Goal: Transaction & Acquisition: Purchase product/service

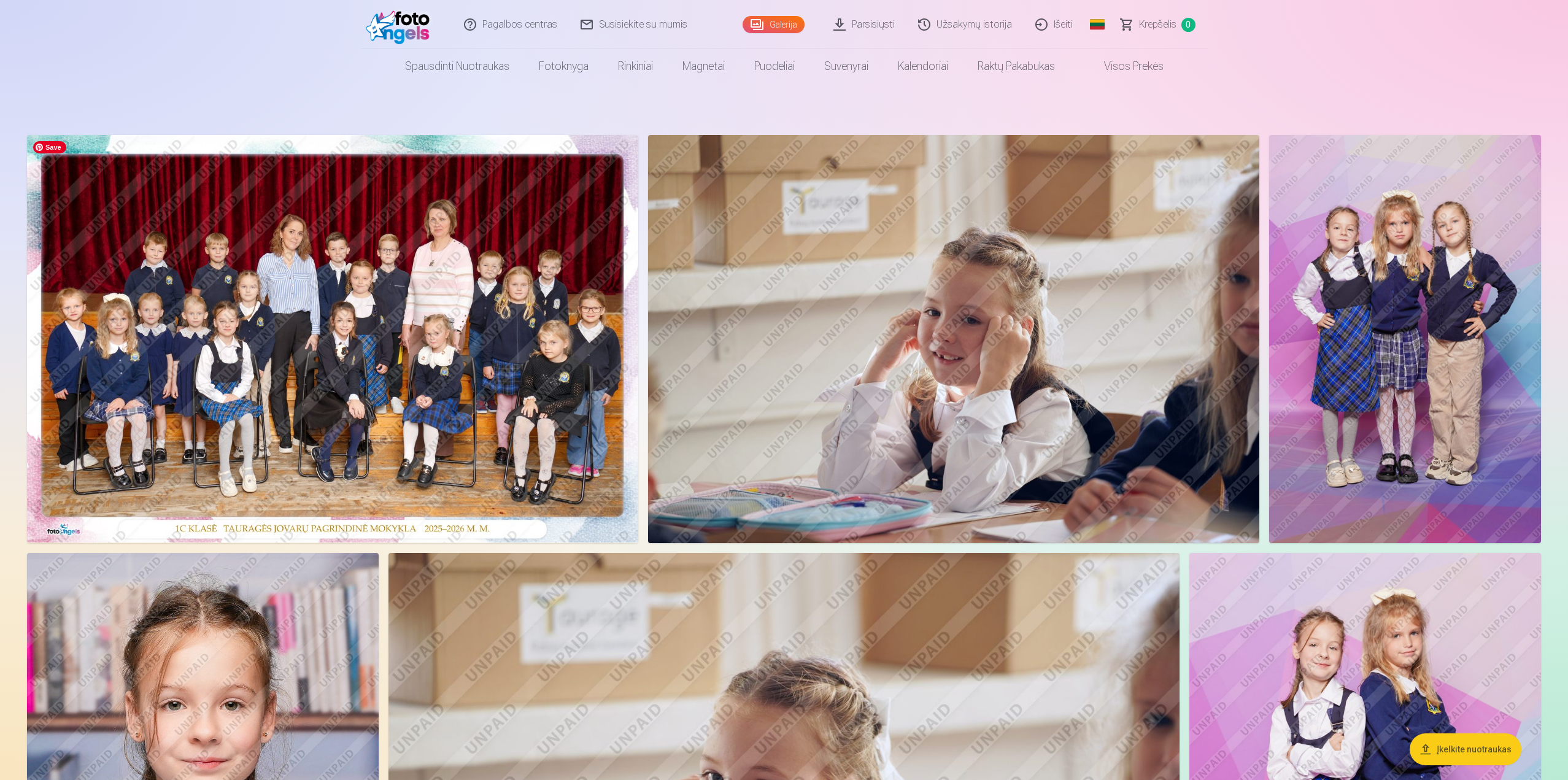
click at [432, 307] on img at bounding box center [333, 339] width 611 height 408
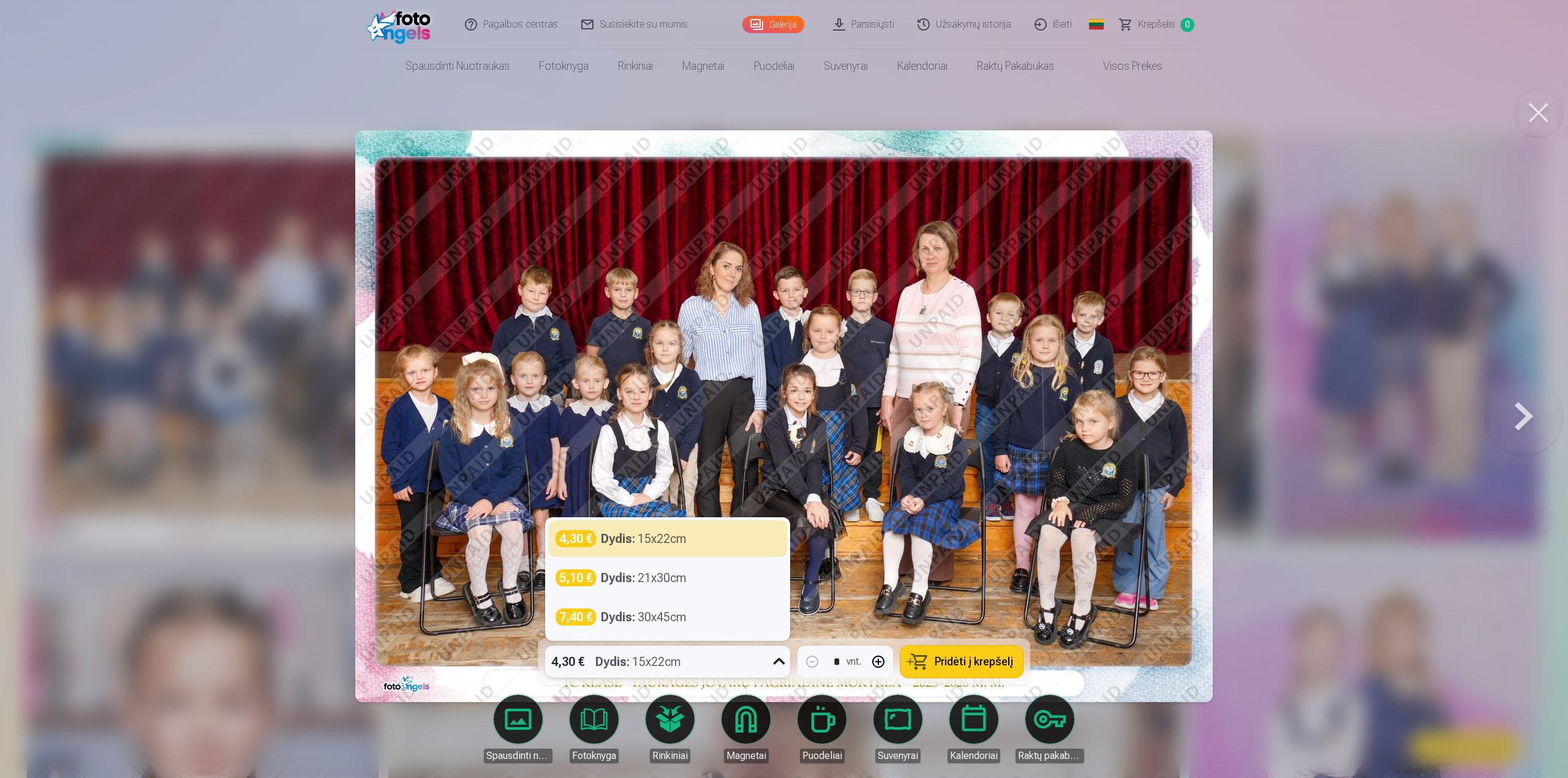
click at [754, 664] on div "4,30 € Dydis : 15x22cm" at bounding box center [656, 662] width 222 height 31
click at [685, 583] on div "Dydis : 21x30cm" at bounding box center [643, 577] width 85 height 17
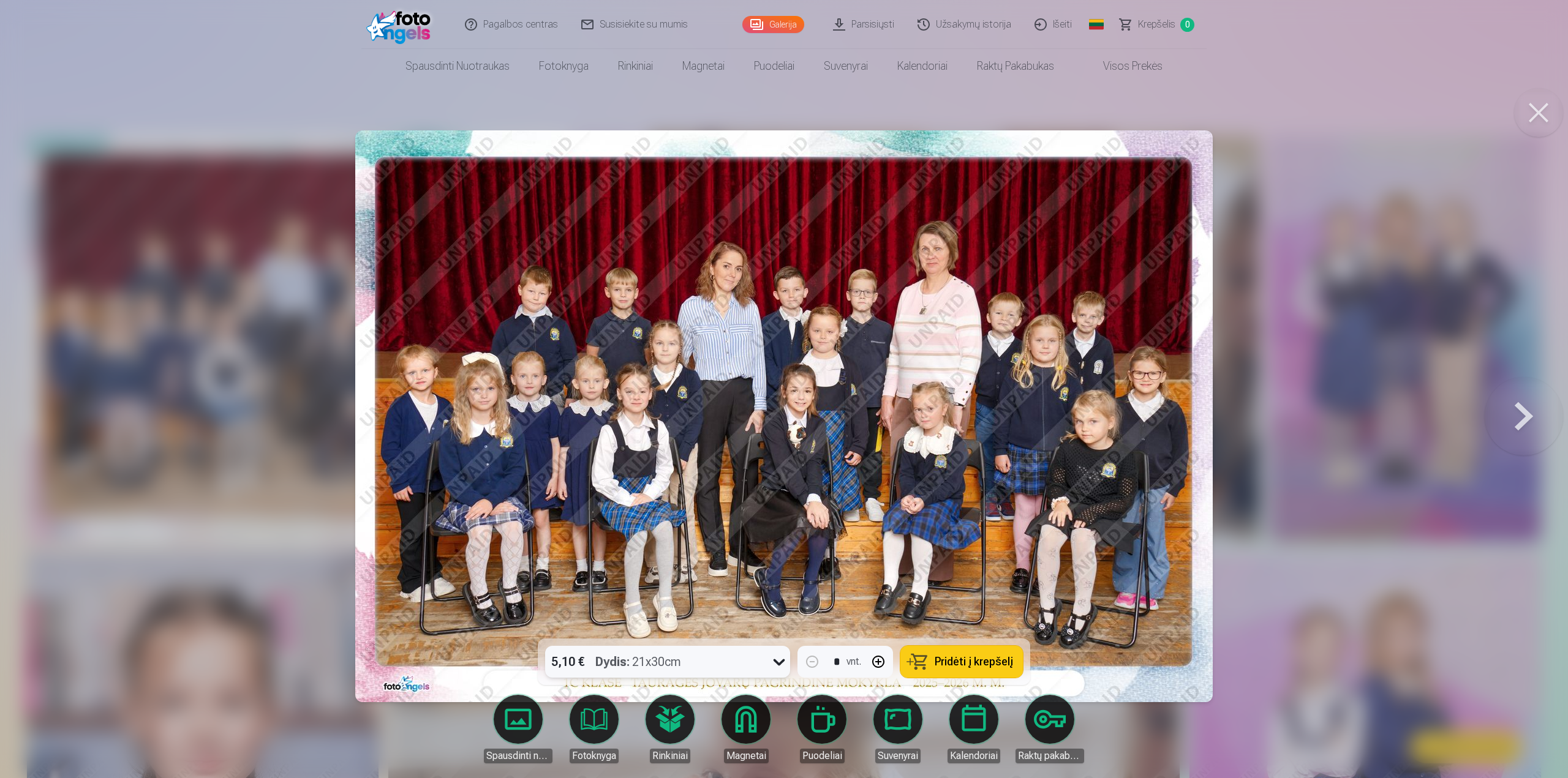
click at [966, 656] on span "Pridėti į krepšelį" at bounding box center [974, 661] width 79 height 11
click at [1533, 430] on button at bounding box center [1523, 416] width 79 height 421
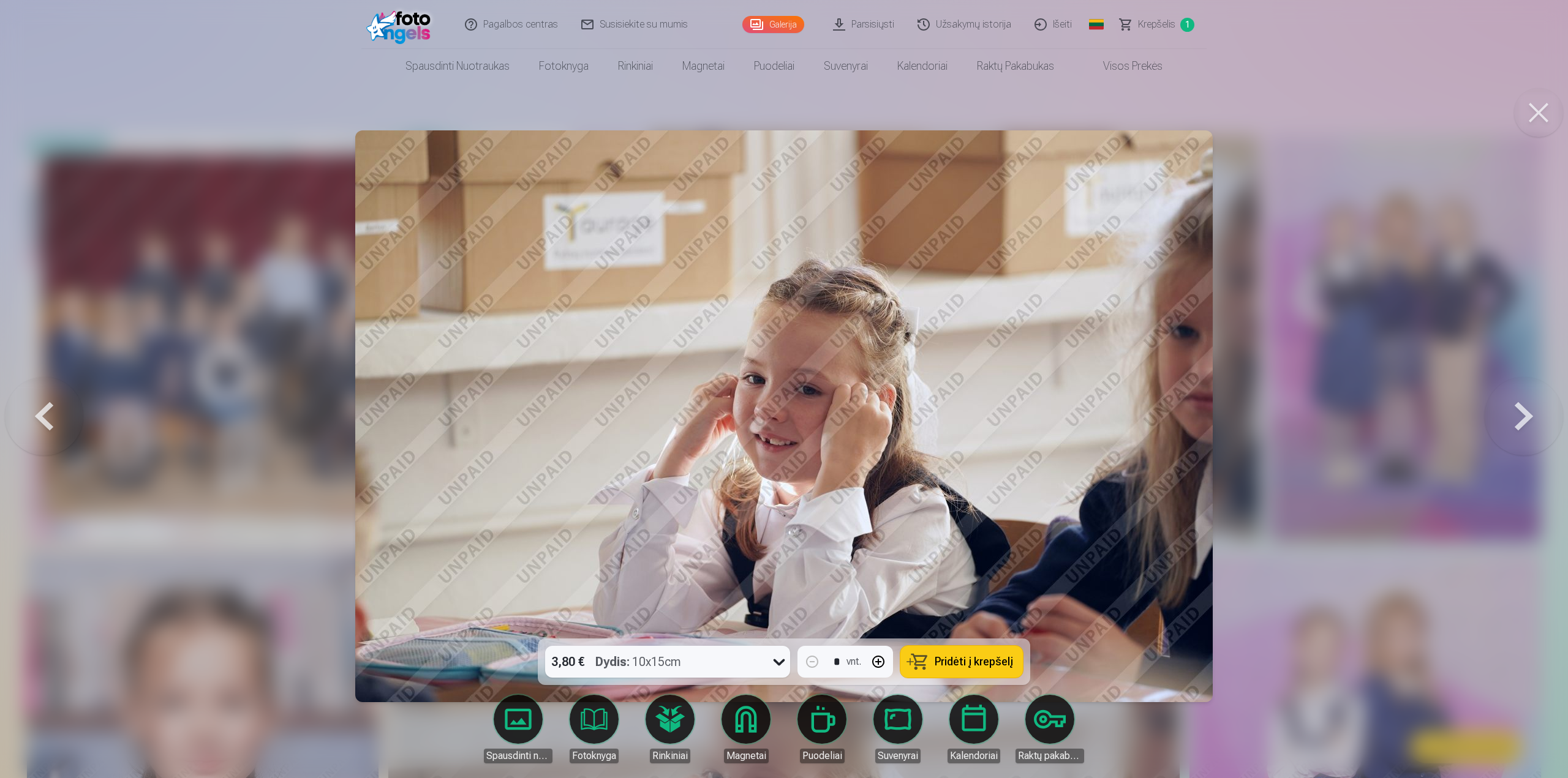
click at [993, 661] on span "Pridėti į krepšelį" at bounding box center [974, 661] width 79 height 11
click at [1524, 416] on button at bounding box center [1523, 416] width 79 height 421
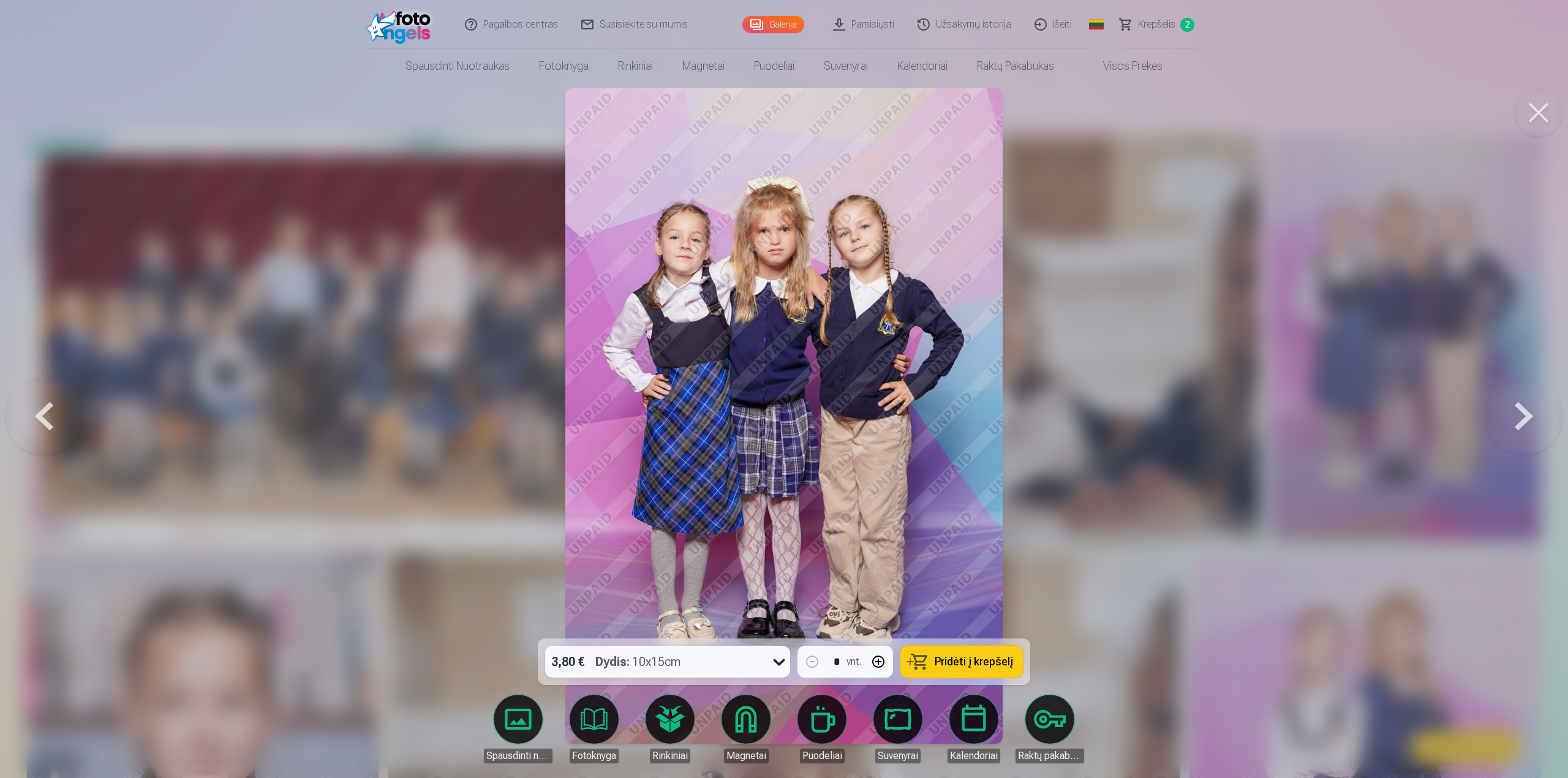
click at [961, 669] on button "Pridėti į krepšelį" at bounding box center [961, 662] width 123 height 31
click at [1529, 409] on button at bounding box center [1523, 416] width 79 height 421
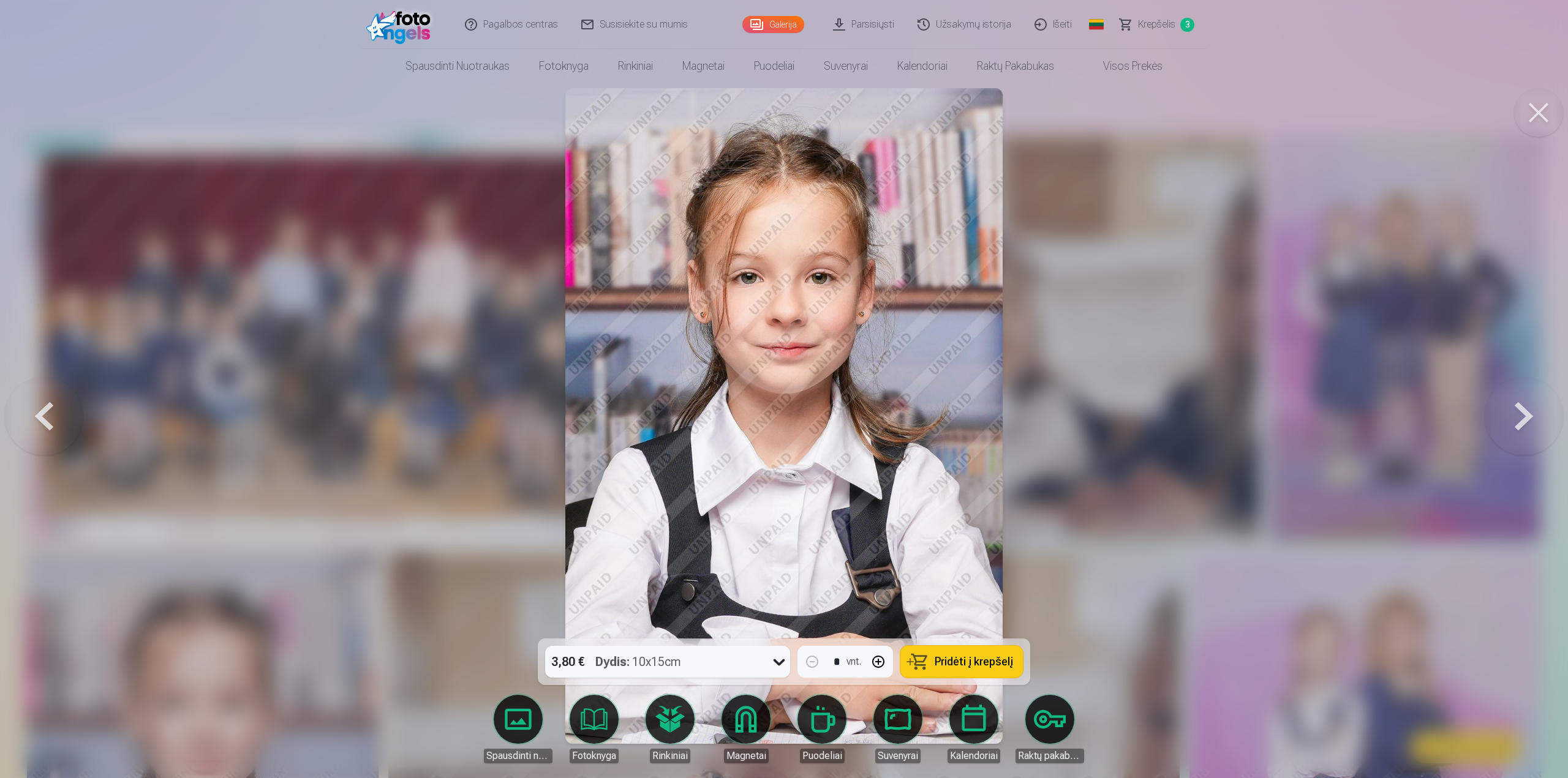
click at [975, 665] on span "Pridėti į krepšelį" at bounding box center [974, 661] width 79 height 11
click at [1534, 418] on button at bounding box center [1523, 416] width 79 height 421
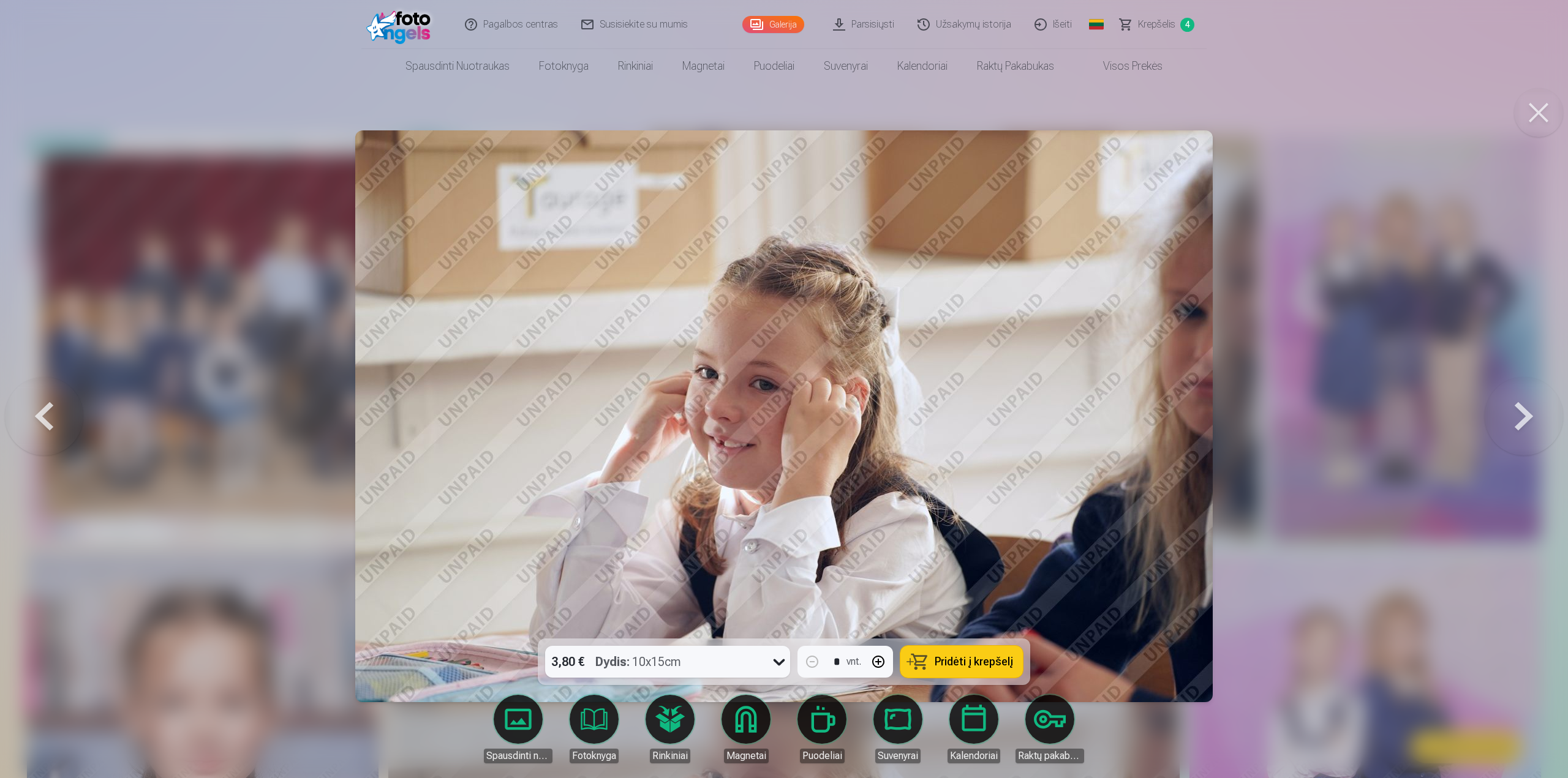
click at [1528, 421] on button at bounding box center [1523, 416] width 79 height 421
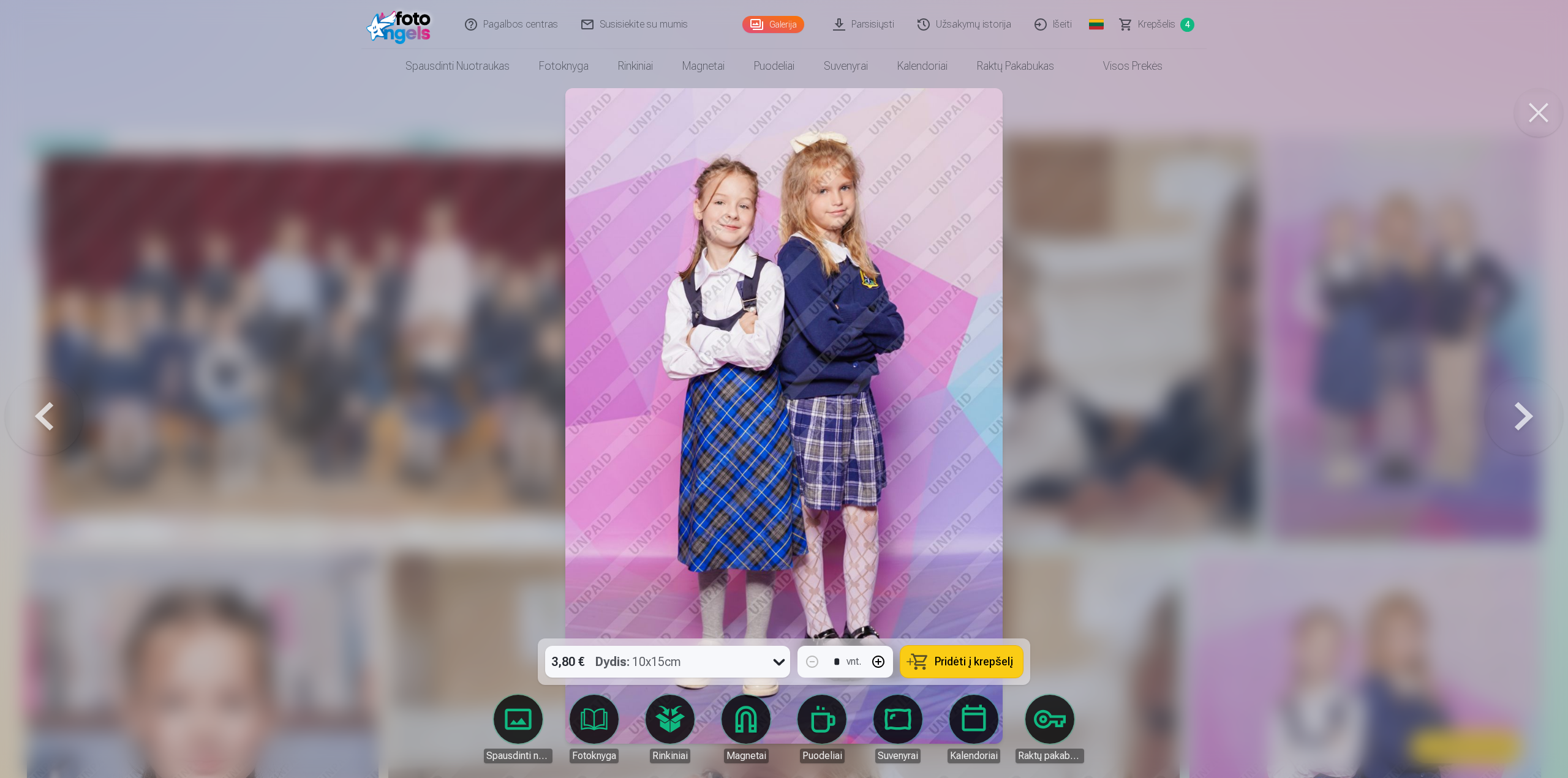
click at [986, 658] on span "Pridėti į krepšelį" at bounding box center [974, 661] width 79 height 11
click at [1519, 421] on button at bounding box center [1523, 416] width 79 height 421
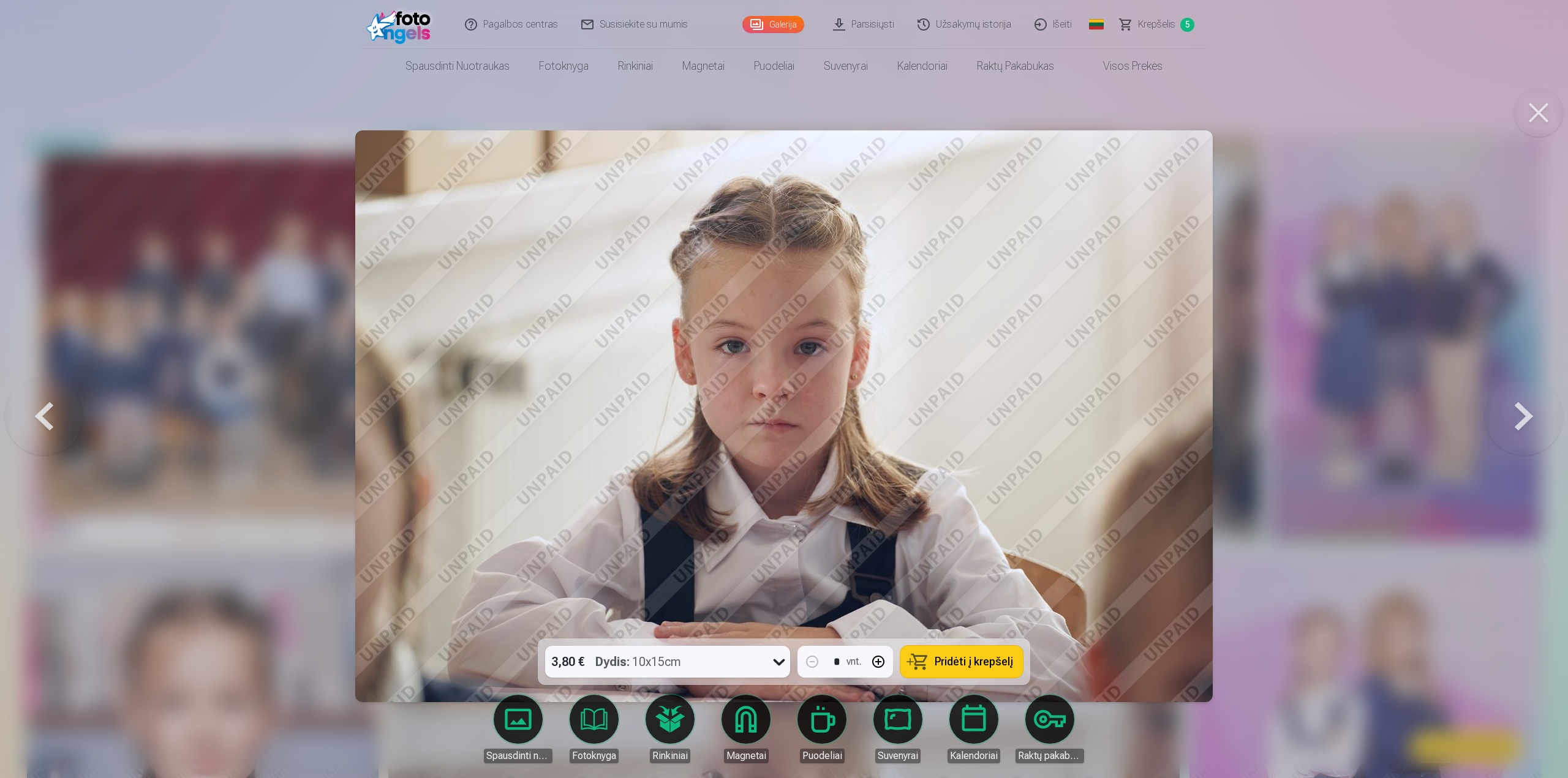
click at [1519, 421] on button at bounding box center [1523, 416] width 79 height 421
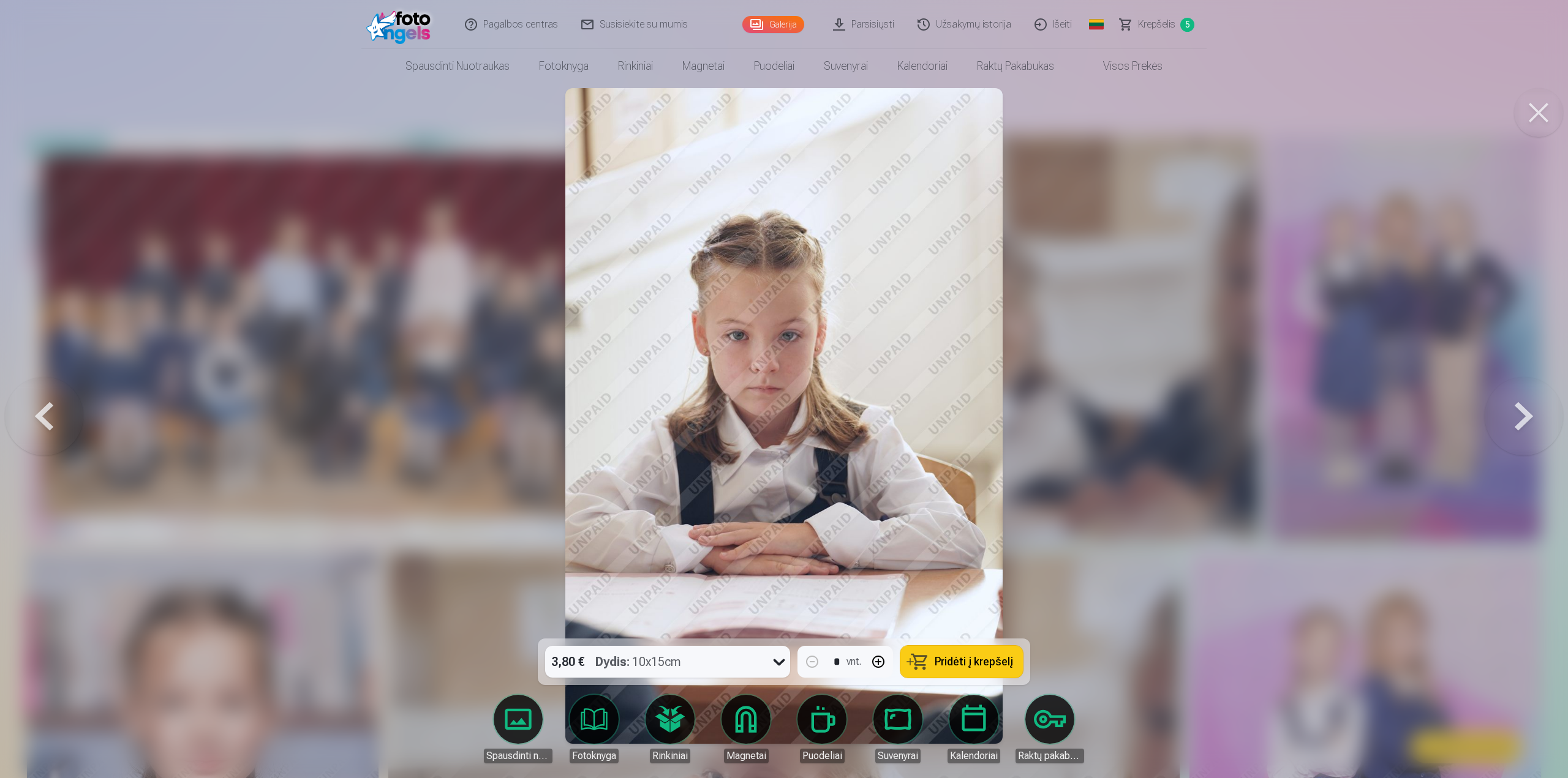
click at [1519, 421] on button at bounding box center [1523, 416] width 79 height 421
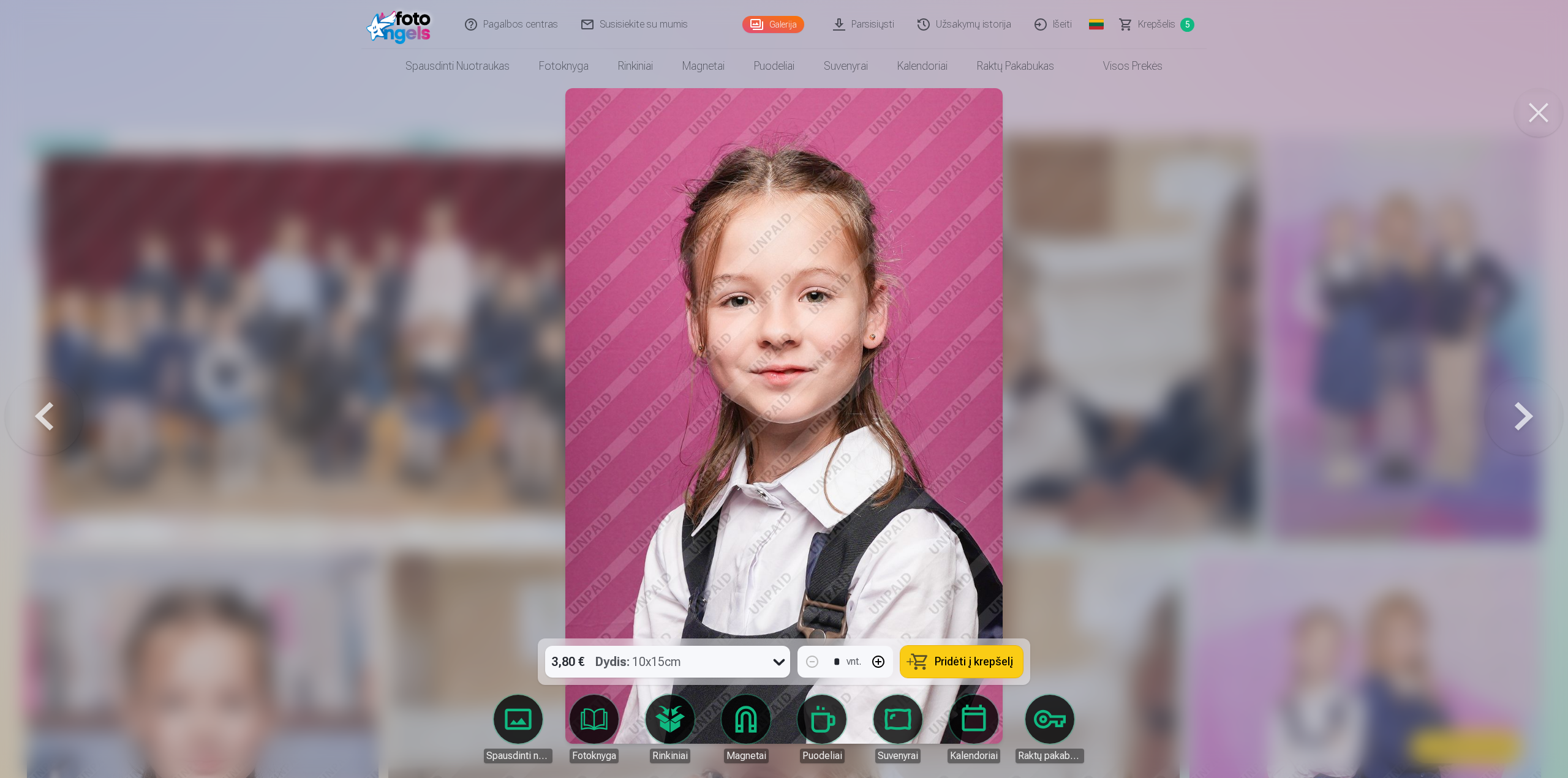
click at [979, 662] on span "Pridėti į krepšelį" at bounding box center [974, 661] width 79 height 11
click at [1526, 422] on button at bounding box center [1523, 416] width 79 height 421
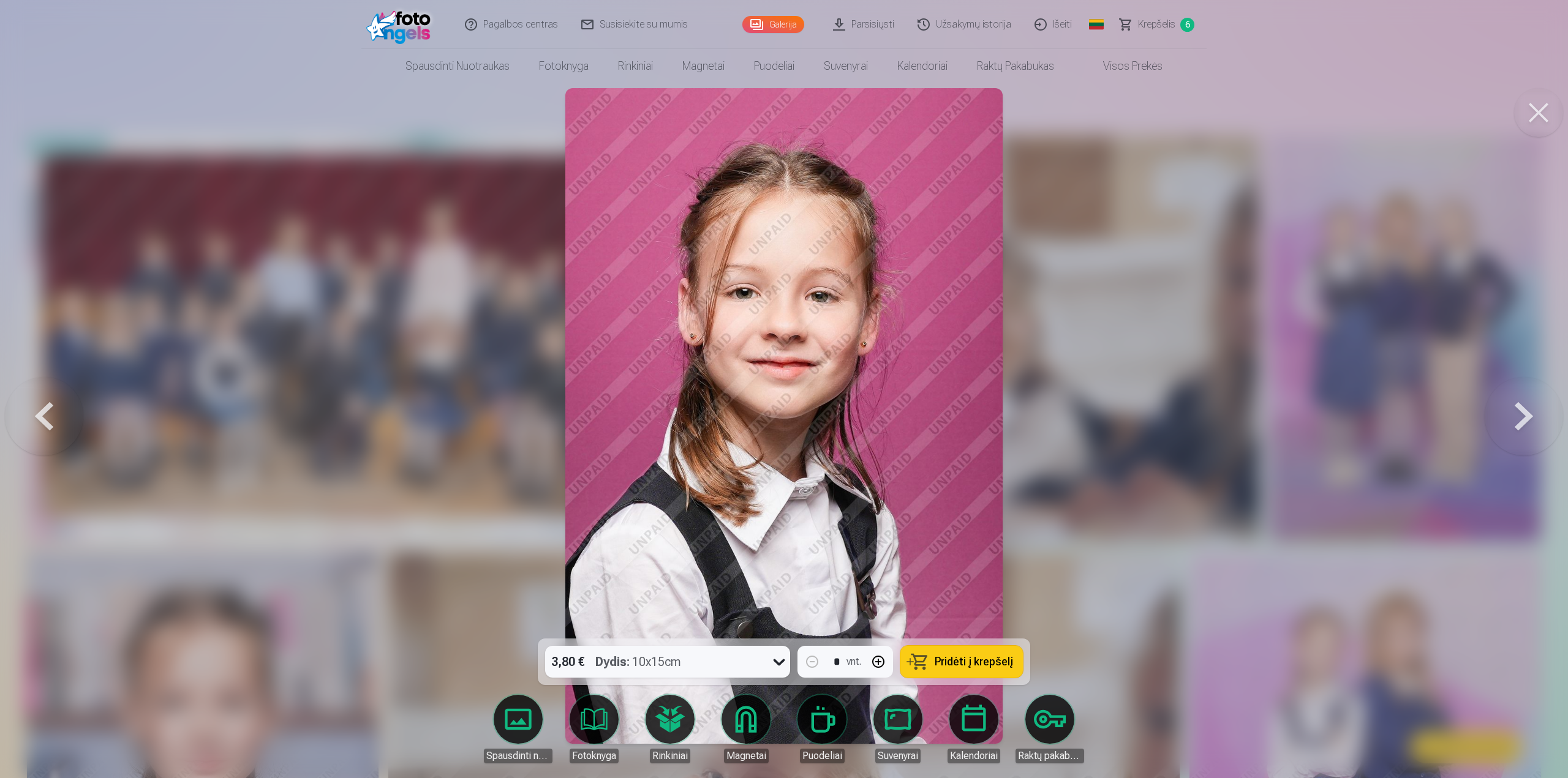
click at [983, 672] on button "Pridėti į krepšelį" at bounding box center [961, 662] width 123 height 31
click at [1524, 417] on button at bounding box center [1523, 416] width 79 height 421
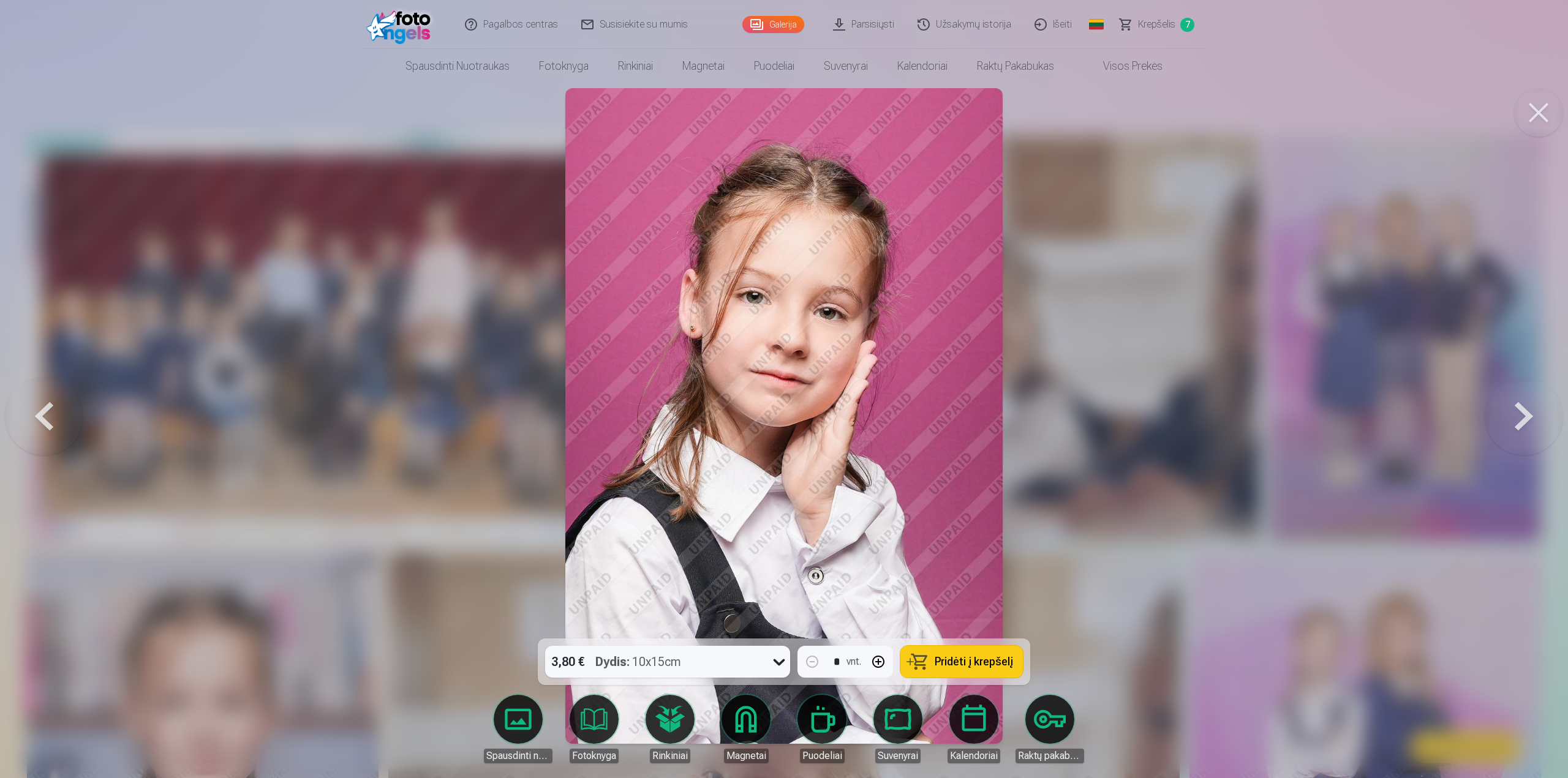
click at [1524, 416] on button at bounding box center [1523, 416] width 79 height 421
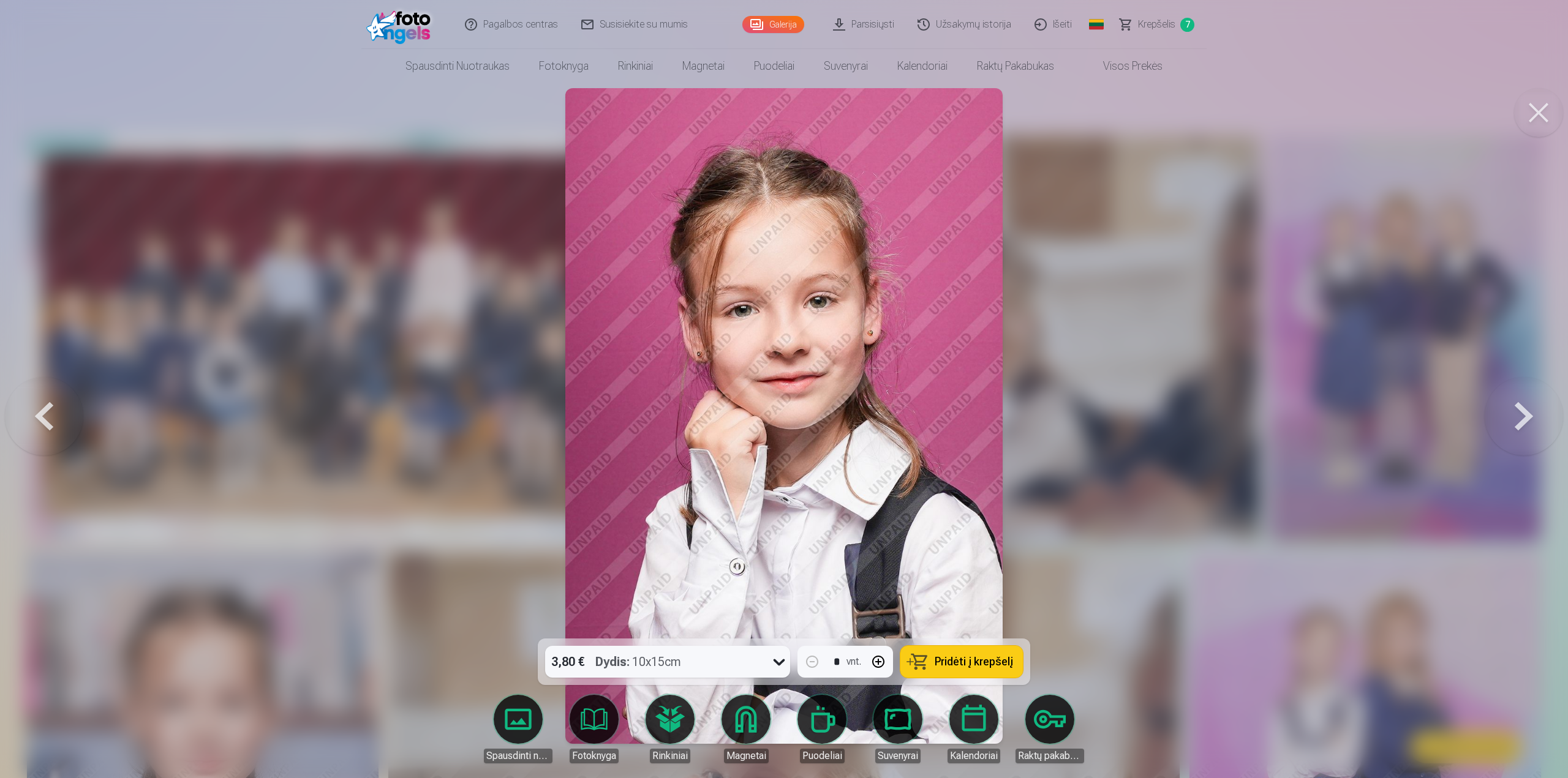
click at [978, 656] on span "Pridėti į krepšelį" at bounding box center [974, 661] width 79 height 11
click at [1522, 406] on button at bounding box center [1523, 416] width 79 height 421
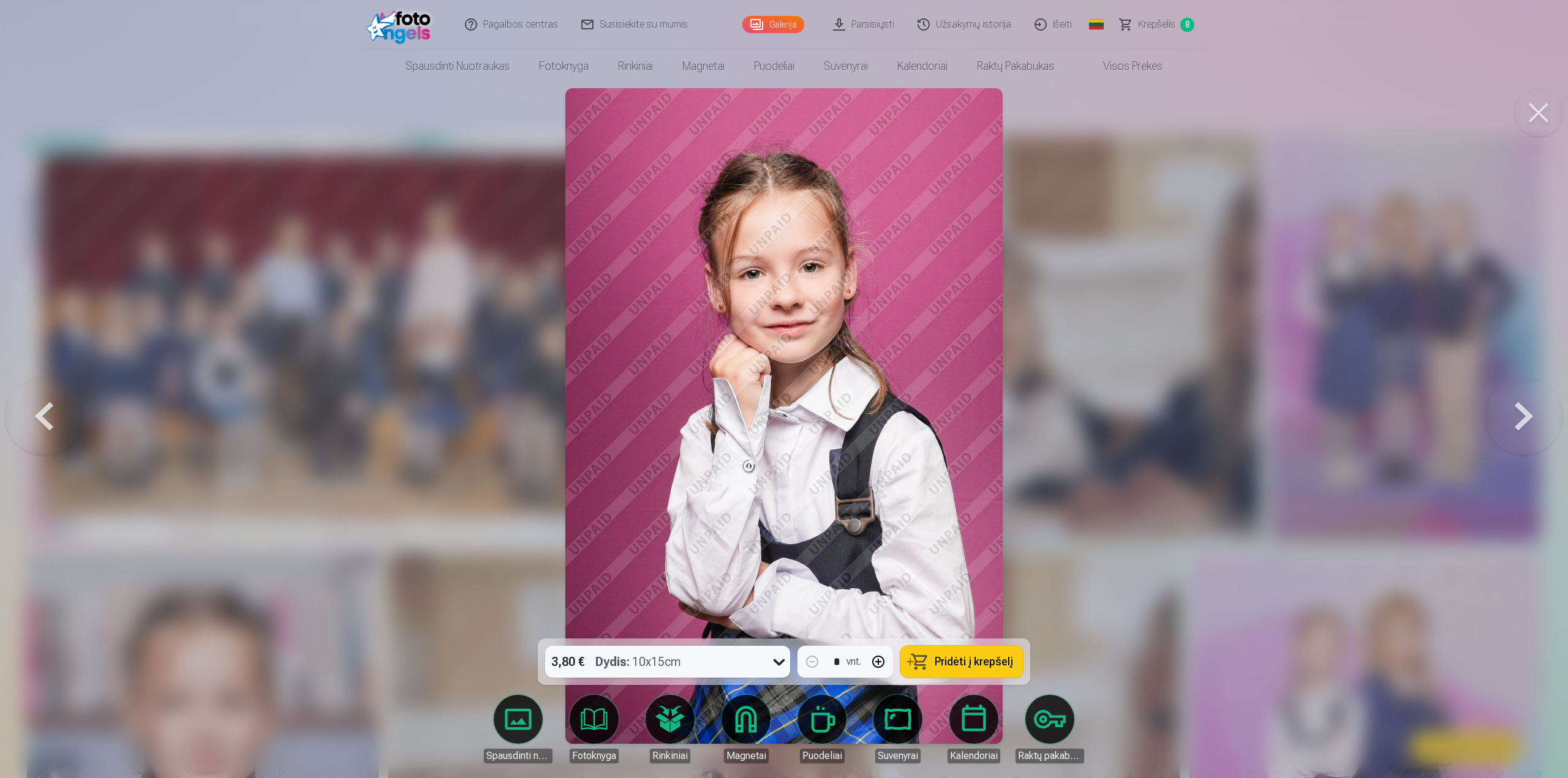
click at [775, 667] on icon at bounding box center [779, 662] width 20 height 20
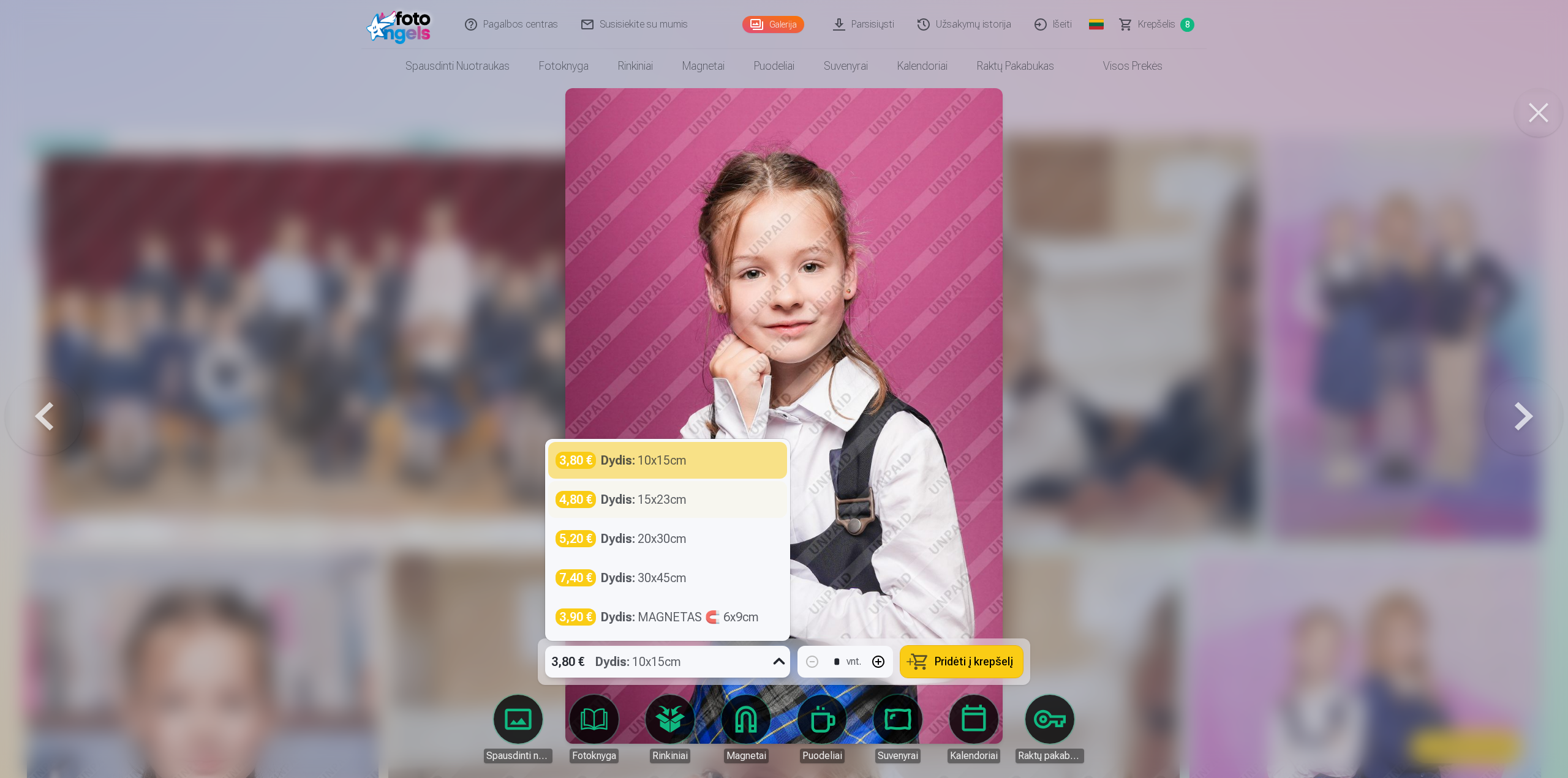
click at [686, 500] on div "Dydis : 15x23cm" at bounding box center [643, 500] width 85 height 17
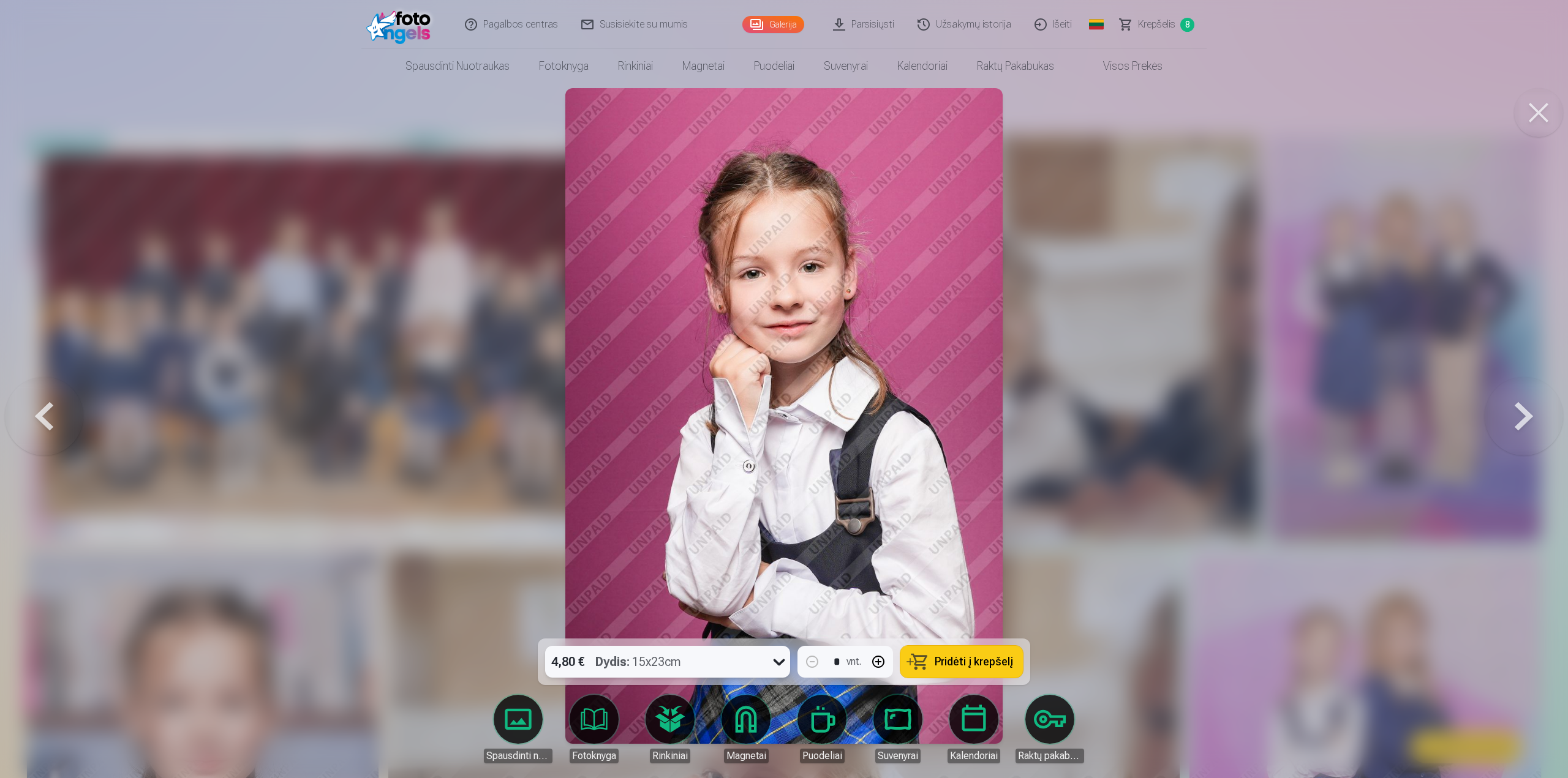
click at [980, 663] on span "Pridėti į krepšelį" at bounding box center [974, 661] width 79 height 11
click at [1534, 421] on button at bounding box center [1523, 416] width 79 height 421
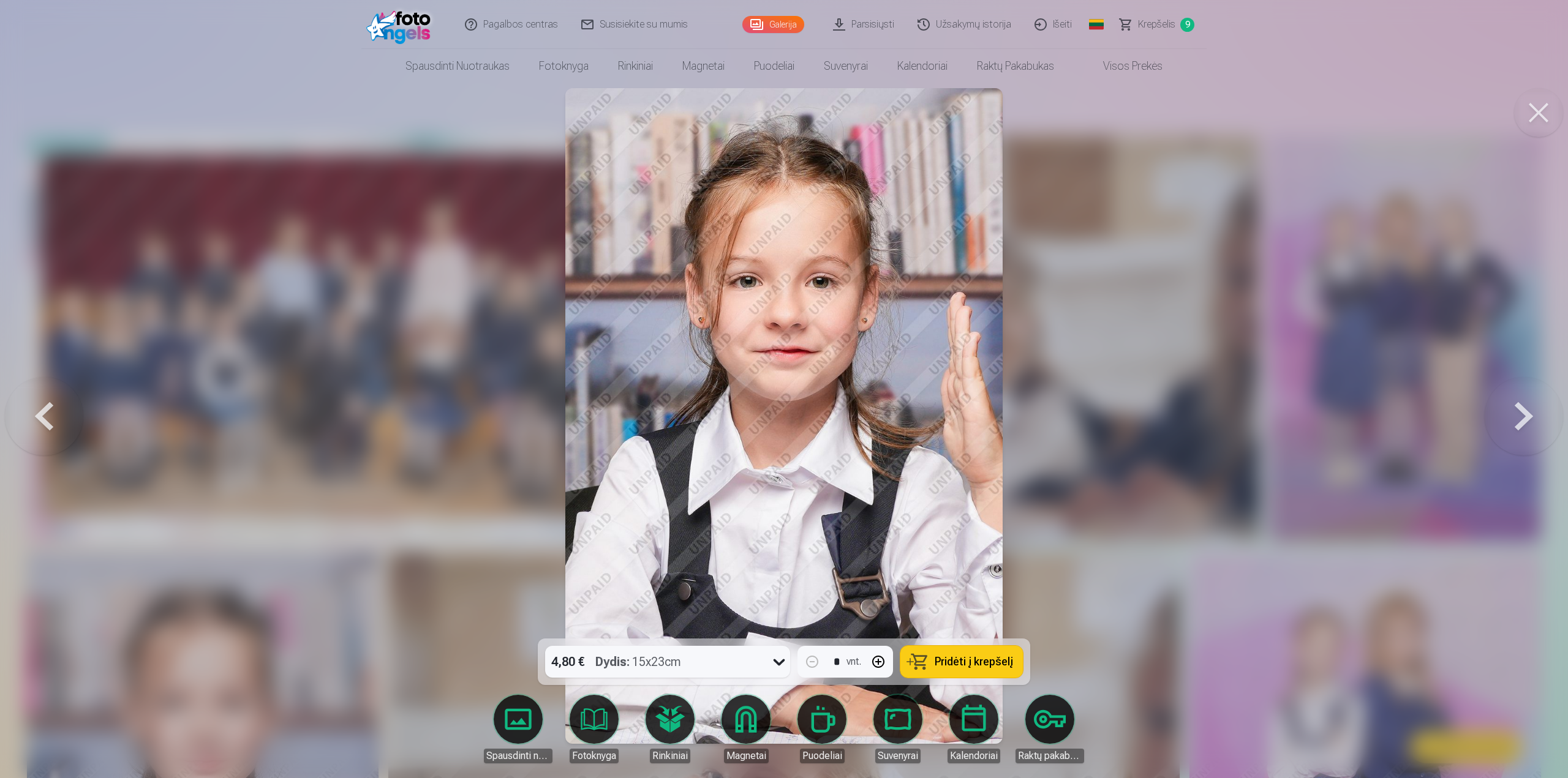
click at [1002, 663] on span "Pridėti į krepšelį" at bounding box center [974, 661] width 79 height 11
click at [1528, 425] on button at bounding box center [1523, 416] width 79 height 421
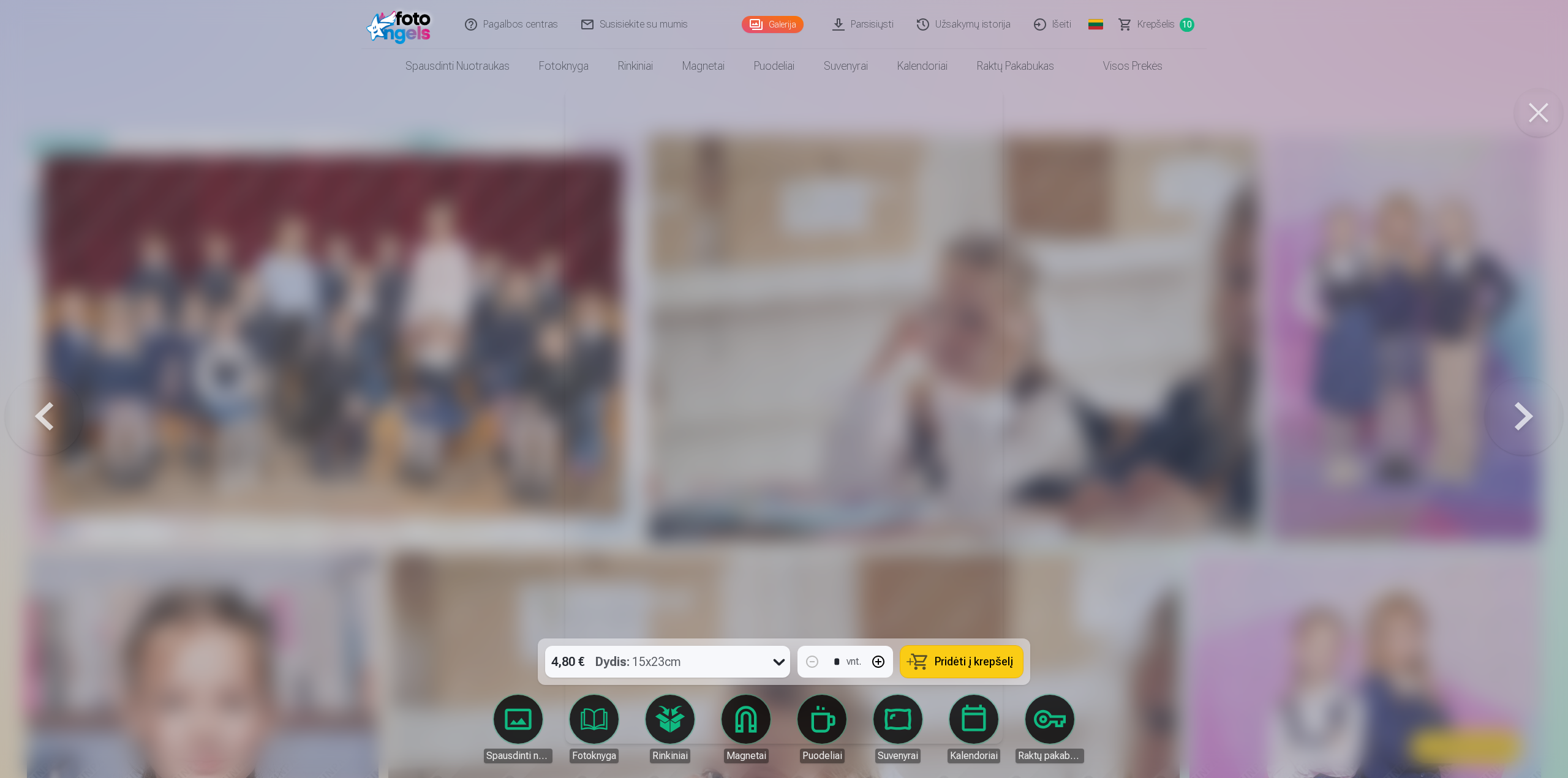
click at [1528, 425] on button at bounding box center [1523, 416] width 79 height 421
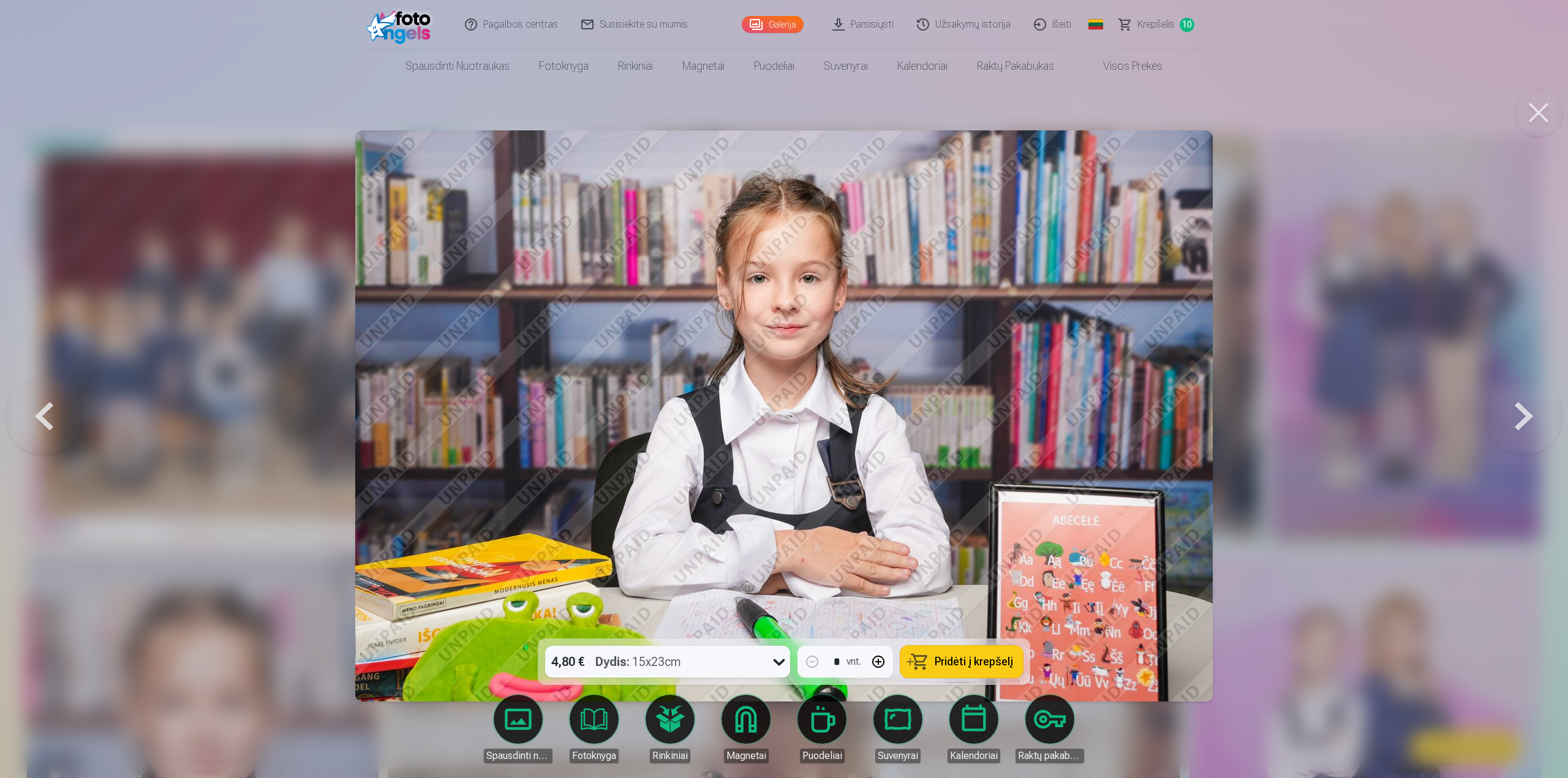
click at [764, 662] on div "4,80 € Dydis : 15x23cm" at bounding box center [656, 662] width 222 height 31
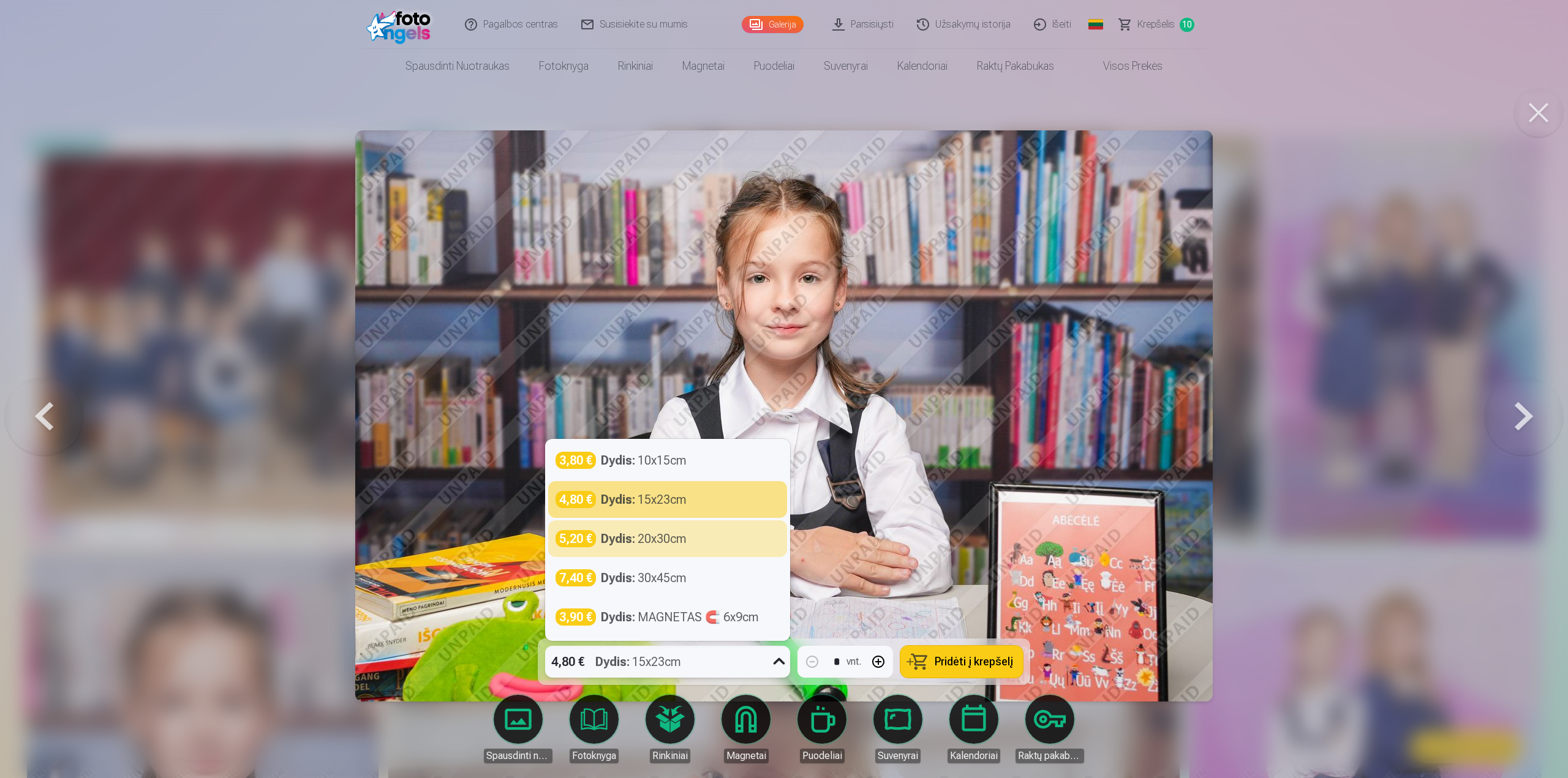
click at [1004, 660] on span "Pridėti į krepšelį" at bounding box center [974, 661] width 79 height 11
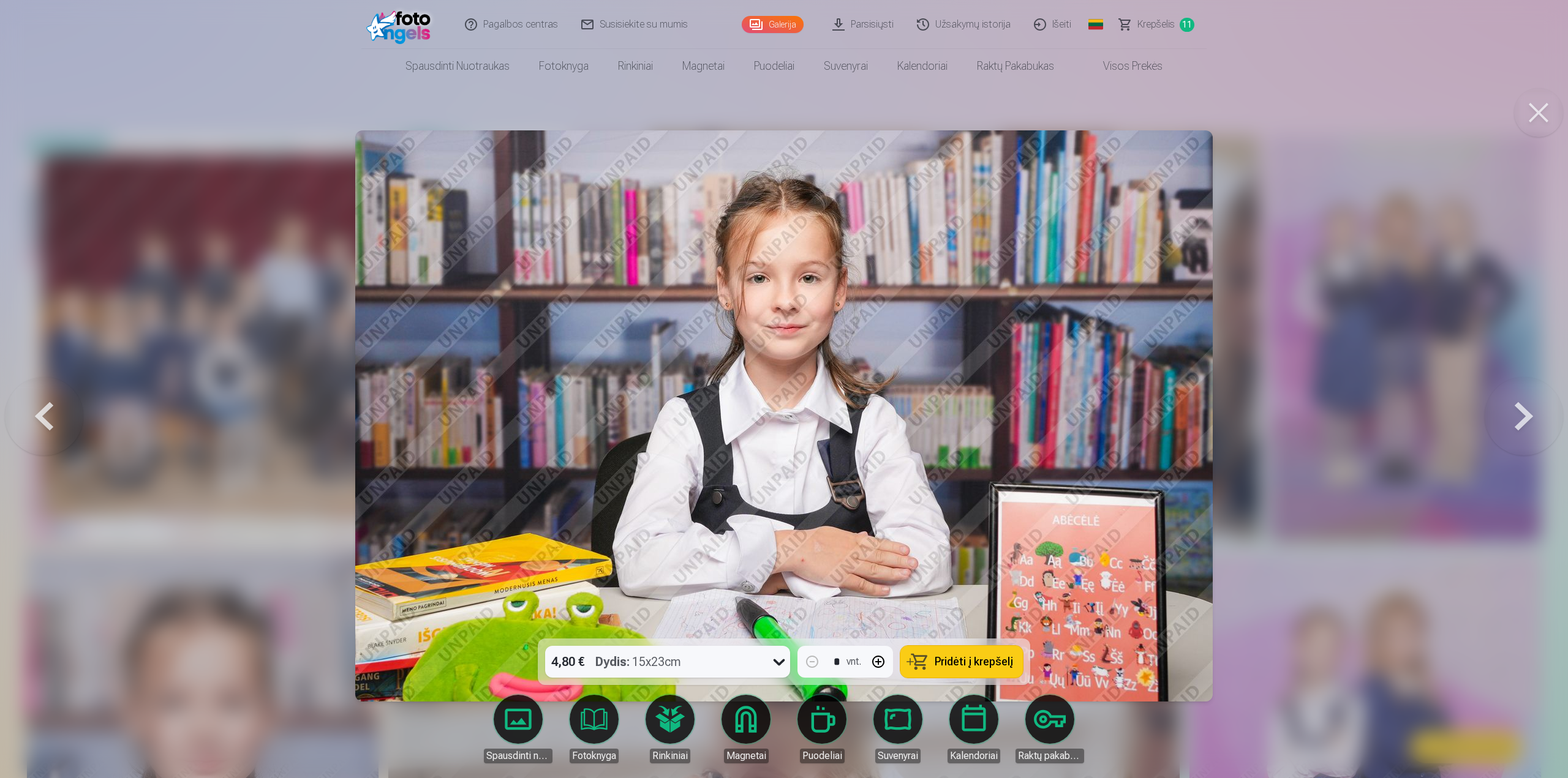
click at [1517, 432] on button at bounding box center [1523, 416] width 79 height 421
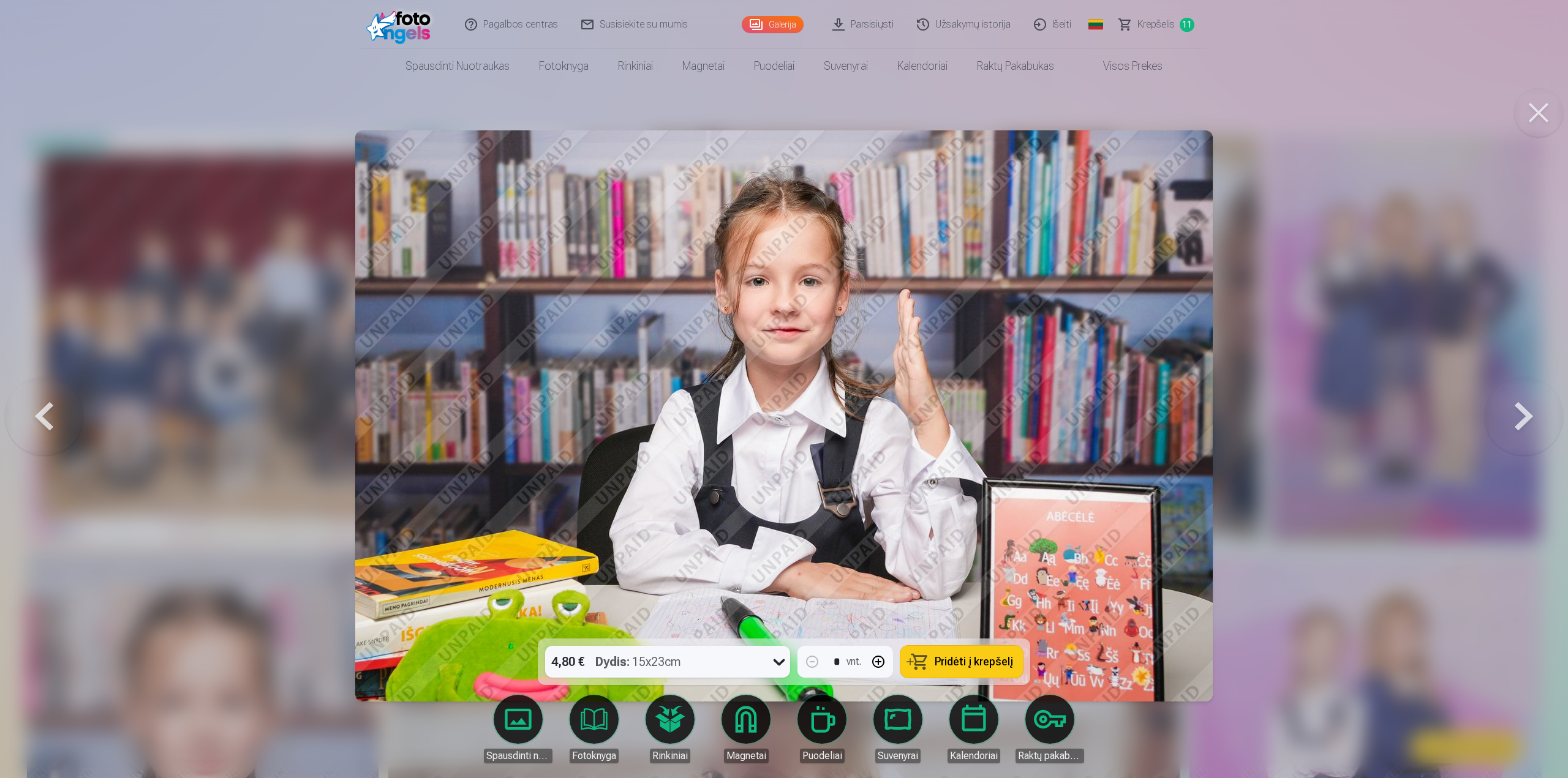
click at [1517, 432] on button at bounding box center [1523, 416] width 79 height 421
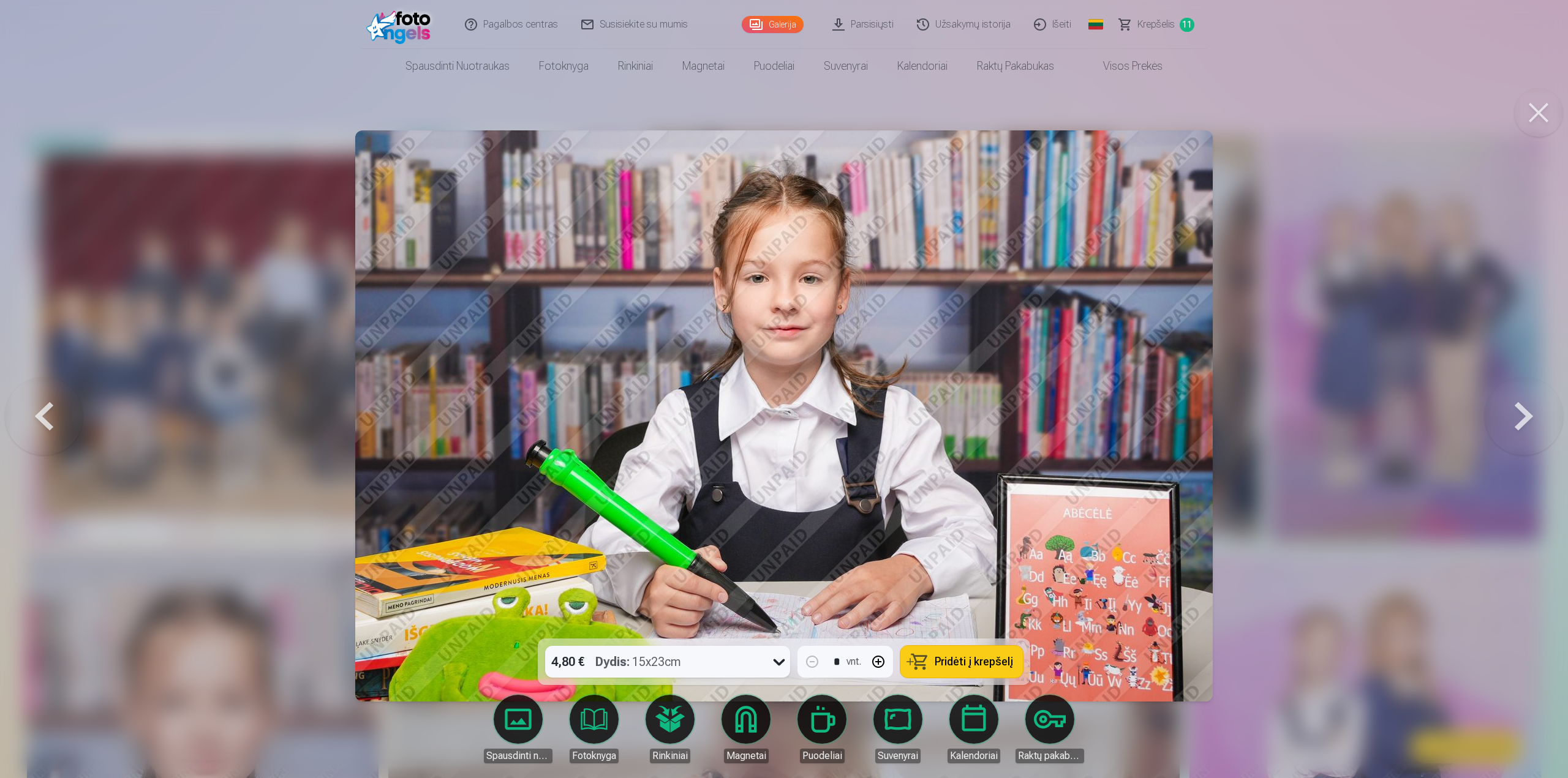
click at [1517, 432] on button at bounding box center [1523, 416] width 79 height 421
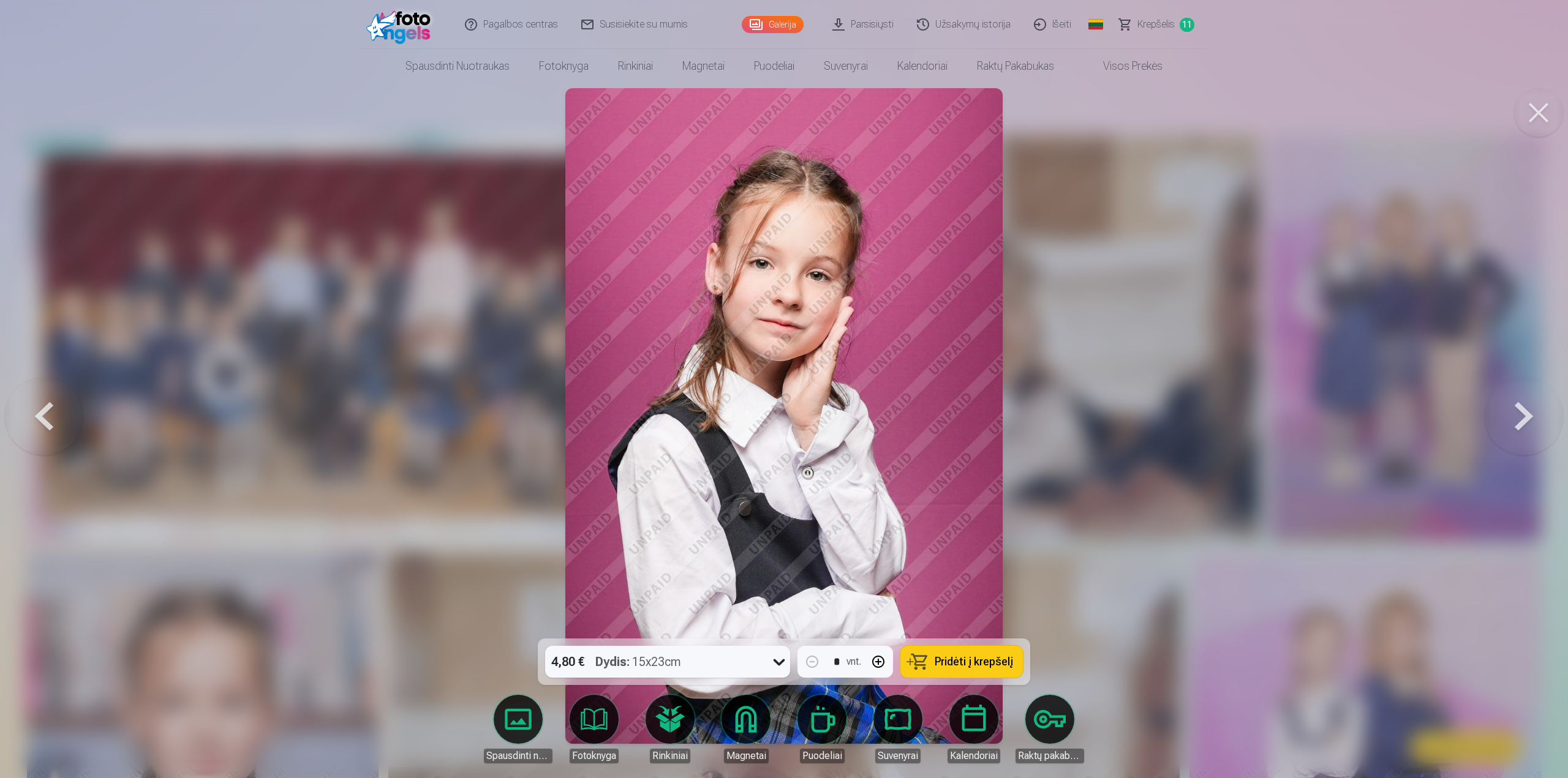
click at [1517, 432] on button at bounding box center [1523, 416] width 79 height 421
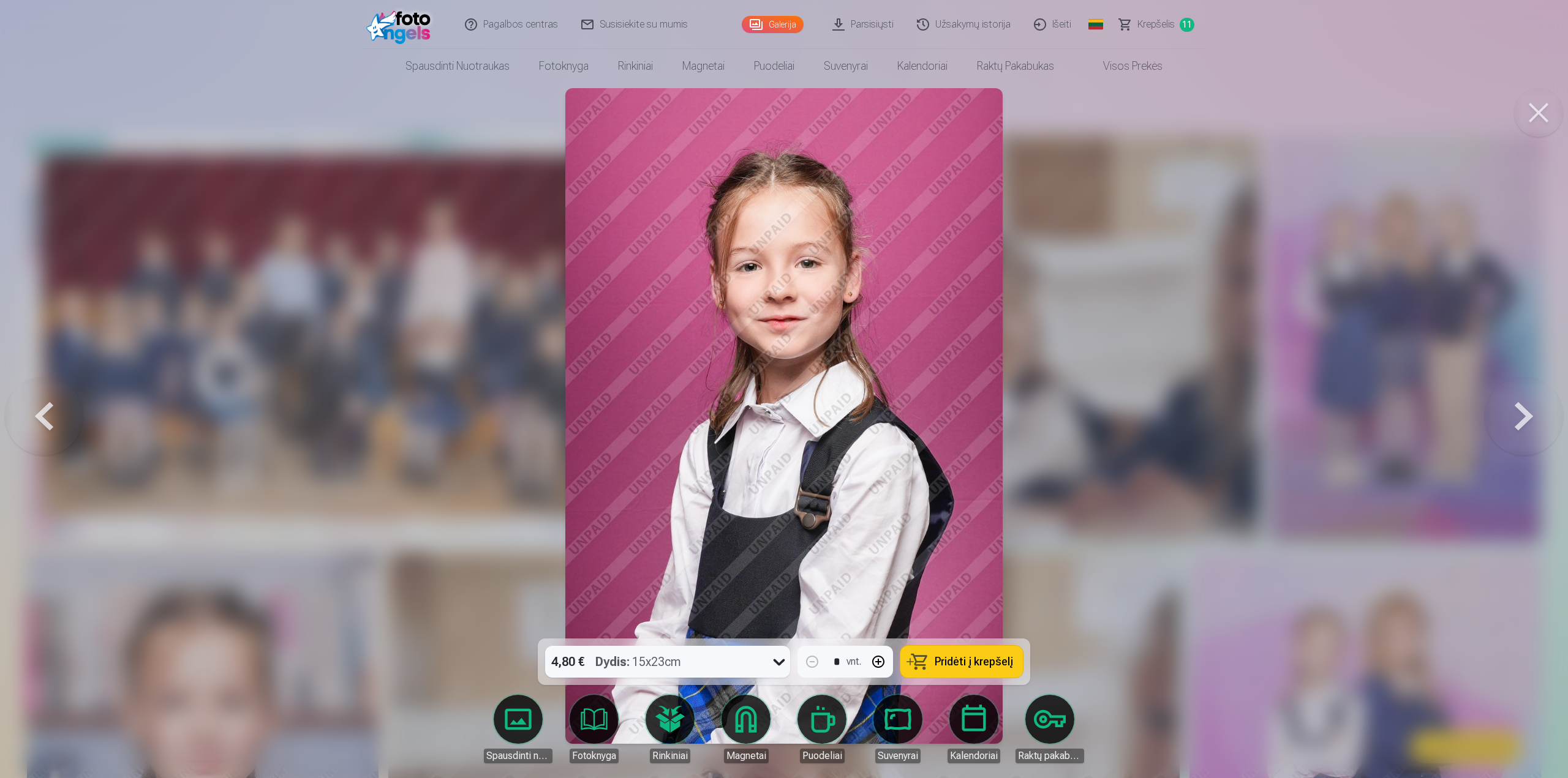
click at [1517, 432] on button at bounding box center [1523, 416] width 79 height 421
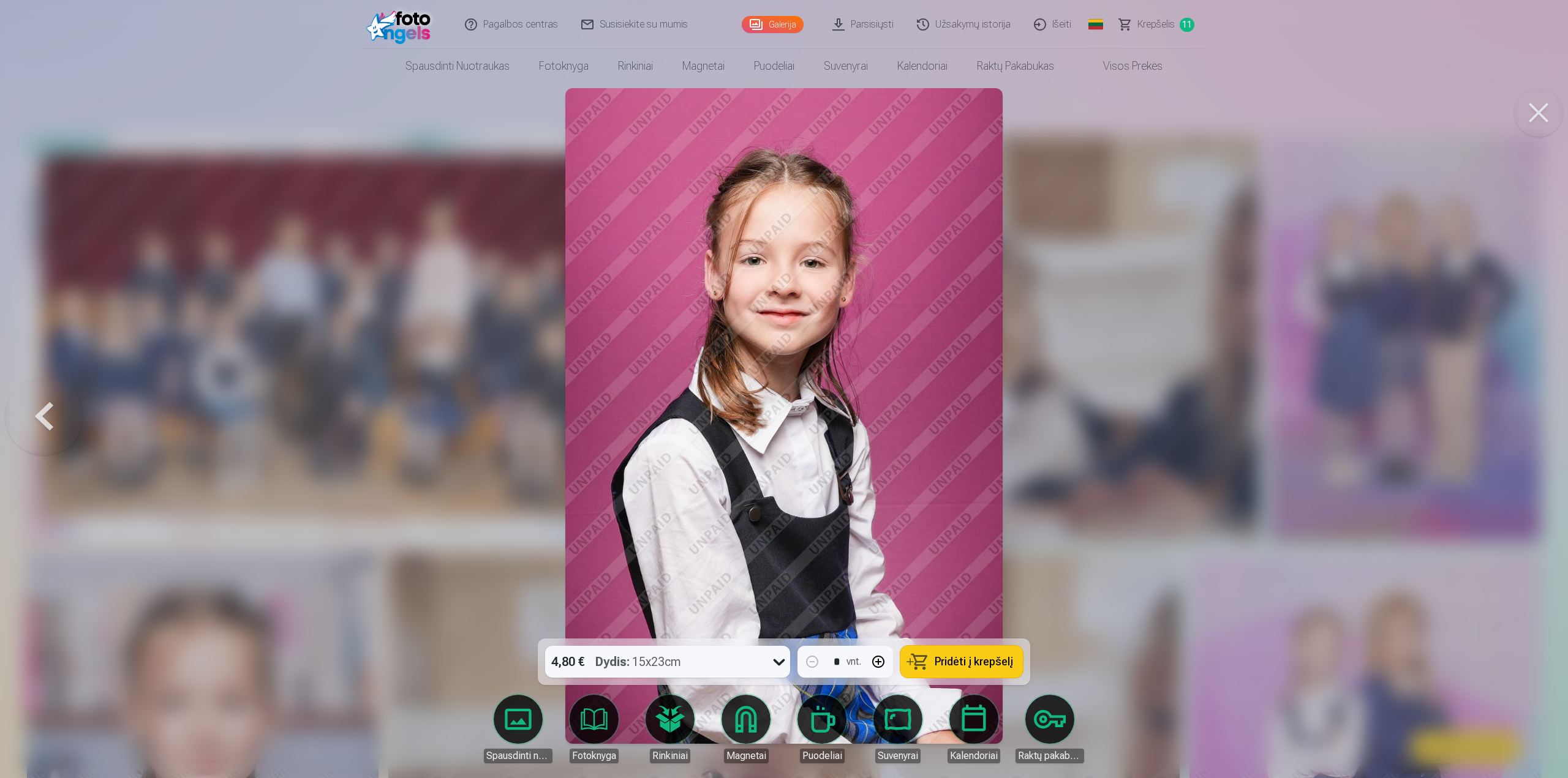
click at [1517, 432] on div at bounding box center [784, 389] width 1568 height 778
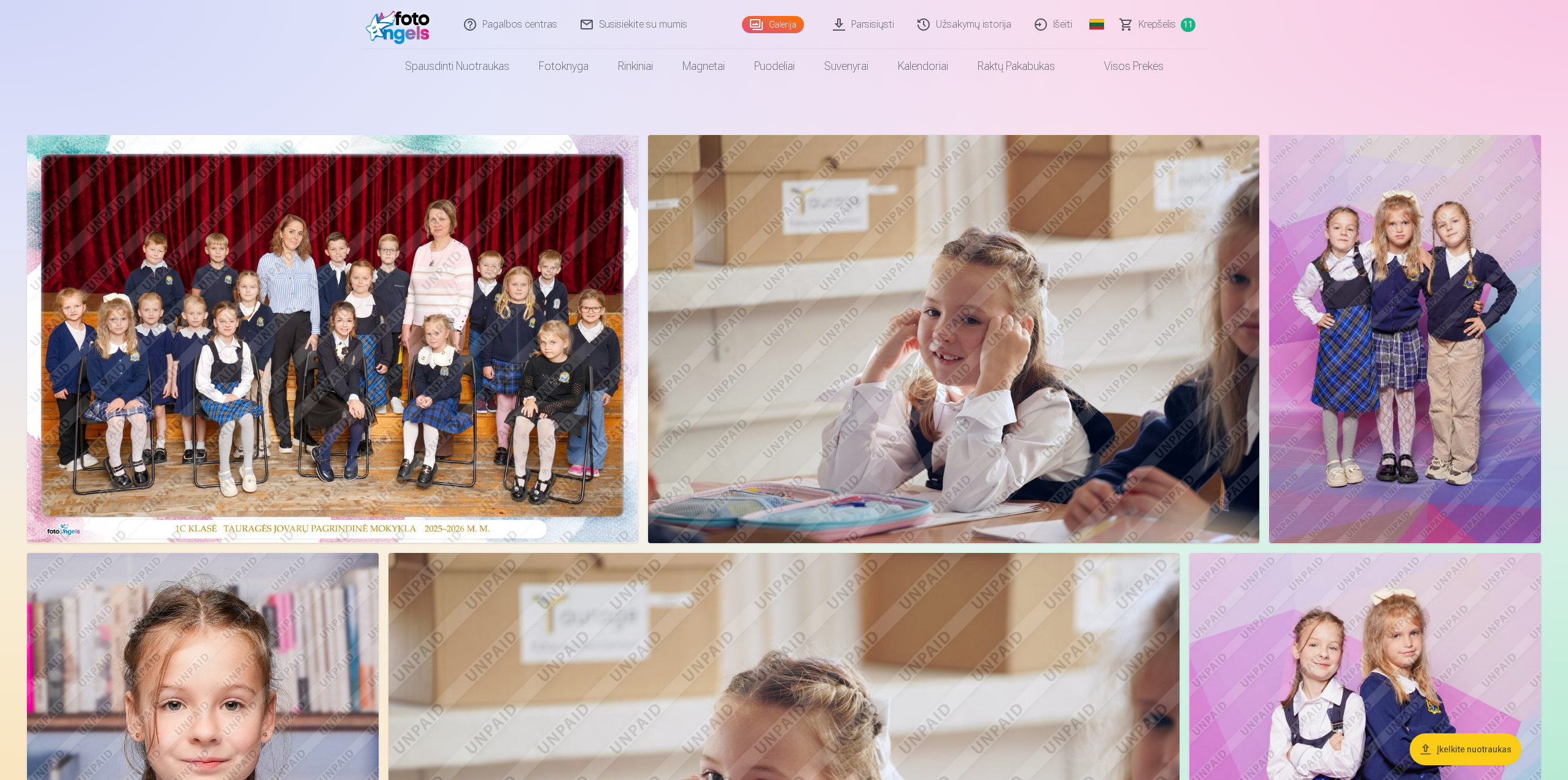
click at [1165, 21] on span "Krepšelis" at bounding box center [1157, 25] width 37 height 15
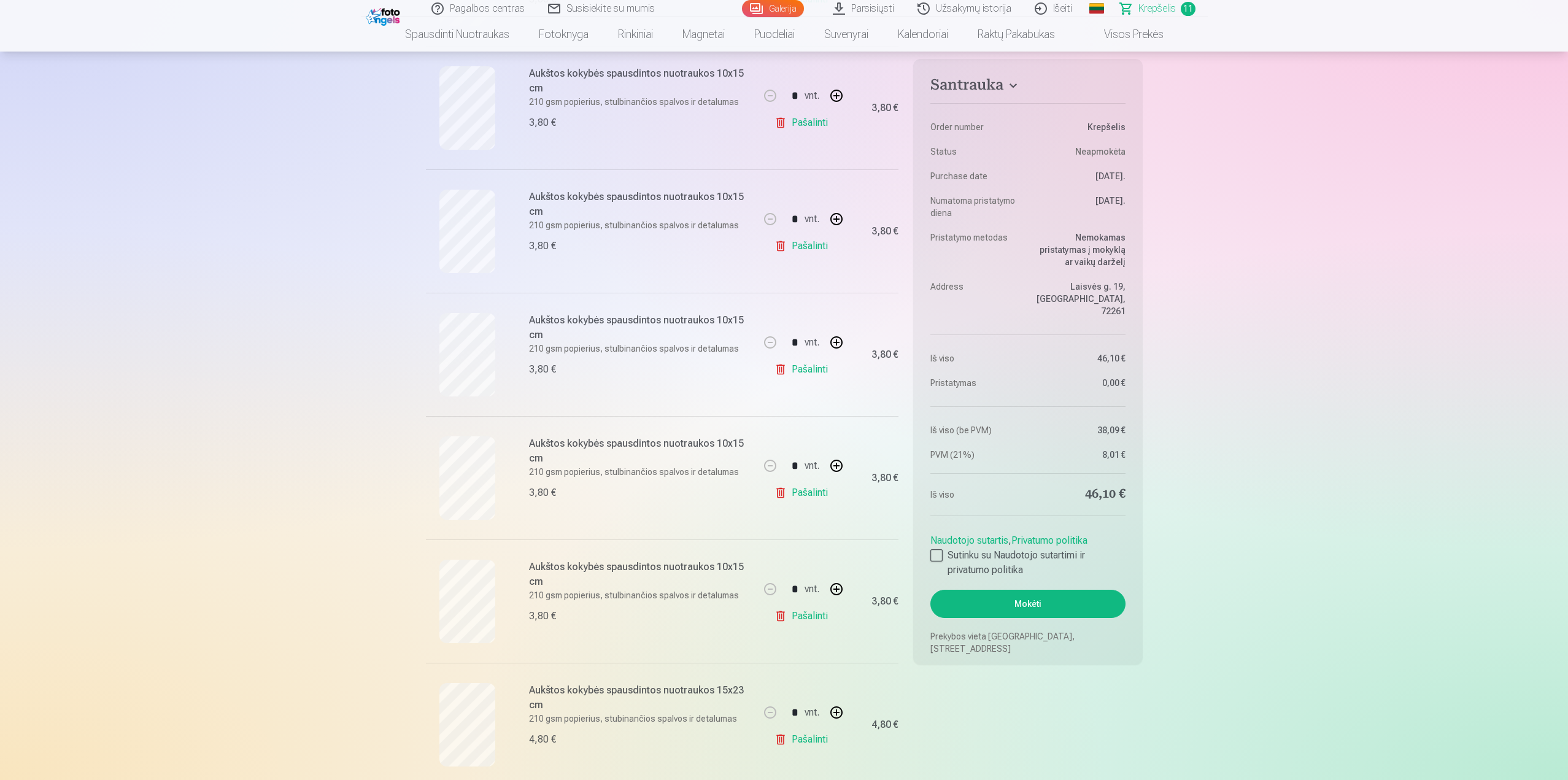
scroll to position [675, 0]
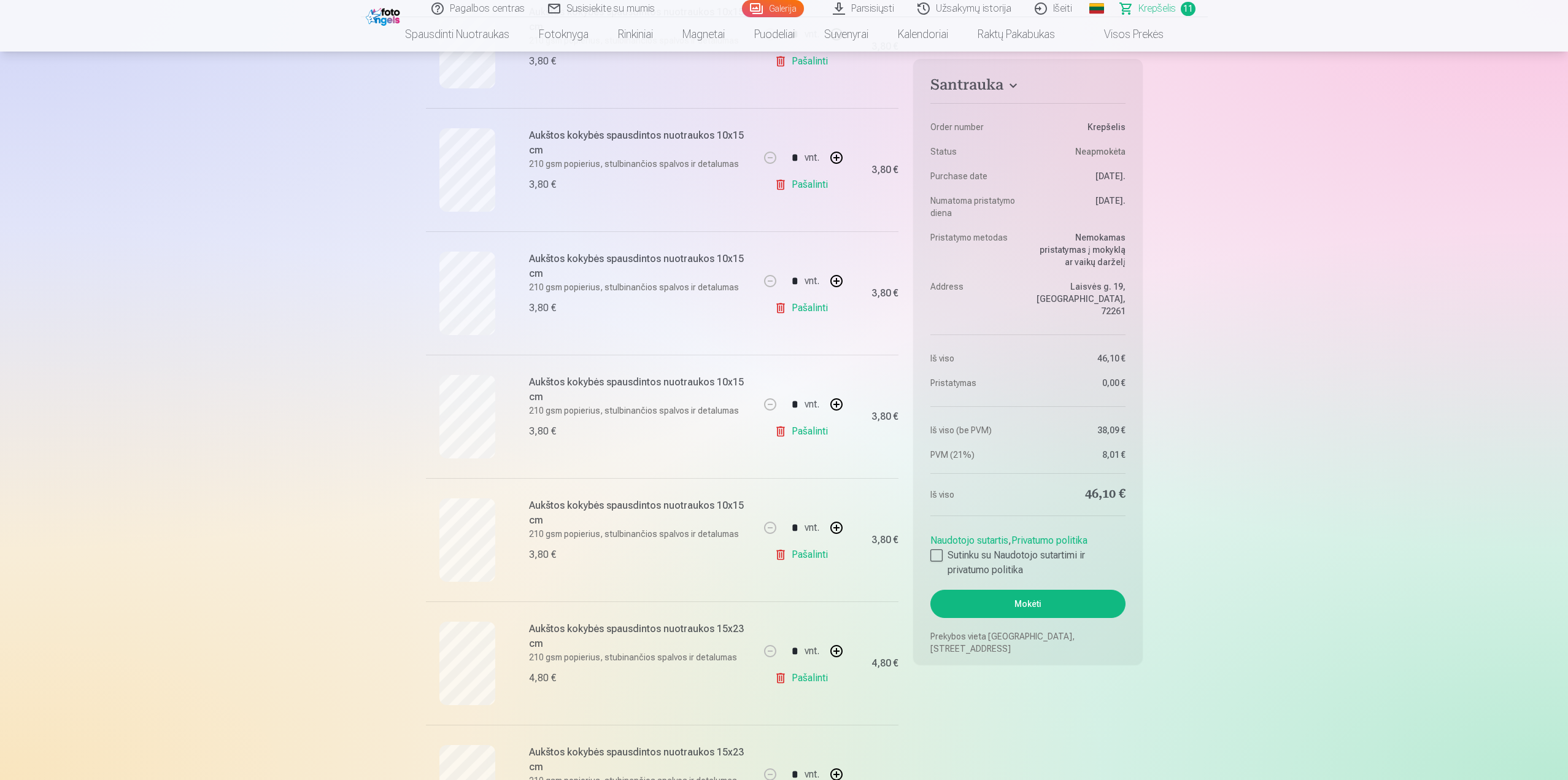
click at [782, 681] on link "Pašalinti" at bounding box center [804, 679] width 58 height 25
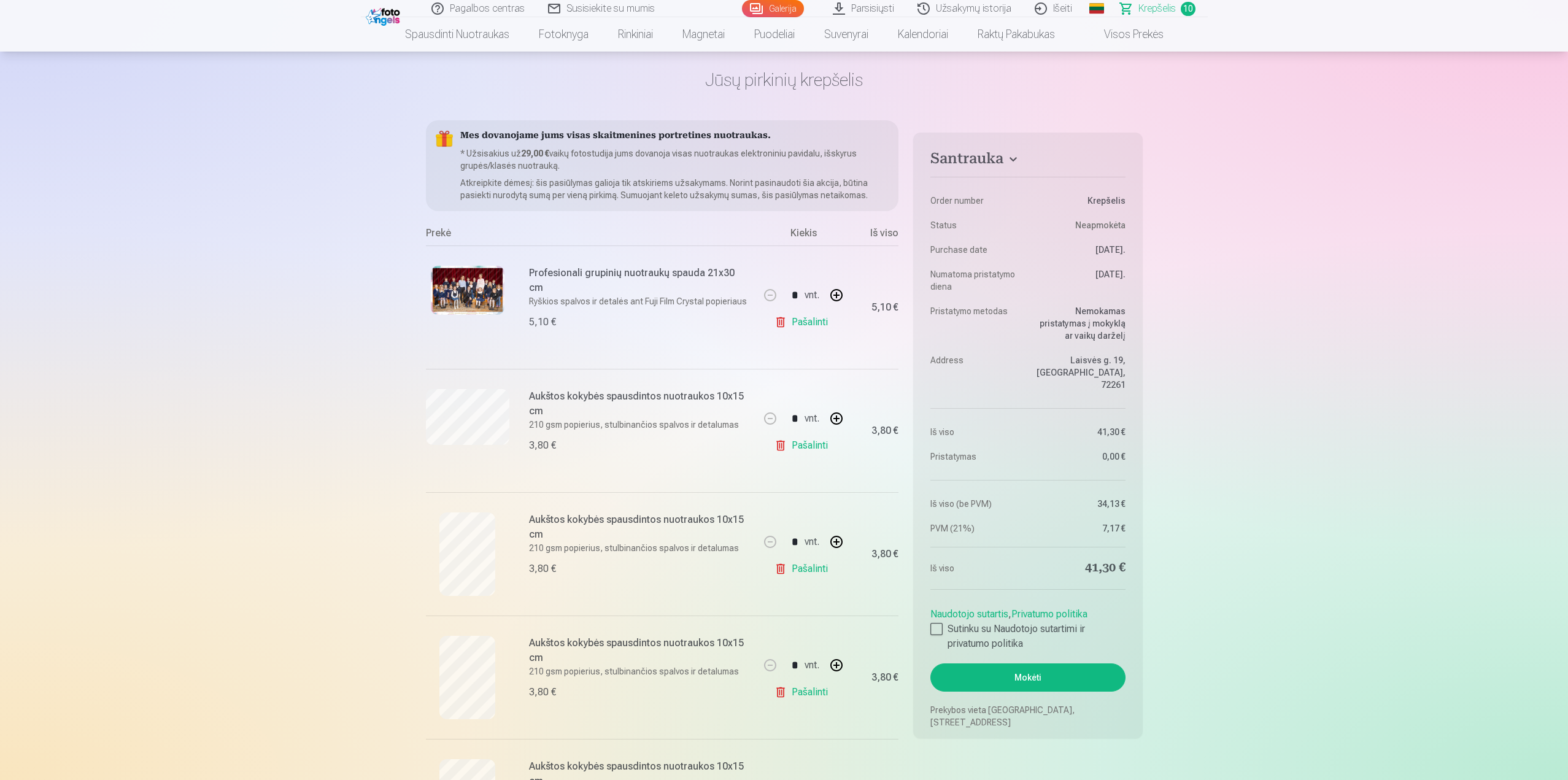
scroll to position [0, 0]
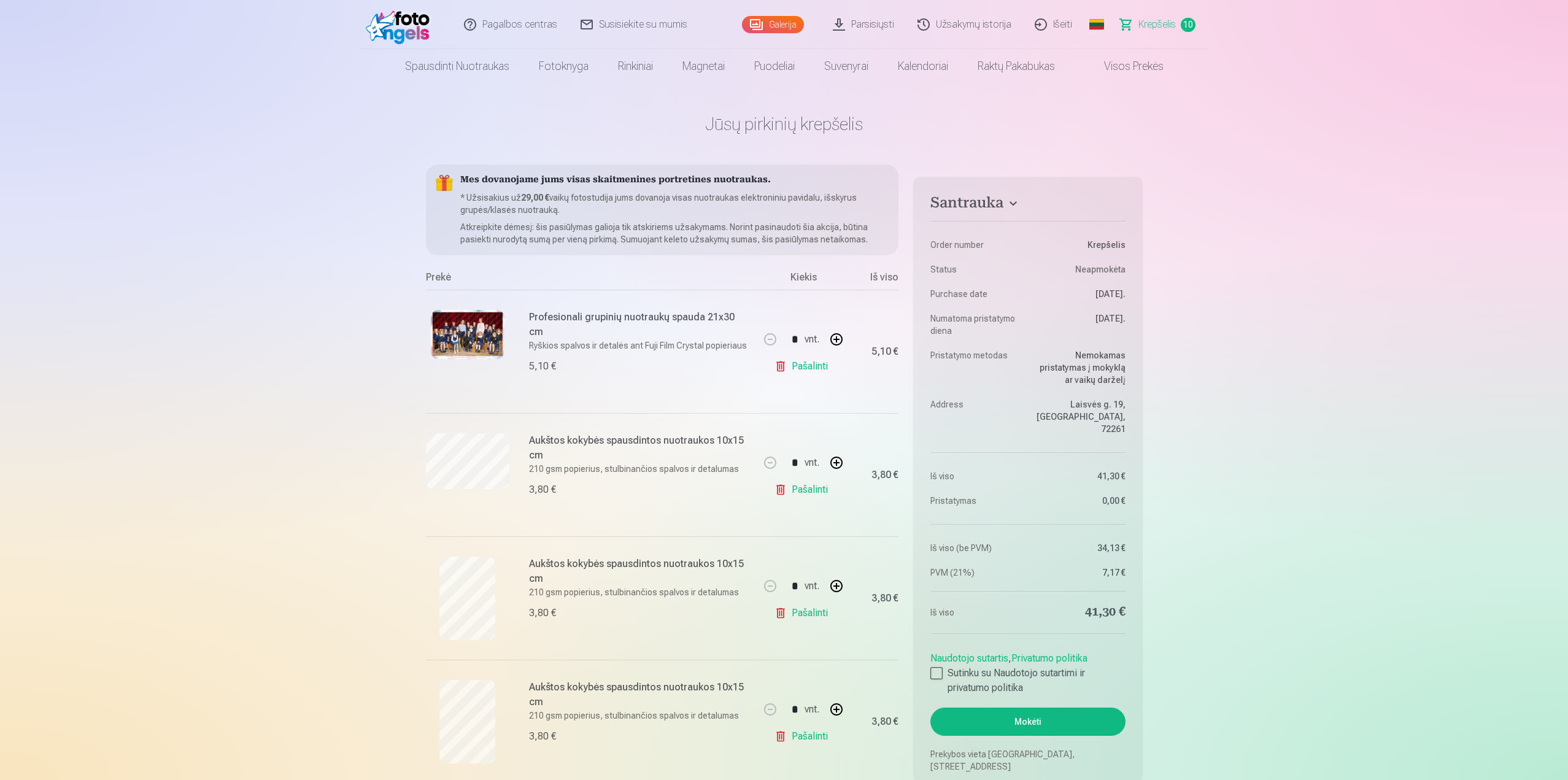
click at [775, 25] on link "Galerija" at bounding box center [772, 24] width 62 height 17
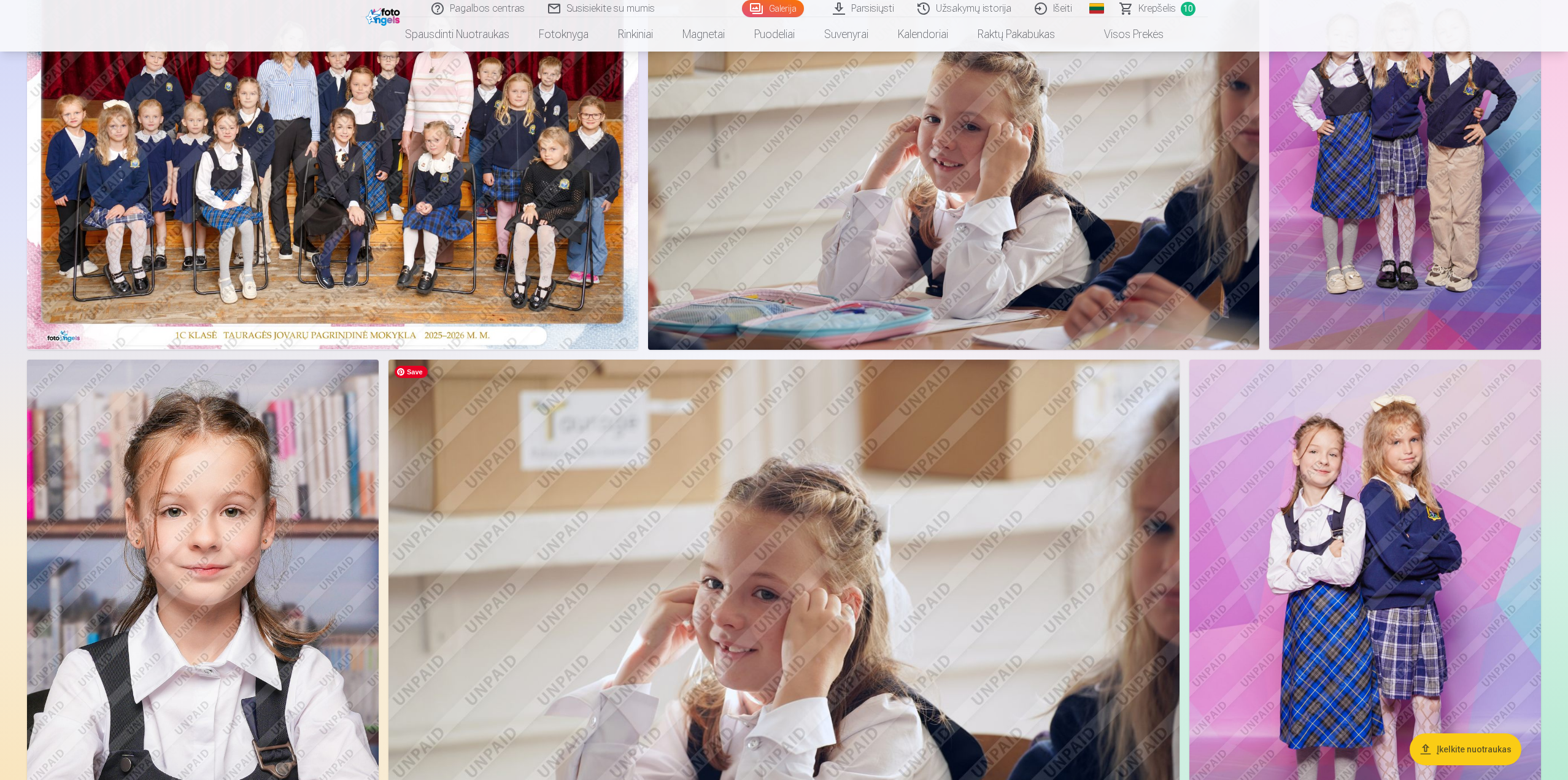
scroll to position [307, 0]
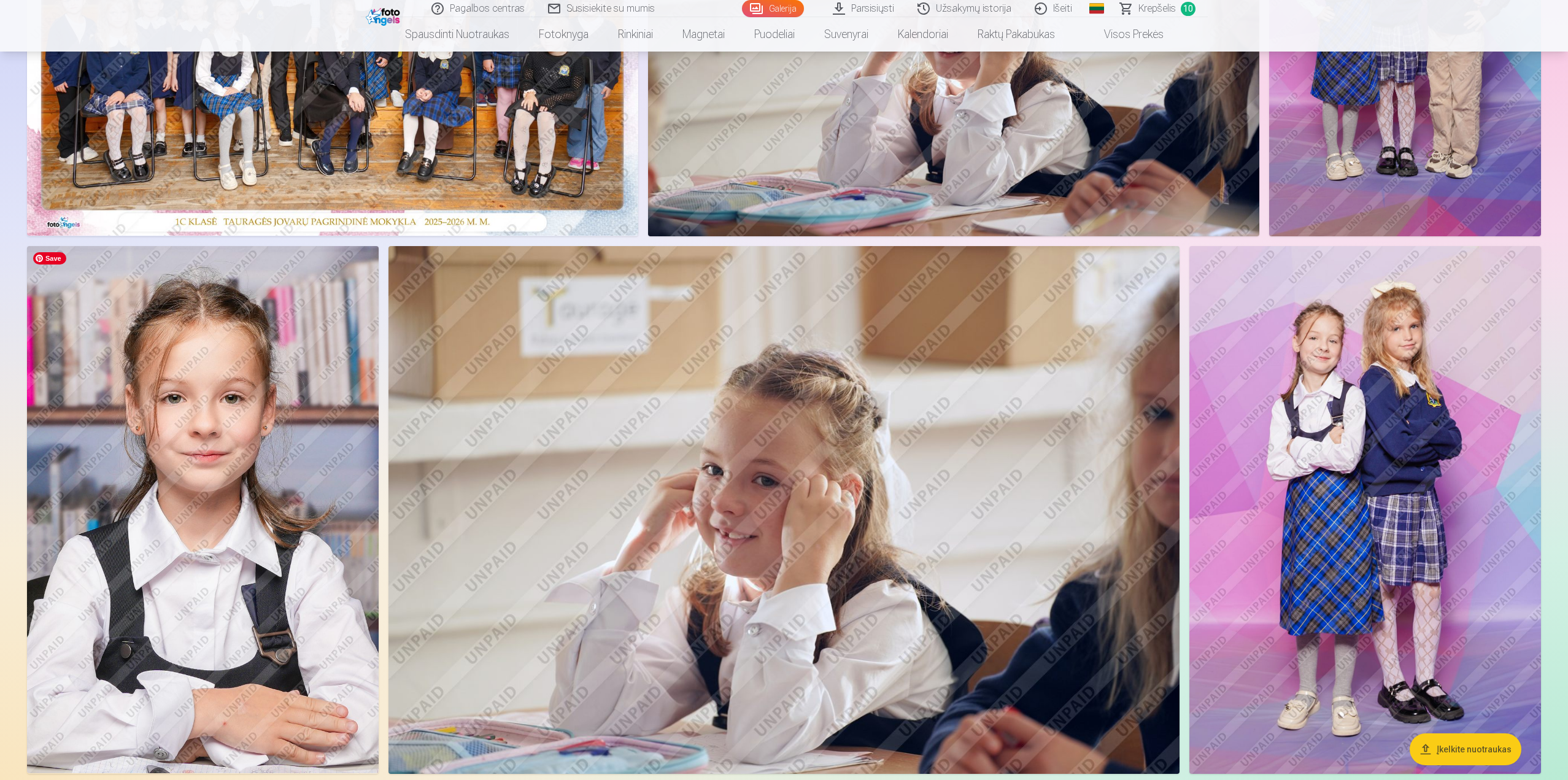
click at [204, 508] on img at bounding box center [203, 510] width 351 height 528
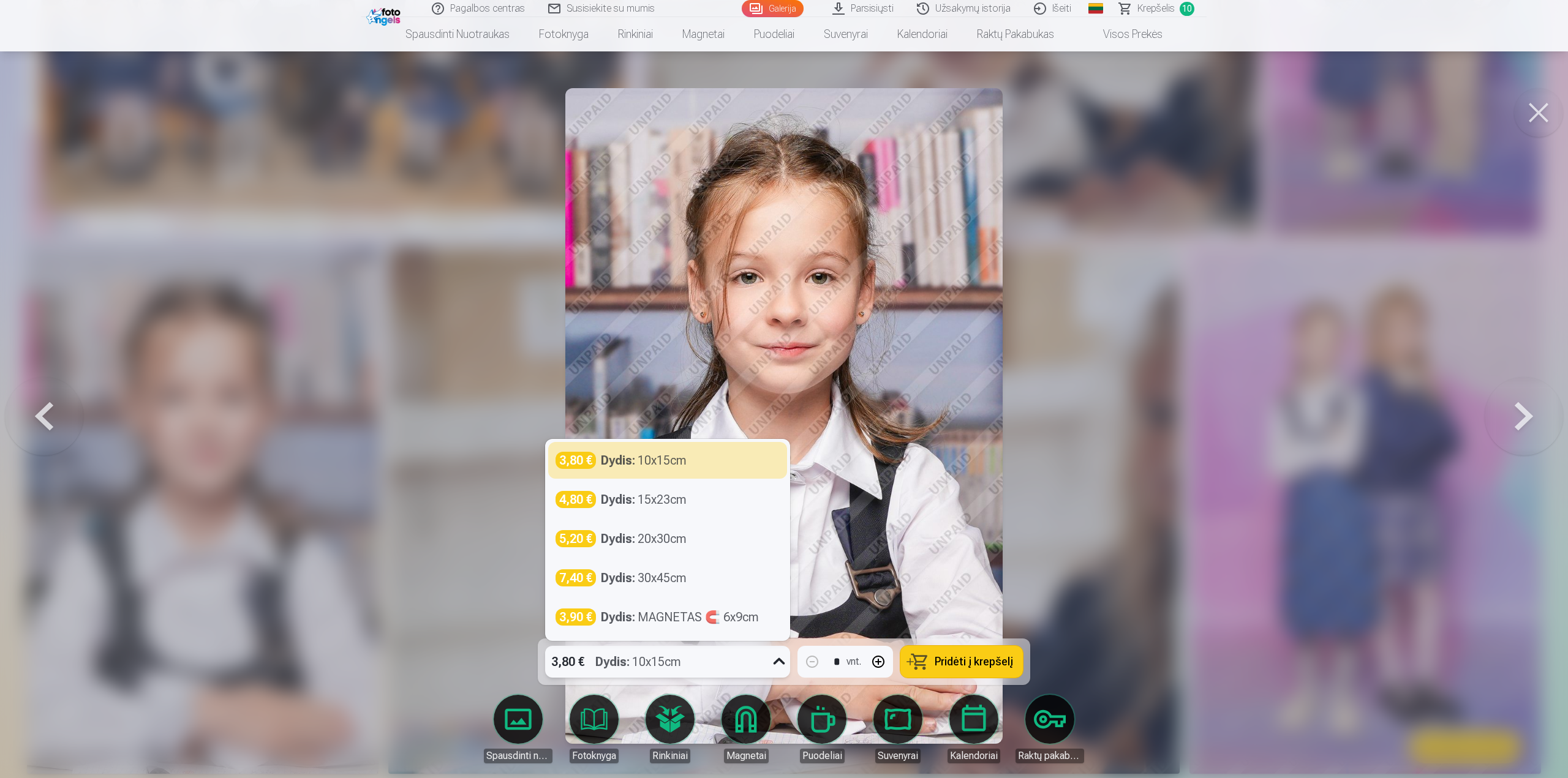
click at [772, 658] on icon at bounding box center [779, 662] width 20 height 20
click at [752, 534] on div "5,20 € Dydis : 20x30cm" at bounding box center [667, 539] width 224 height 17
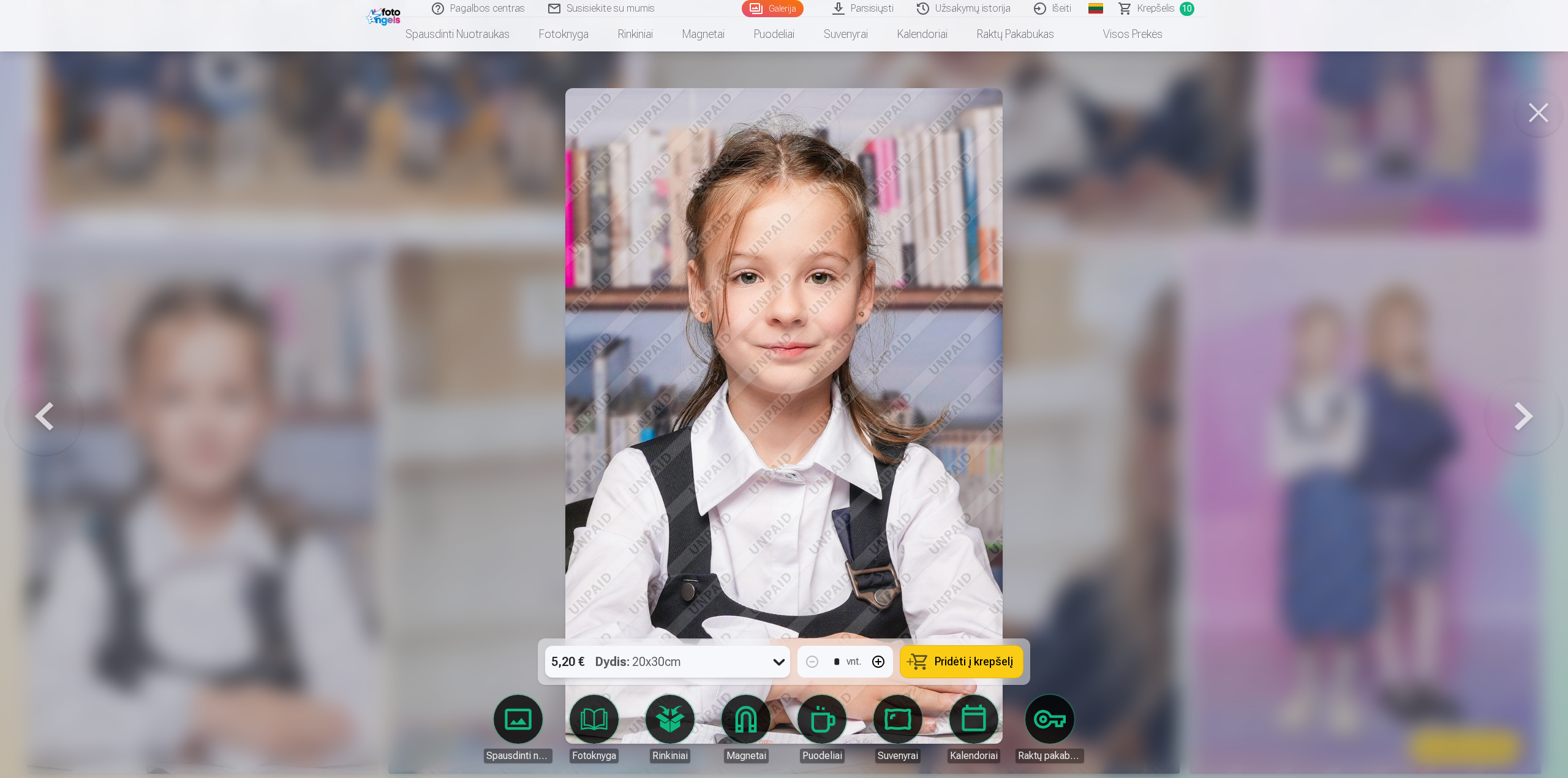
click at [1531, 420] on button at bounding box center [1523, 416] width 79 height 421
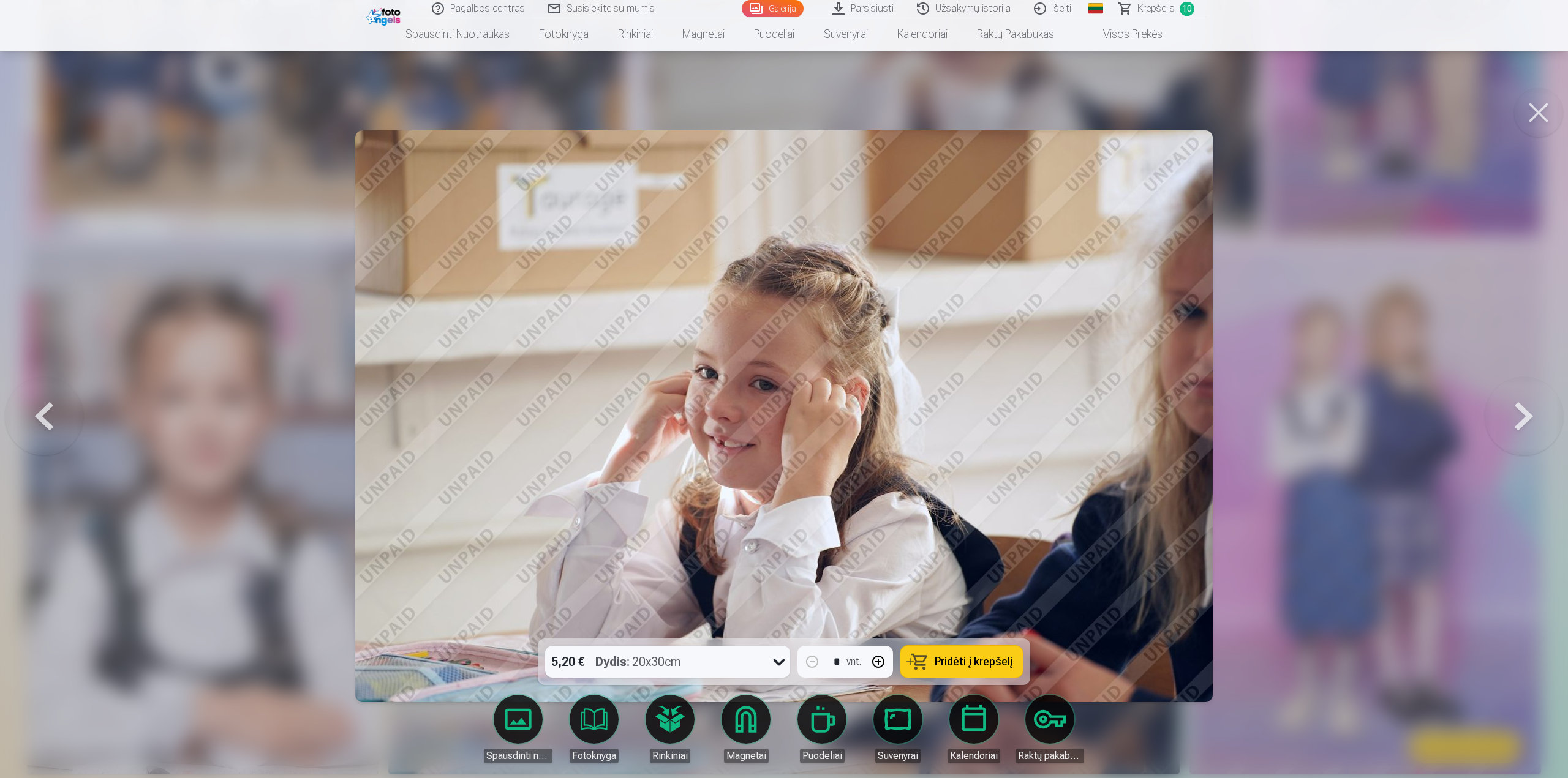
click at [1531, 420] on button at bounding box center [1523, 416] width 79 height 421
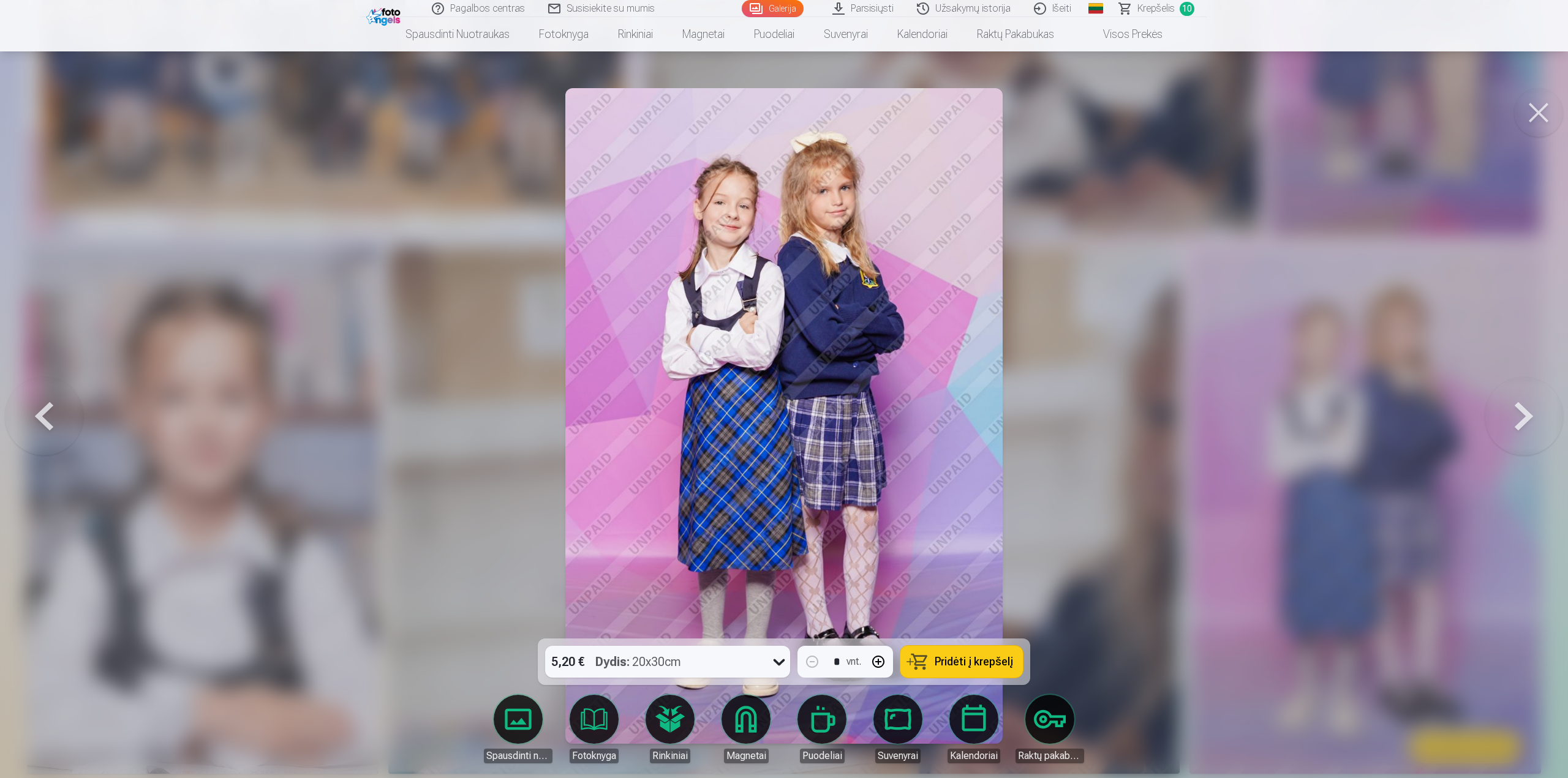
click at [1531, 420] on button at bounding box center [1523, 416] width 79 height 421
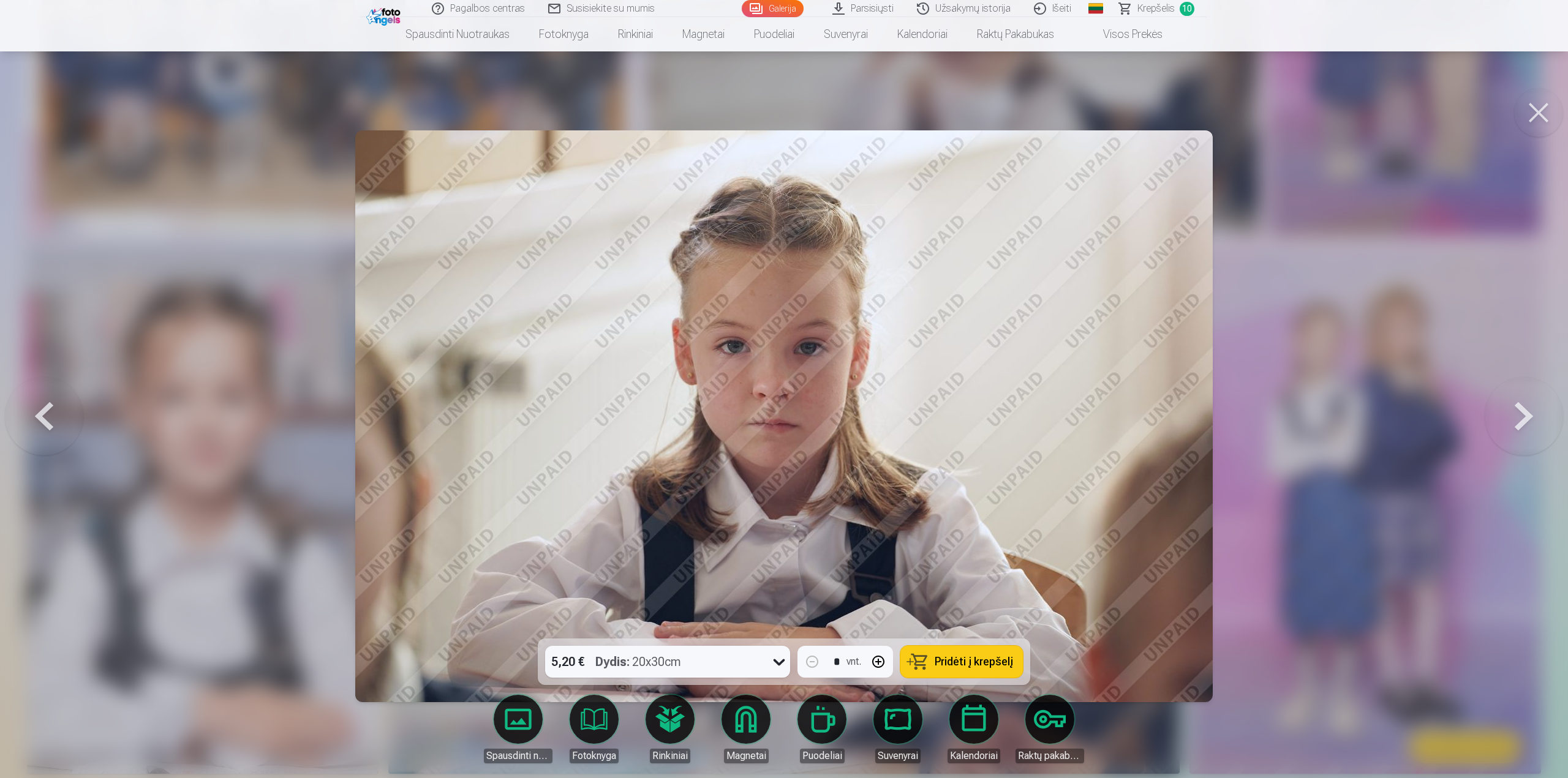
click at [1531, 420] on button at bounding box center [1523, 416] width 79 height 421
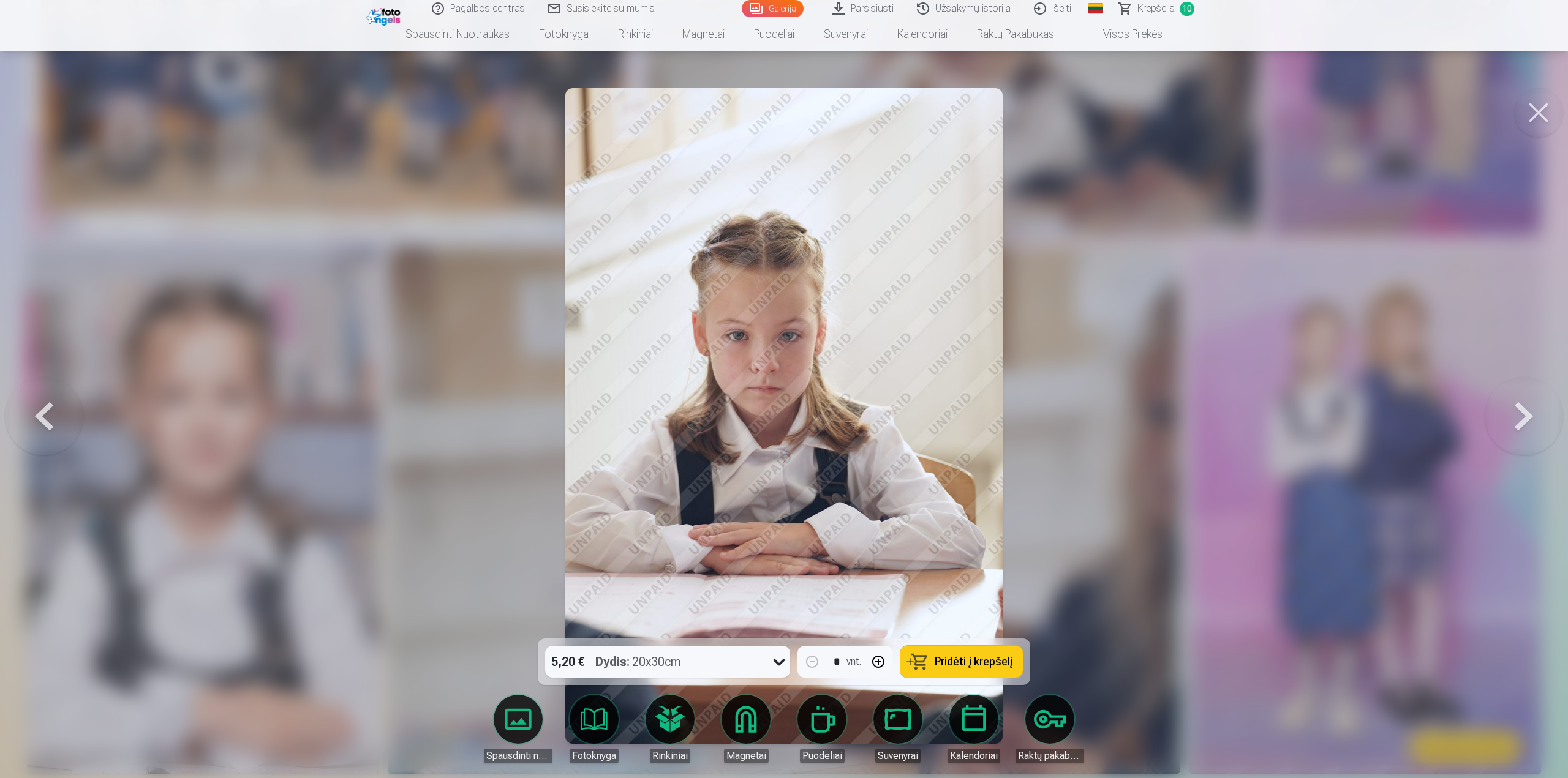
click at [1531, 420] on button at bounding box center [1523, 416] width 79 height 421
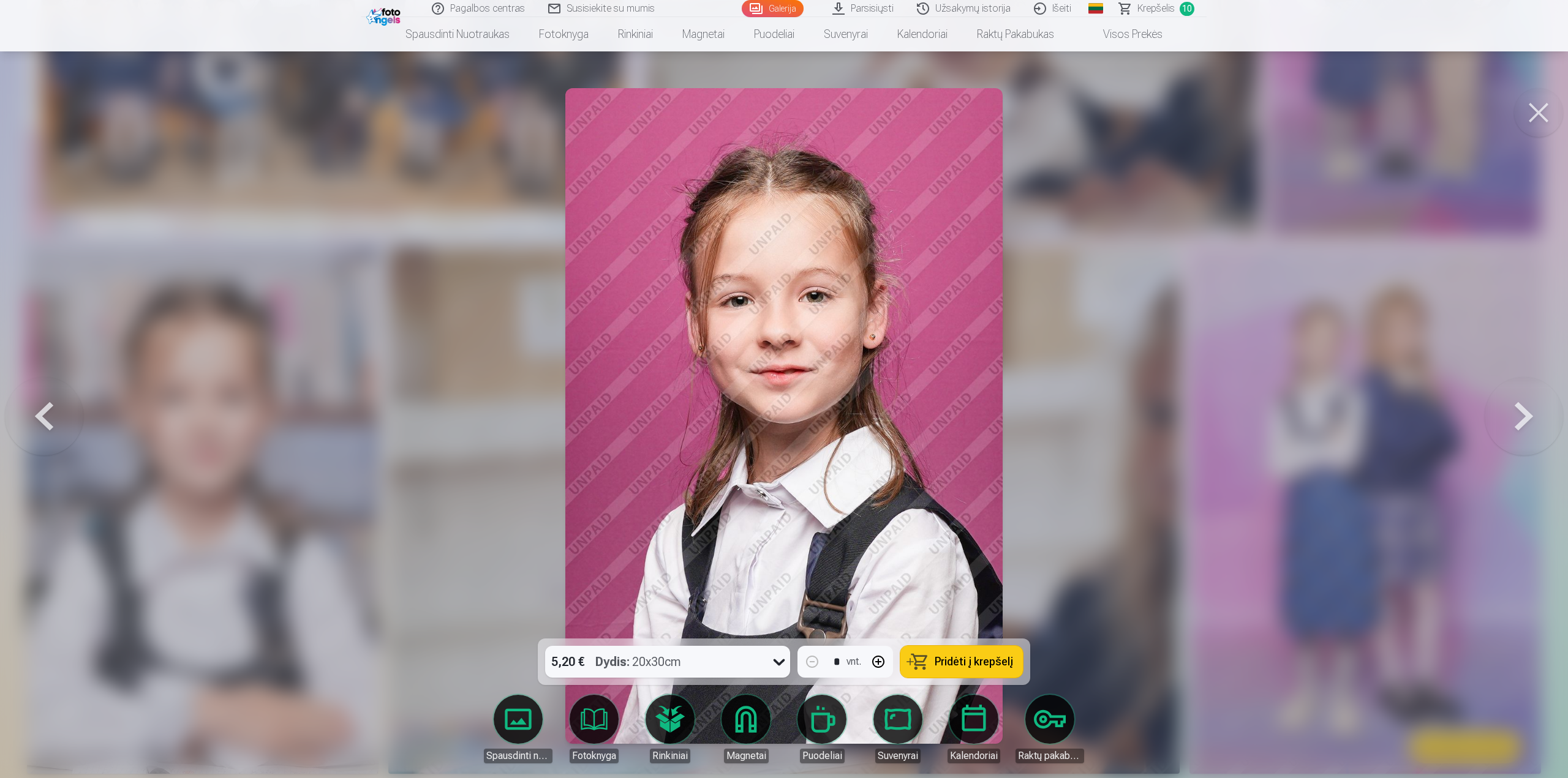
click at [1531, 420] on button at bounding box center [1523, 416] width 79 height 421
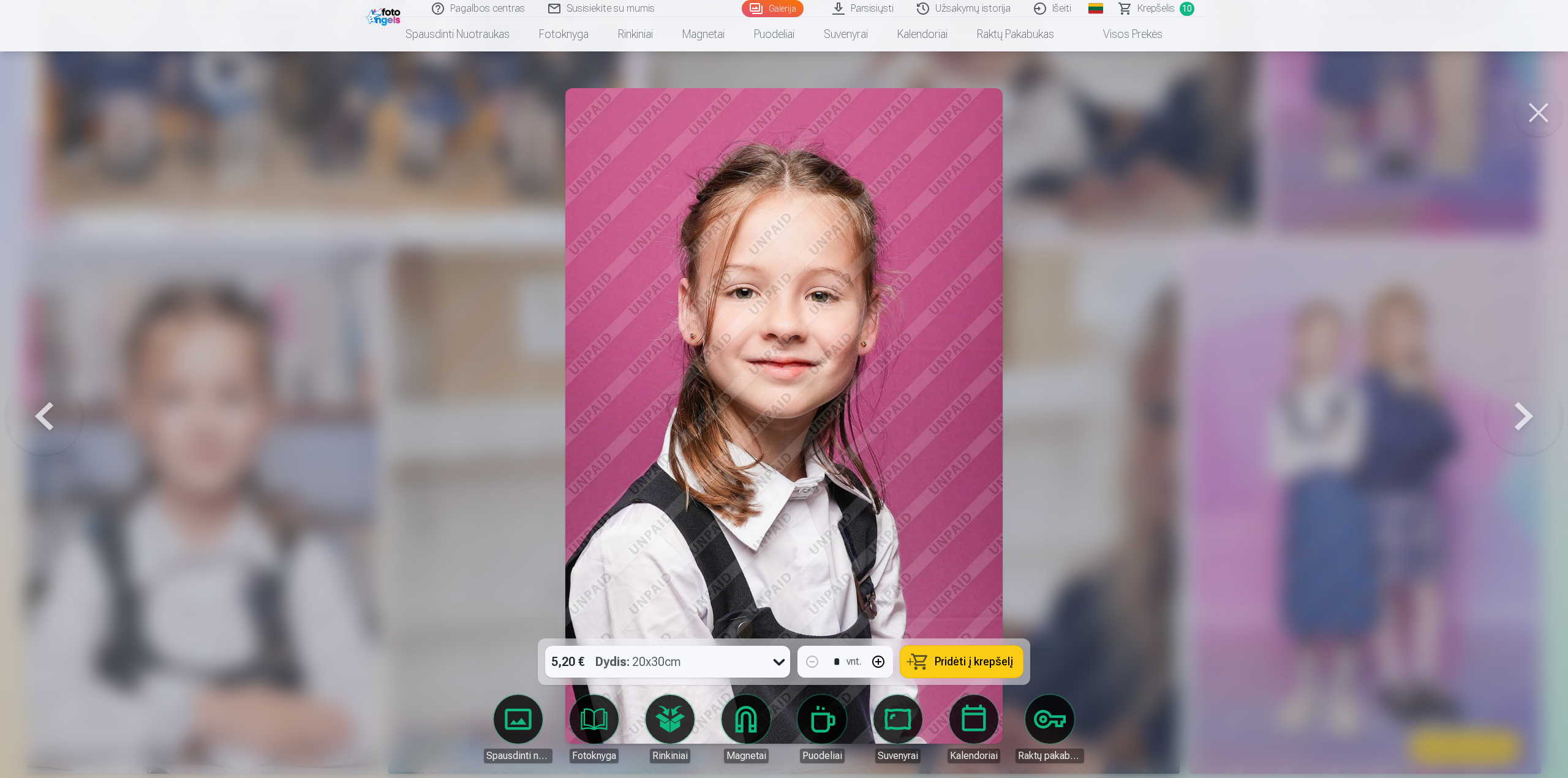
click at [1531, 420] on button at bounding box center [1523, 416] width 79 height 421
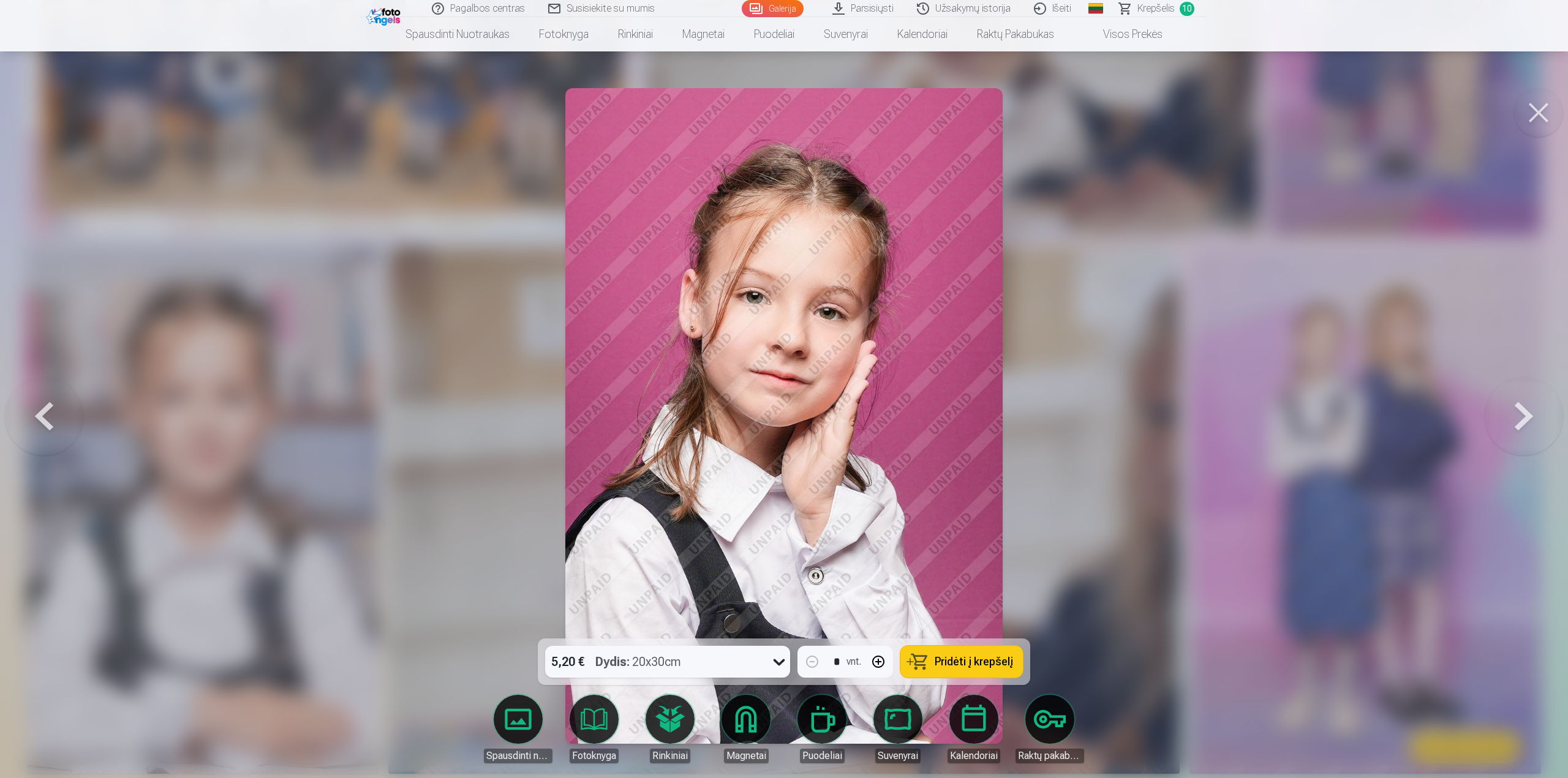
click at [1531, 420] on button at bounding box center [1523, 416] width 79 height 421
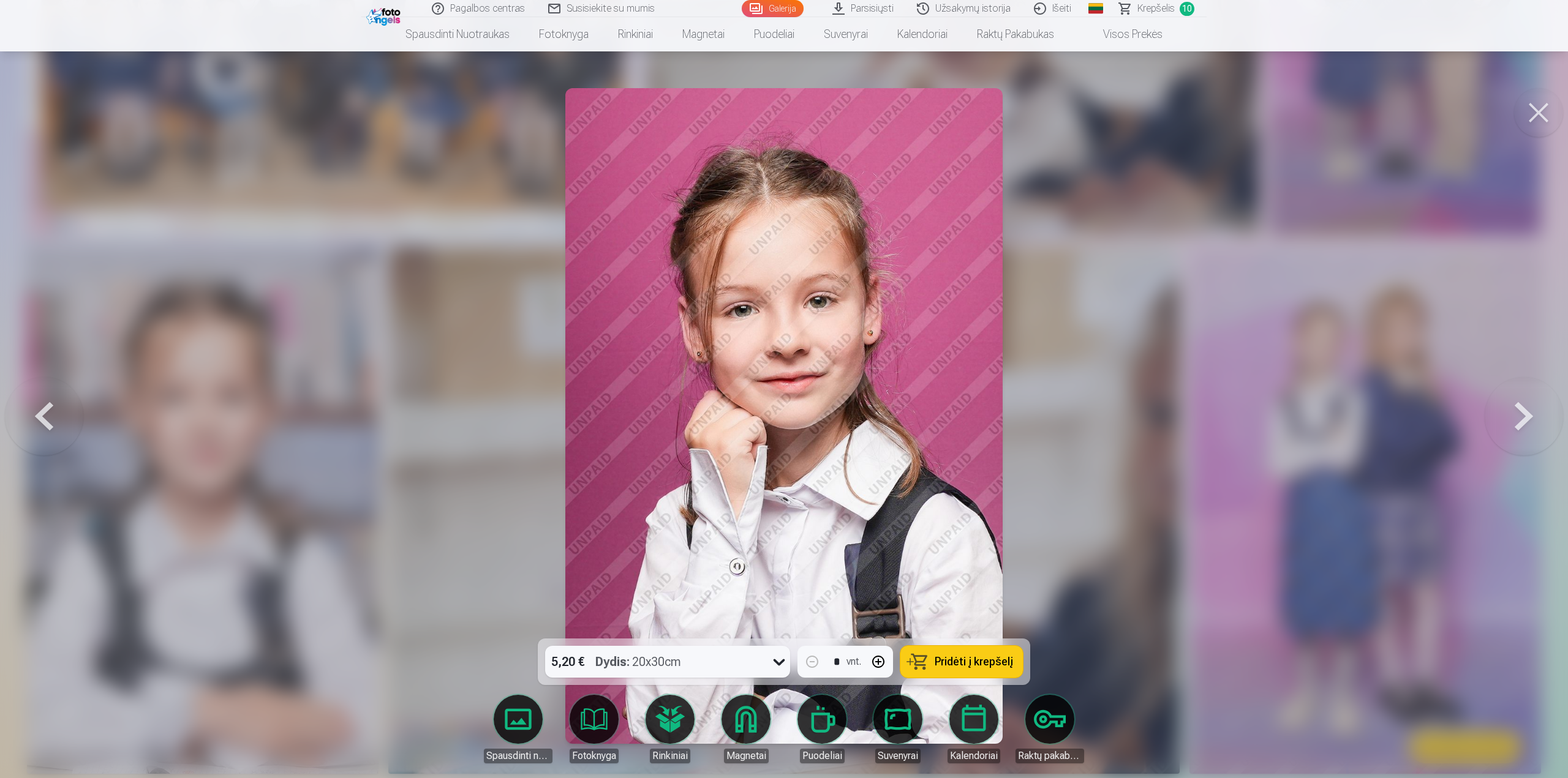
click at [1531, 420] on button at bounding box center [1523, 416] width 79 height 421
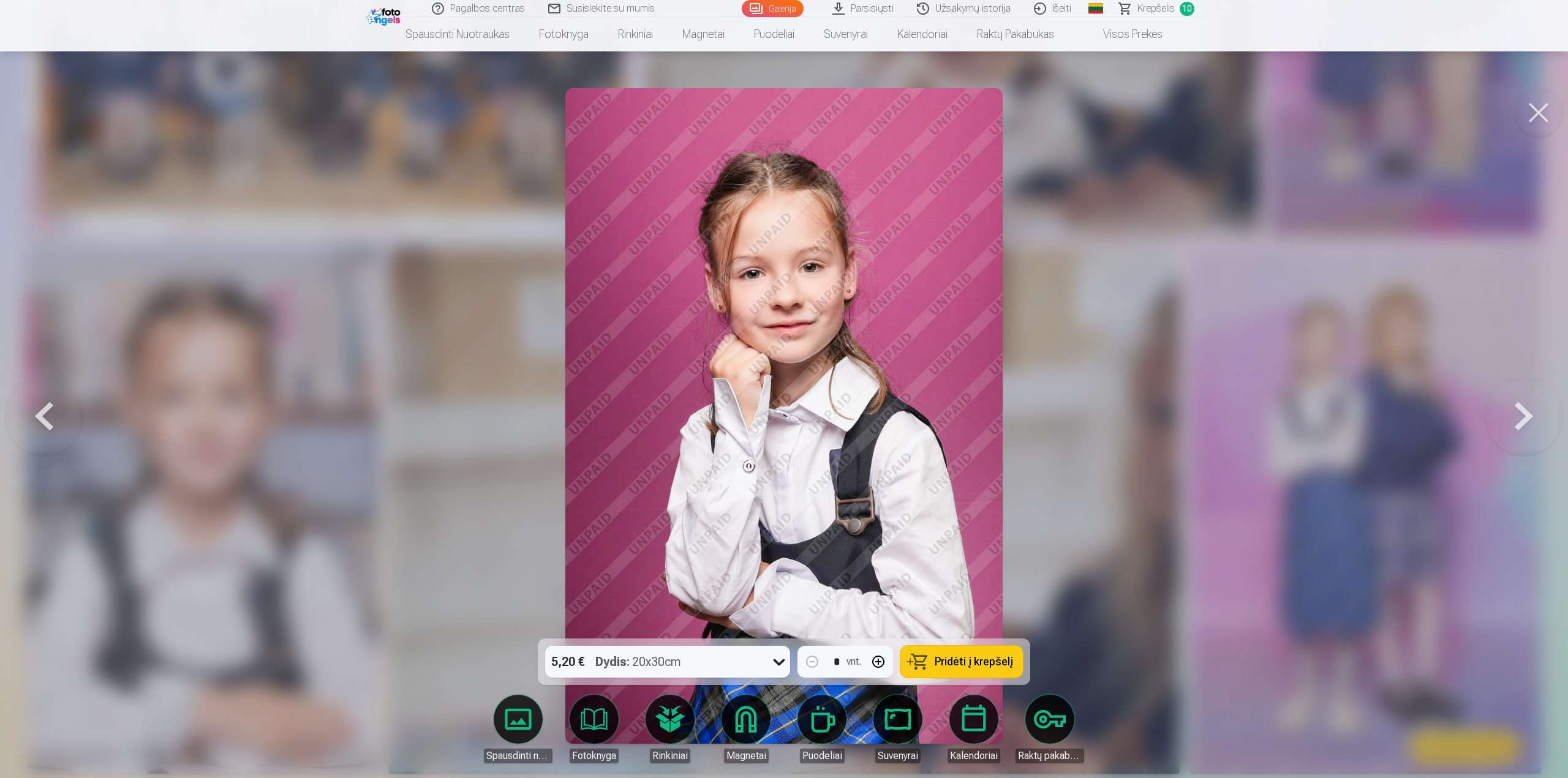
click at [1531, 420] on button at bounding box center [1523, 416] width 79 height 421
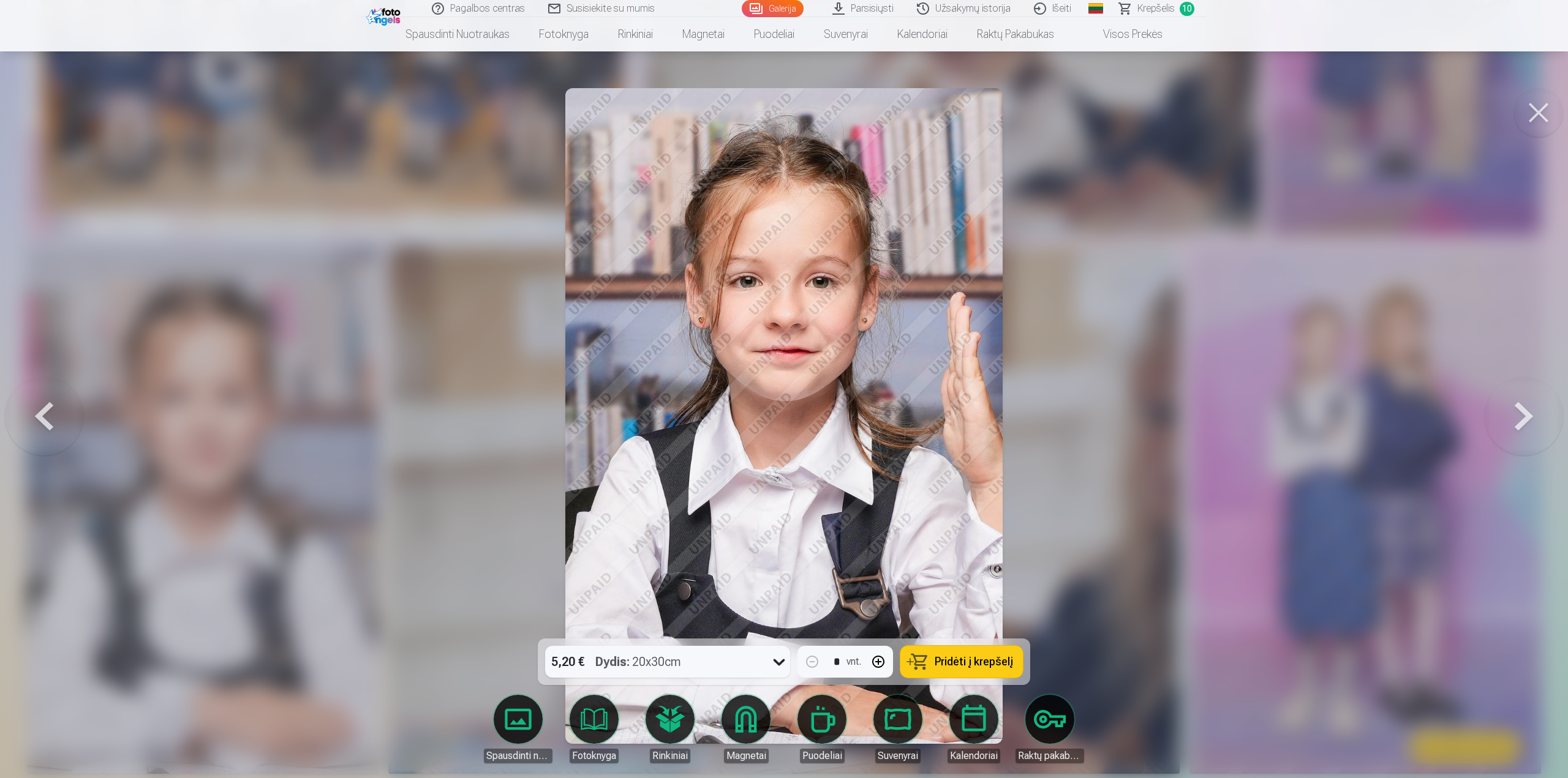
click at [51, 422] on button at bounding box center [44, 416] width 79 height 421
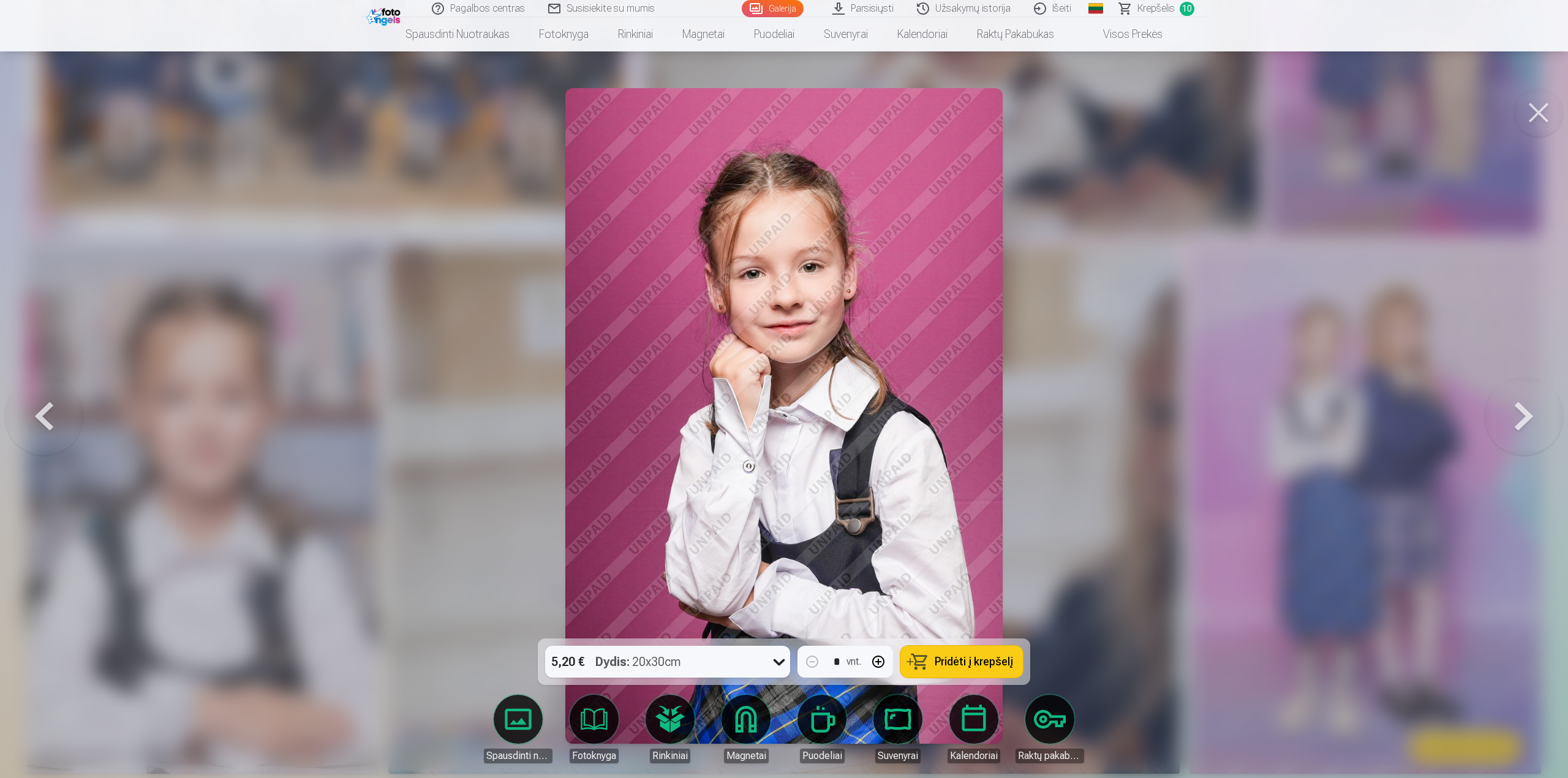
click at [36, 400] on button at bounding box center [44, 416] width 79 height 421
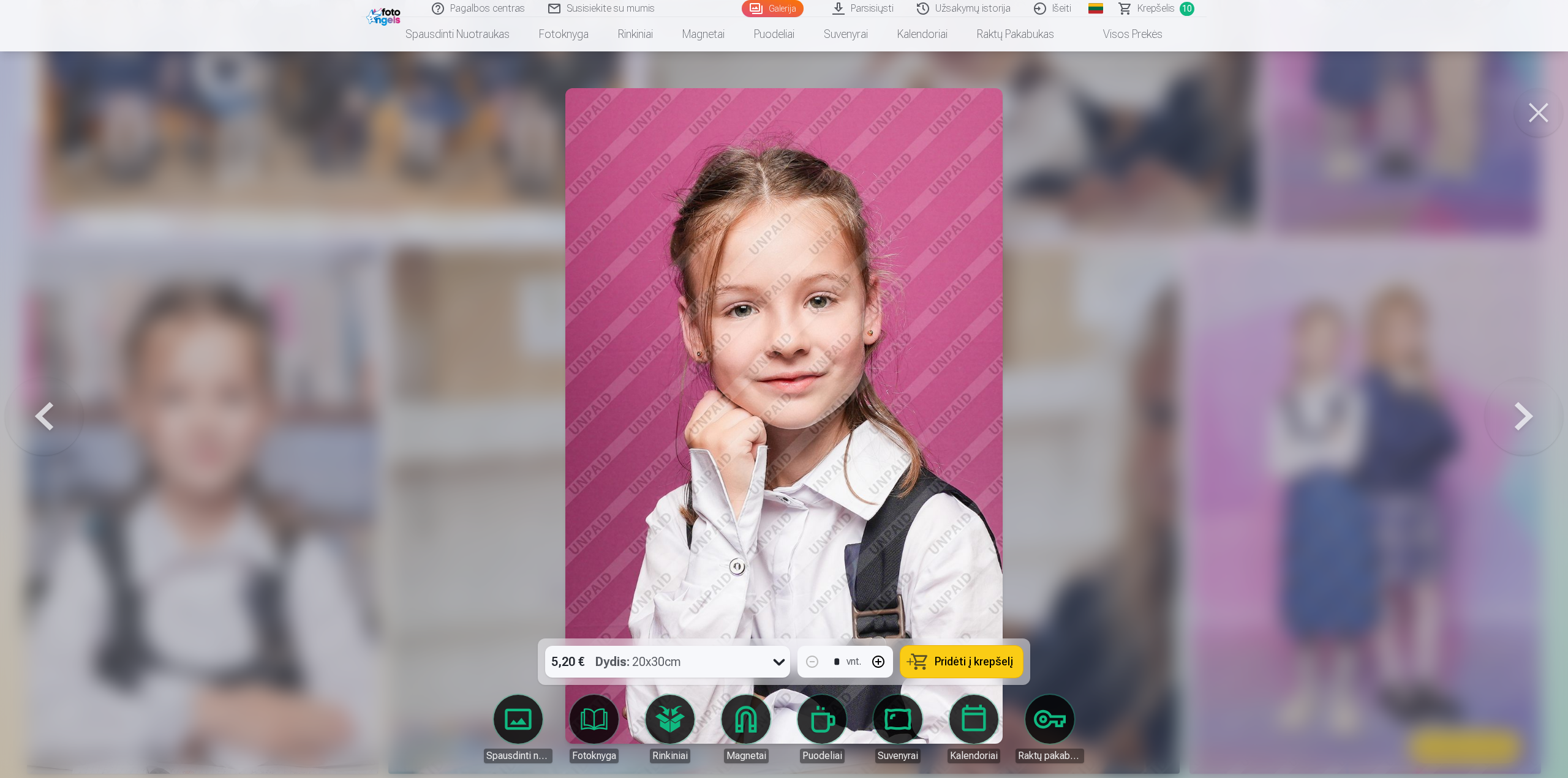
click at [979, 658] on span "Pridėti į krepšelį" at bounding box center [974, 661] width 79 height 11
click at [1527, 414] on button at bounding box center [1523, 416] width 79 height 421
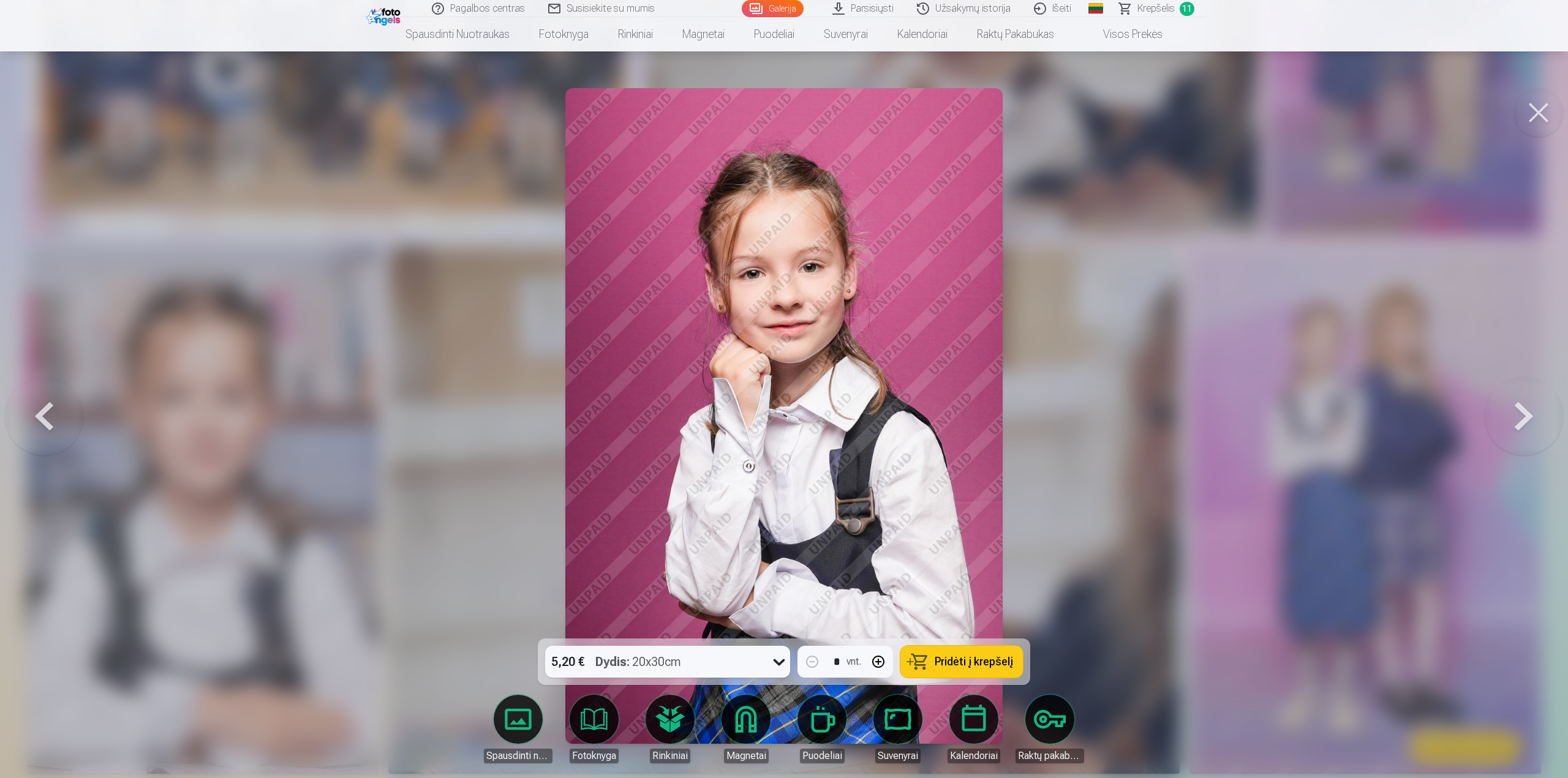
click at [1527, 414] on button at bounding box center [1523, 416] width 79 height 421
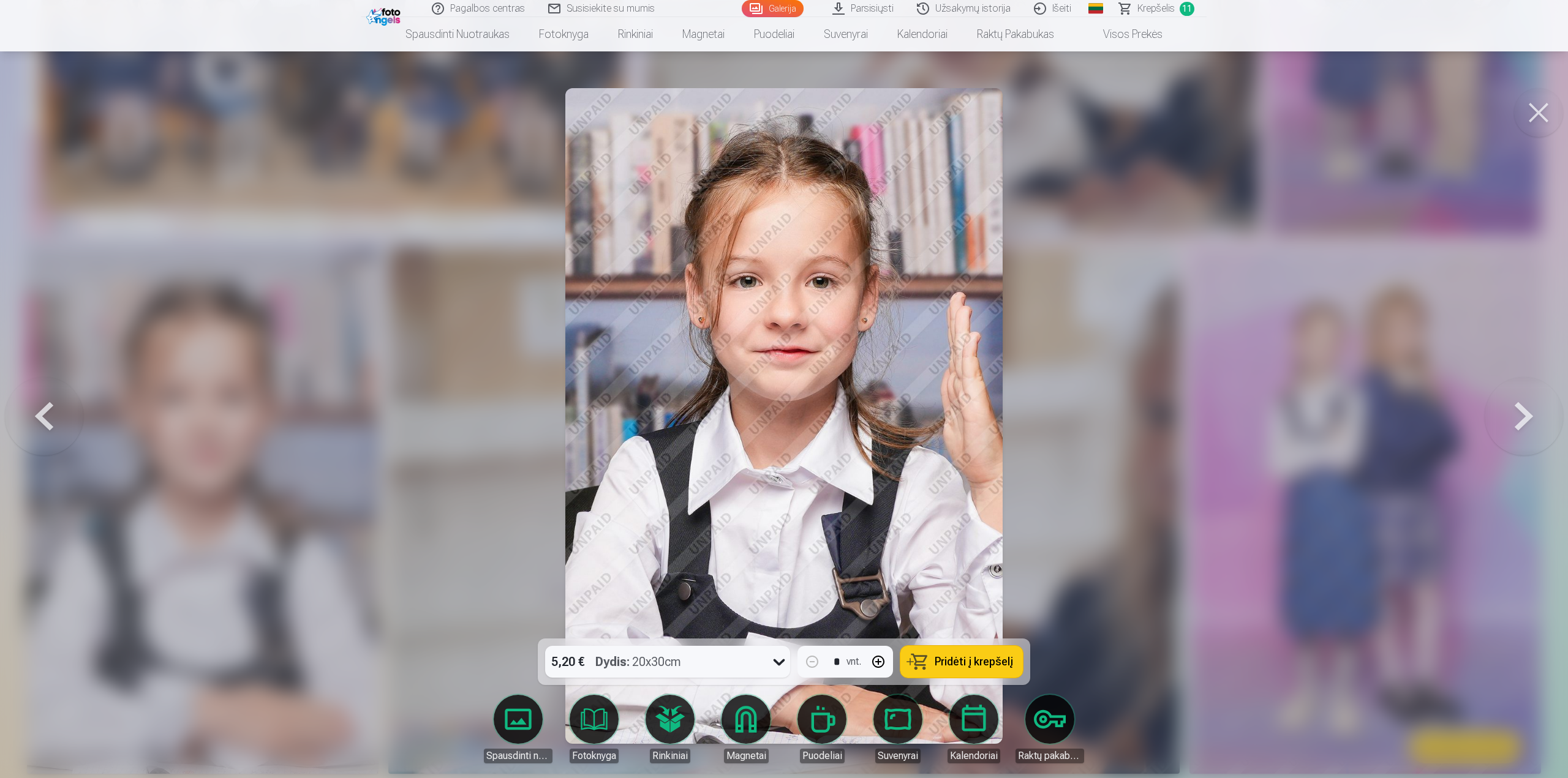
click at [1527, 414] on button at bounding box center [1523, 416] width 79 height 421
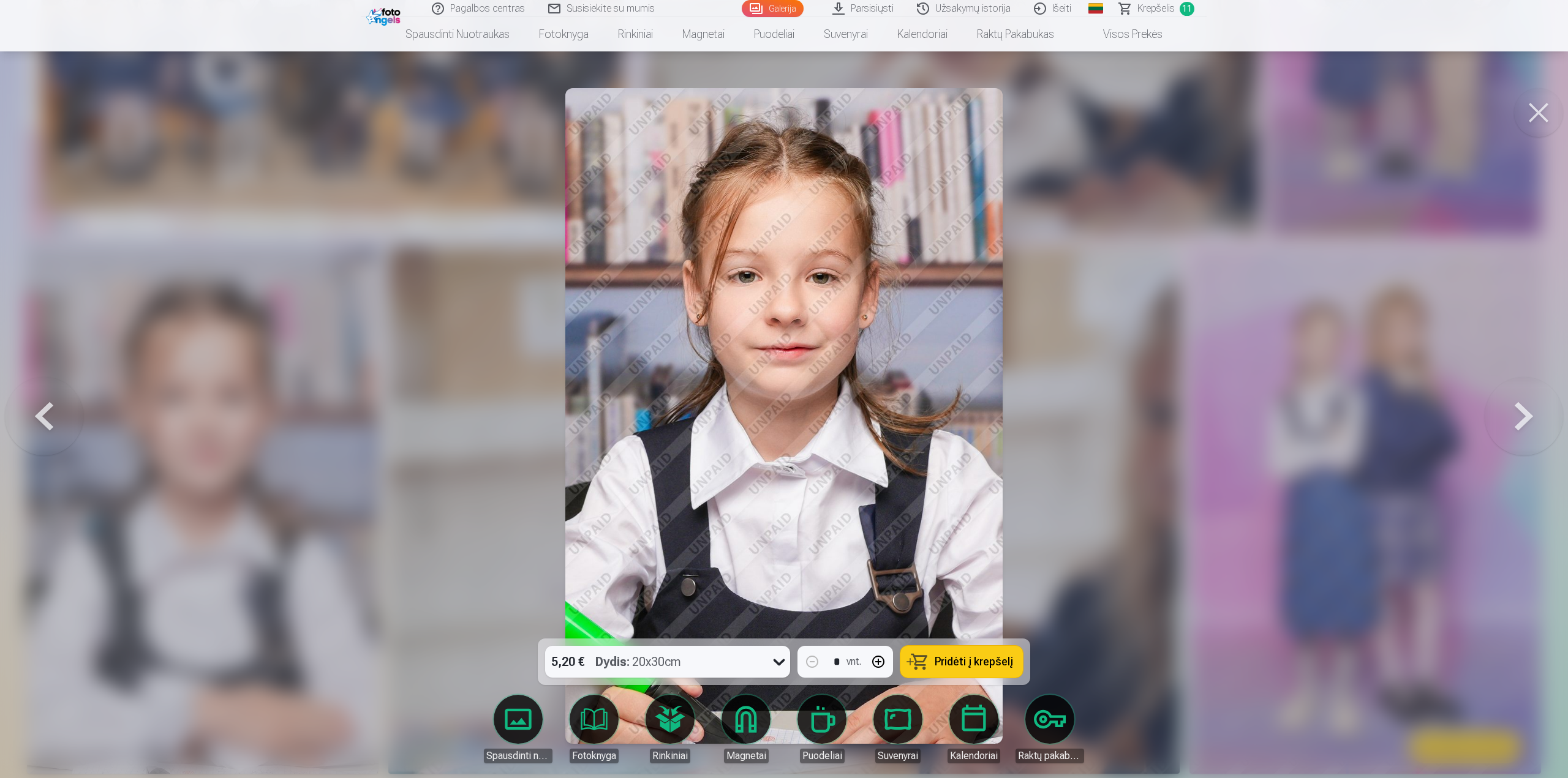
click at [1527, 414] on button at bounding box center [1523, 416] width 79 height 421
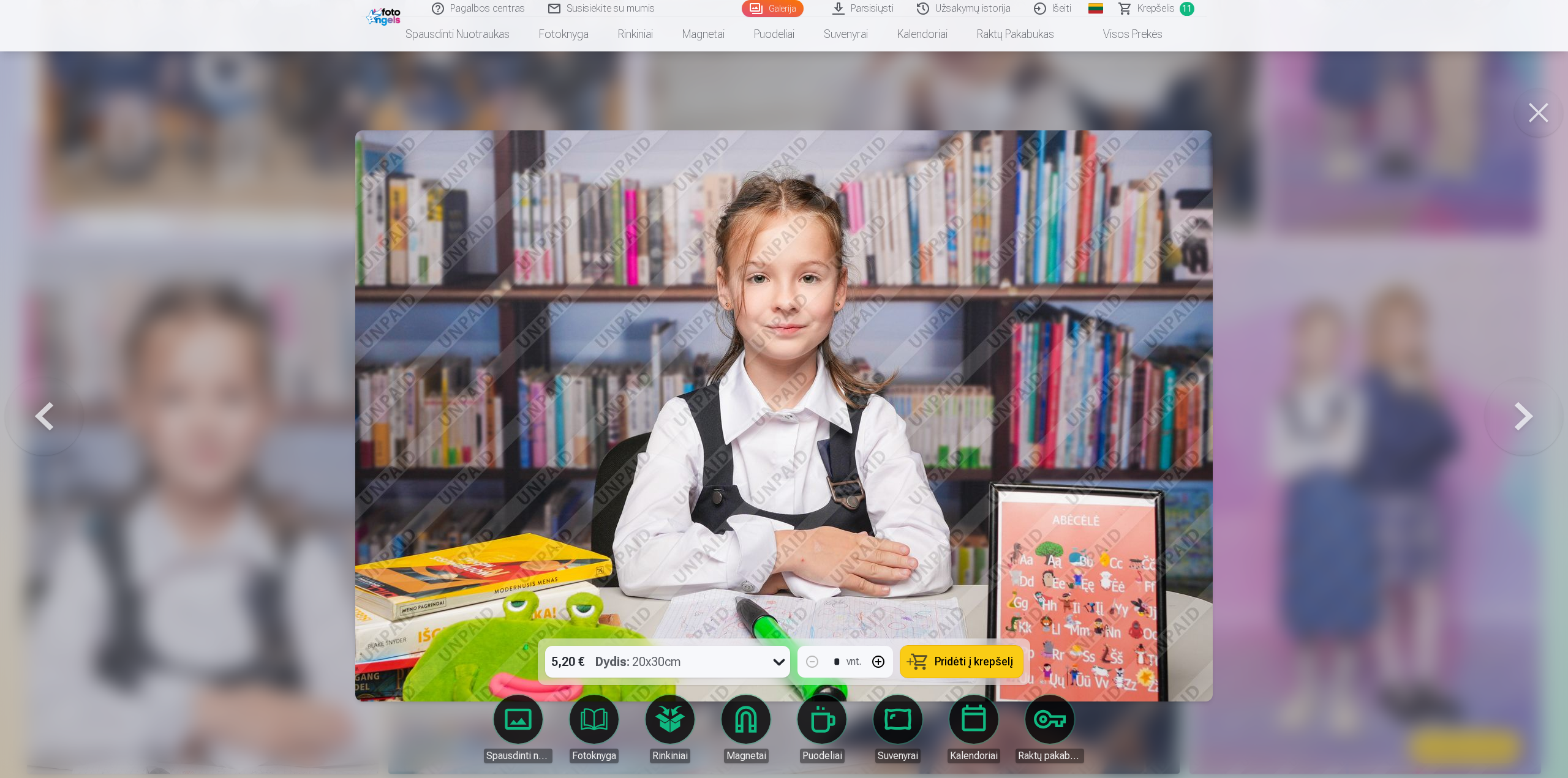
click at [1527, 414] on button at bounding box center [1523, 416] width 79 height 421
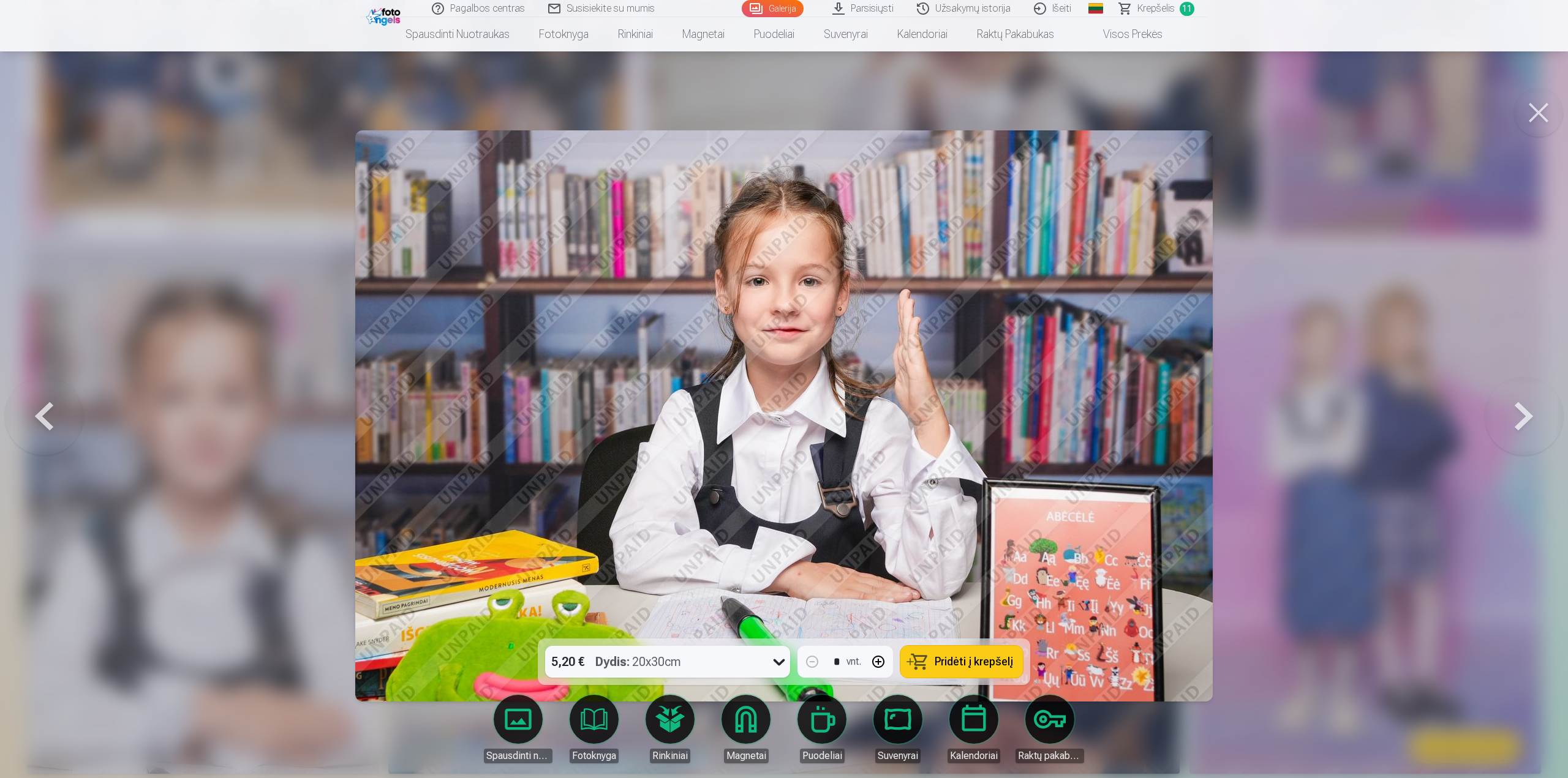
click at [1527, 414] on button at bounding box center [1523, 416] width 79 height 421
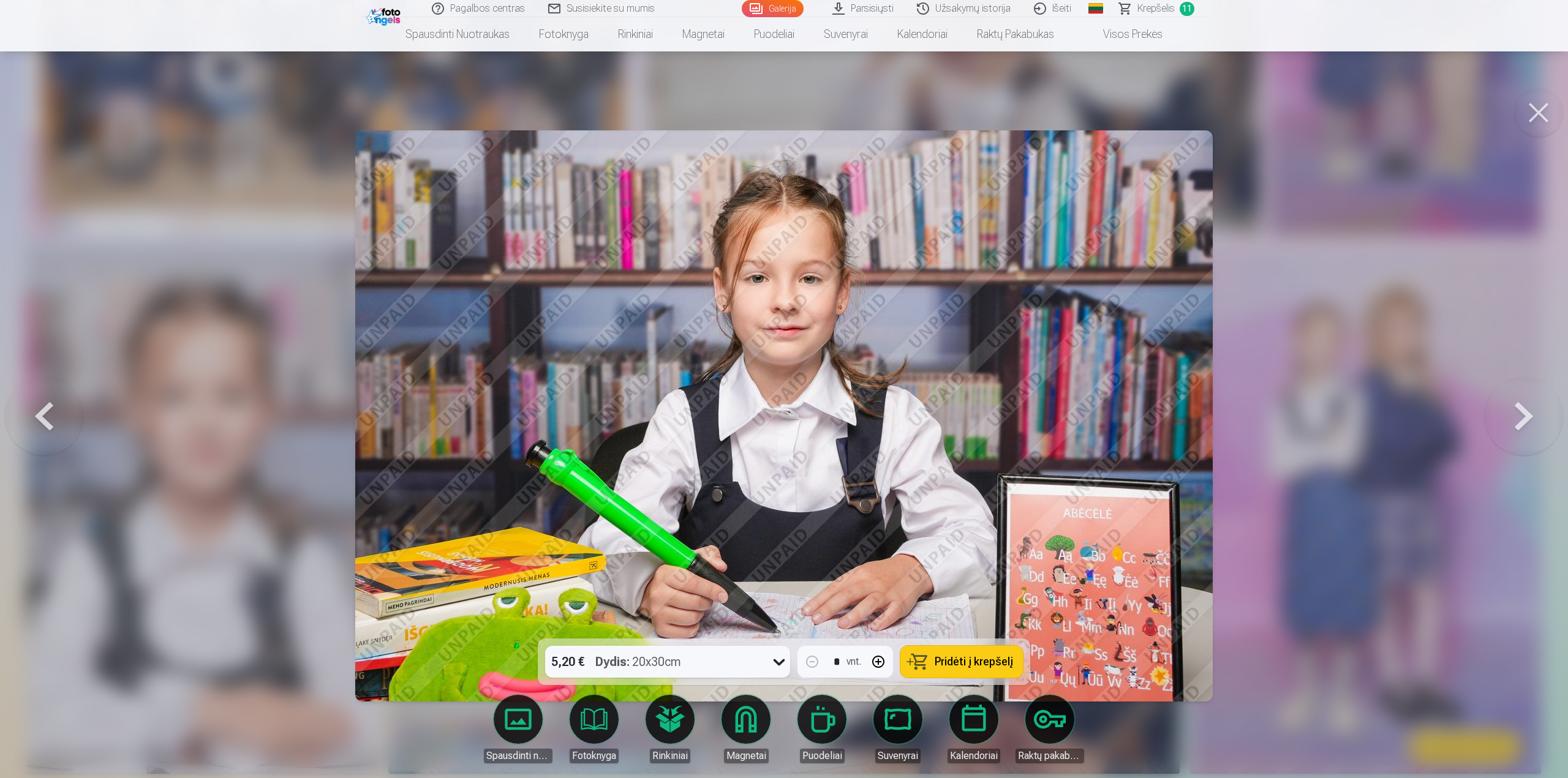
click at [1527, 414] on button at bounding box center [1523, 416] width 79 height 421
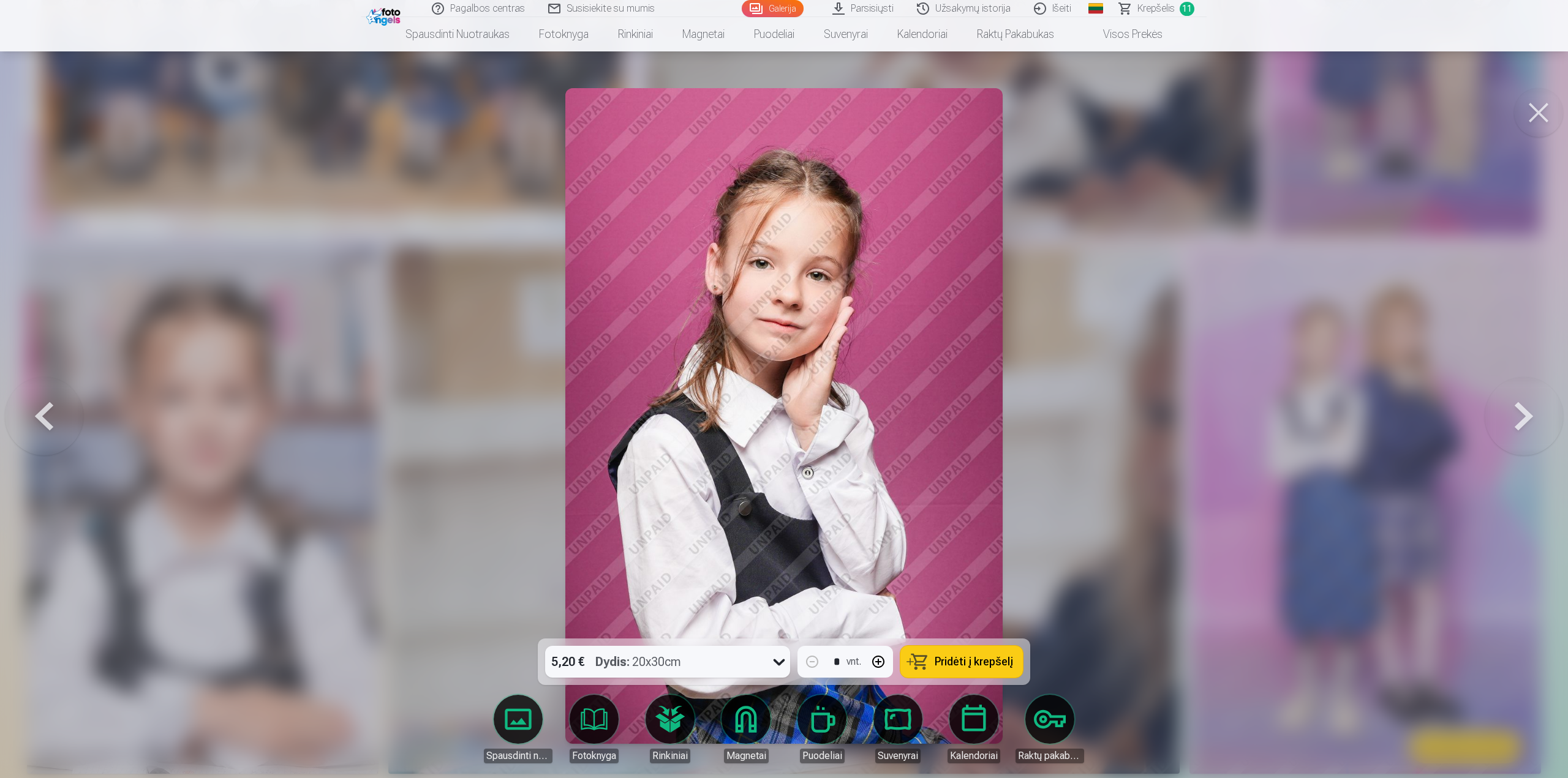
click at [1533, 101] on button at bounding box center [1538, 112] width 49 height 49
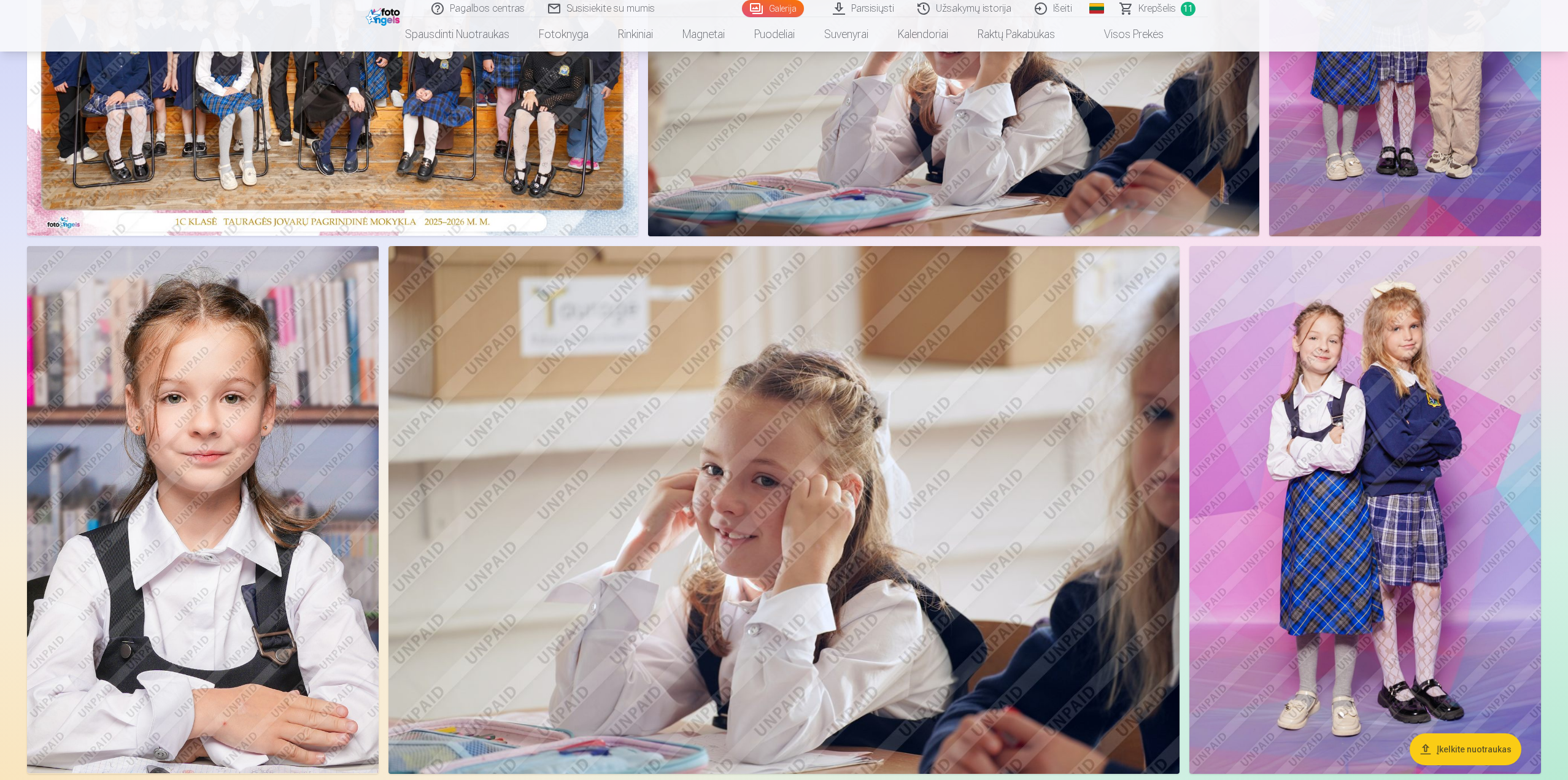
click at [1158, 7] on span "Krepšelis" at bounding box center [1157, 8] width 37 height 15
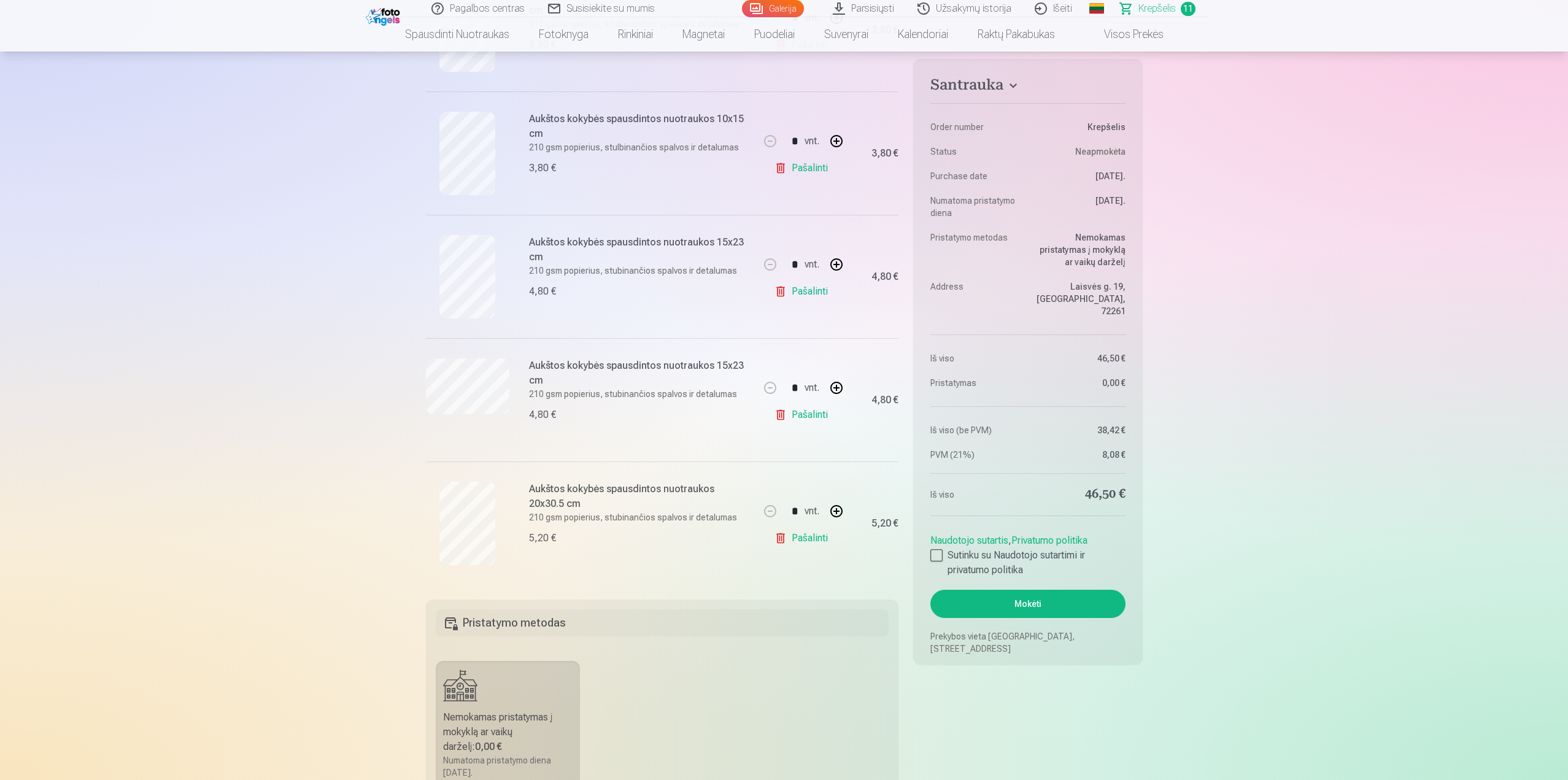
scroll to position [1043, 0]
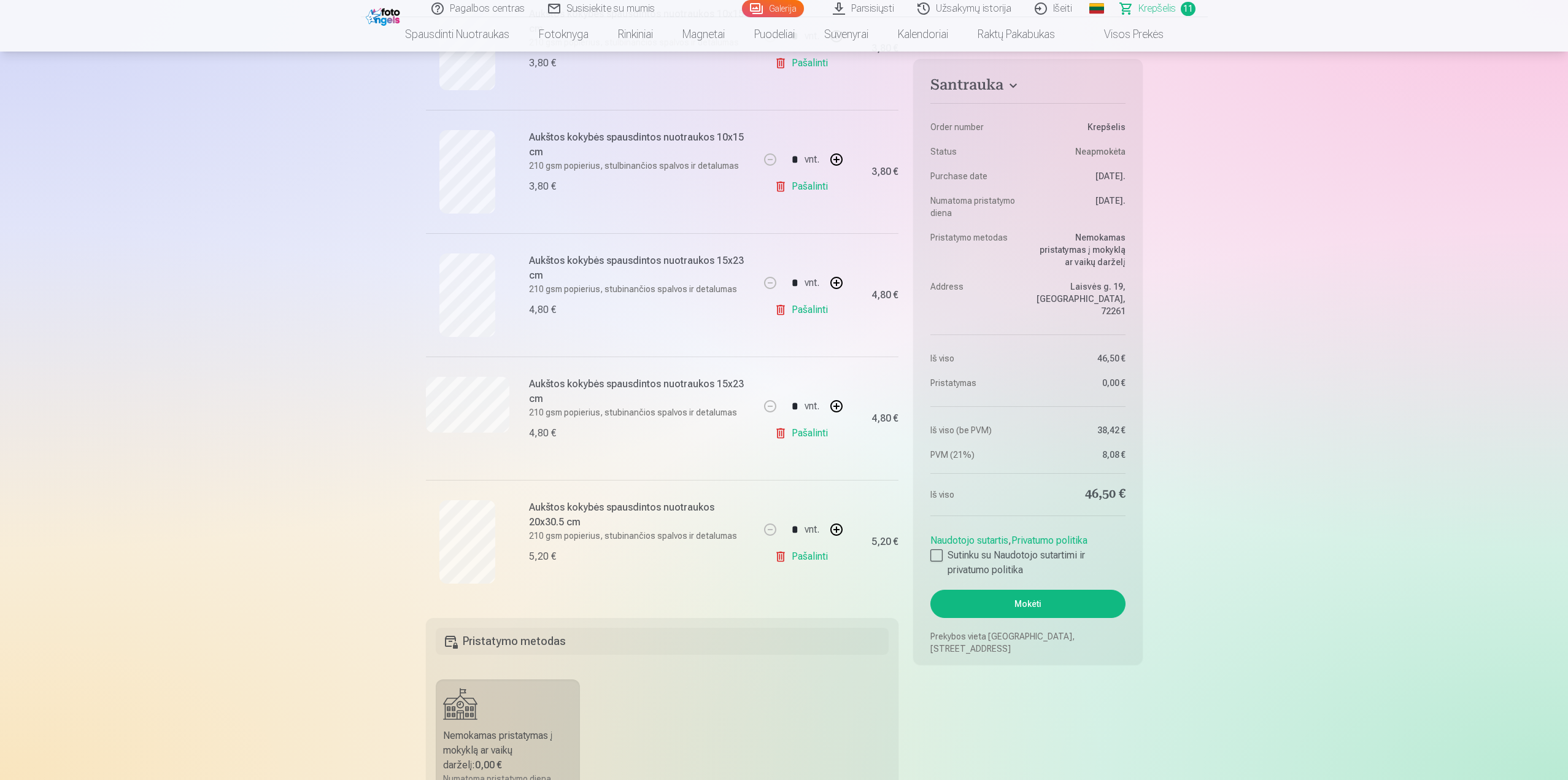
click at [816, 560] on link "Pašalinti" at bounding box center [804, 557] width 58 height 25
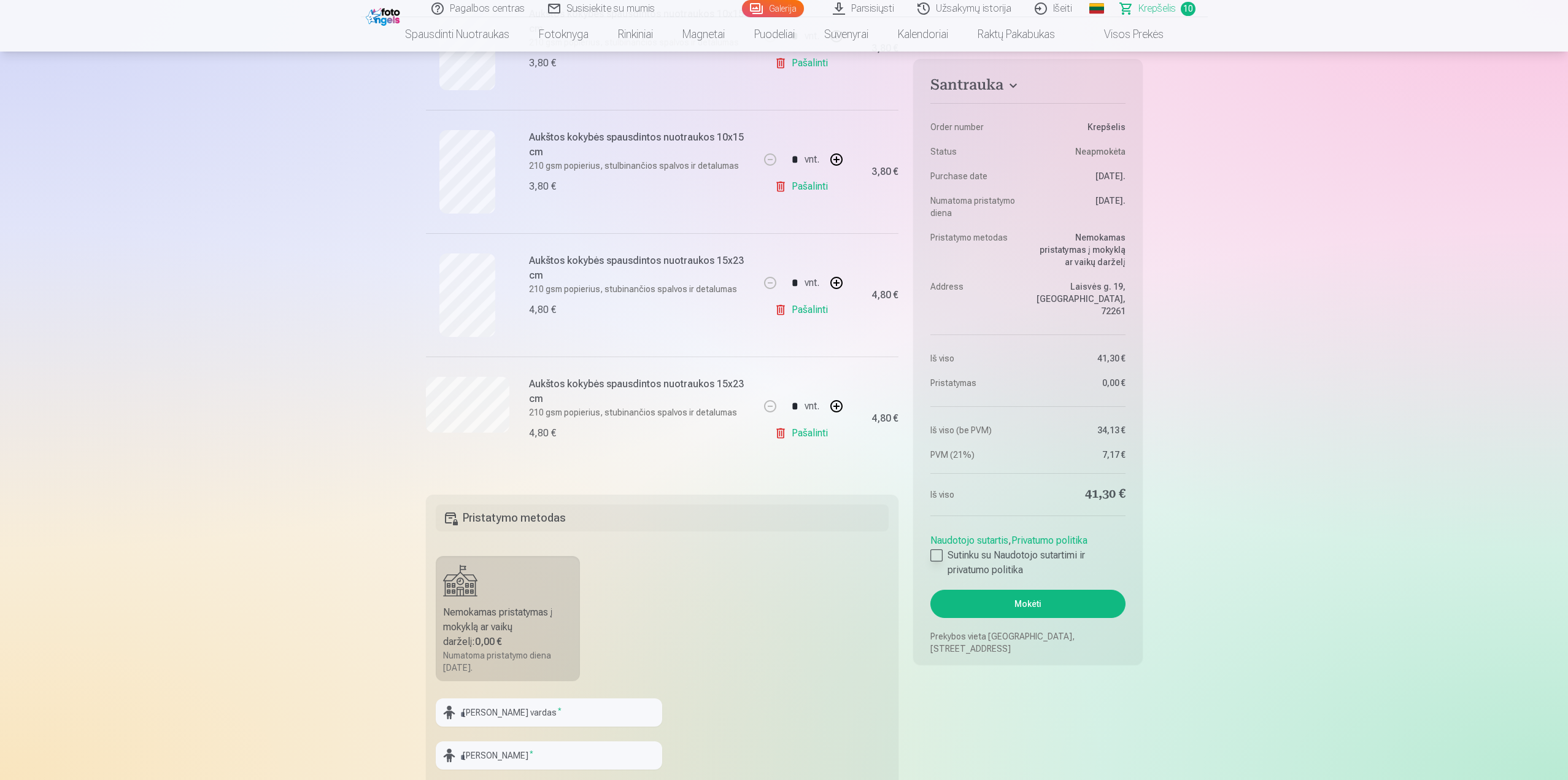
click at [937, 549] on div at bounding box center [936, 555] width 12 height 12
drag, startPoint x: 1041, startPoint y: 596, endPoint x: 1038, endPoint y: 678, distance: 82.1
click at [1038, 676] on fieldset "Santrauka Order number Krepšelis Status Neapmokėta Purchase date [DATE]. Numato…" at bounding box center [1028, 80] width 229 height 1892
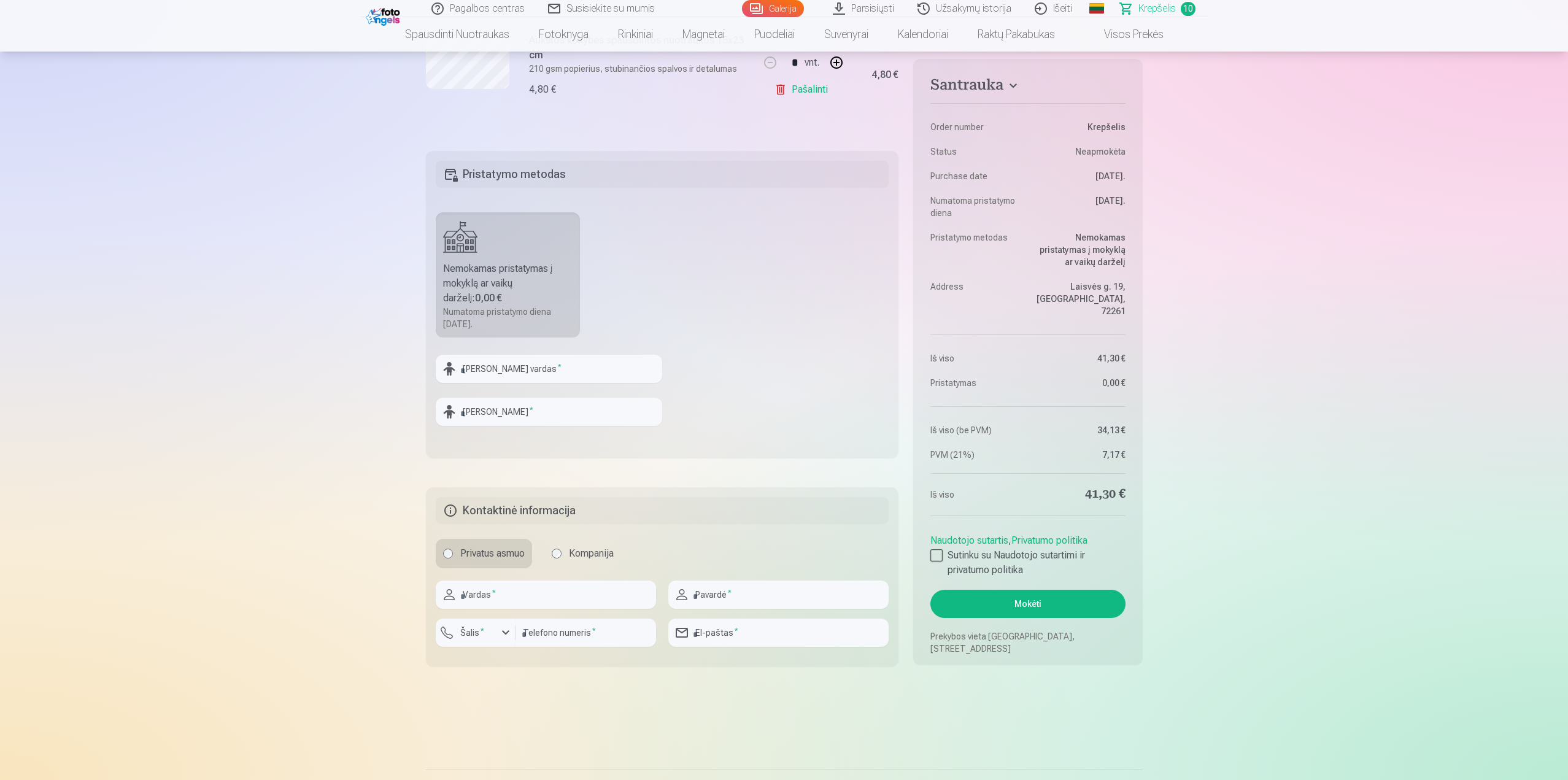
scroll to position [1412, 0]
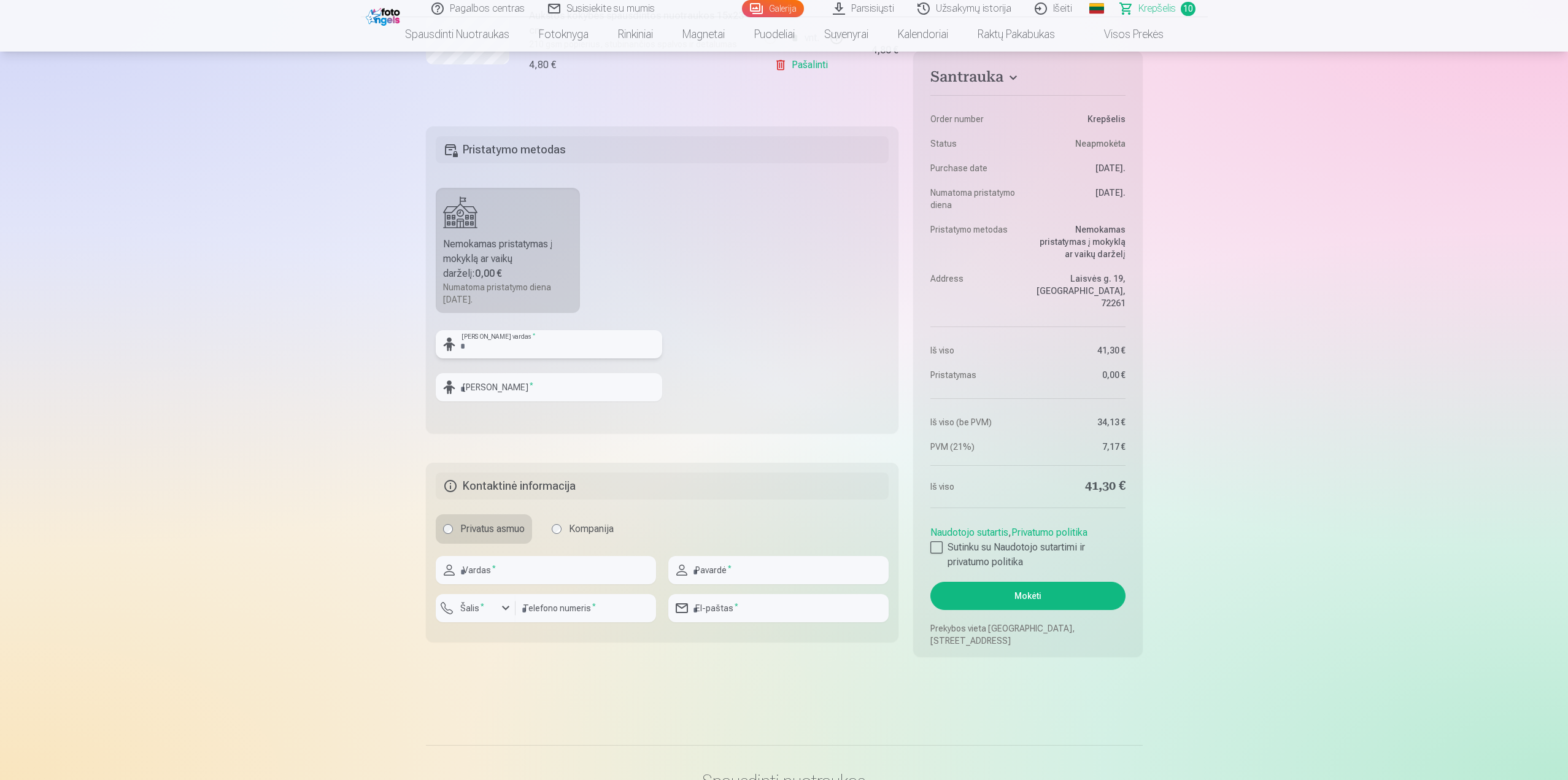
click at [566, 349] on input "text" at bounding box center [549, 345] width 227 height 28
type input "*****"
click at [580, 393] on input "text" at bounding box center [549, 387] width 227 height 28
type input "********"
click at [572, 581] on input "text" at bounding box center [546, 571] width 220 height 28
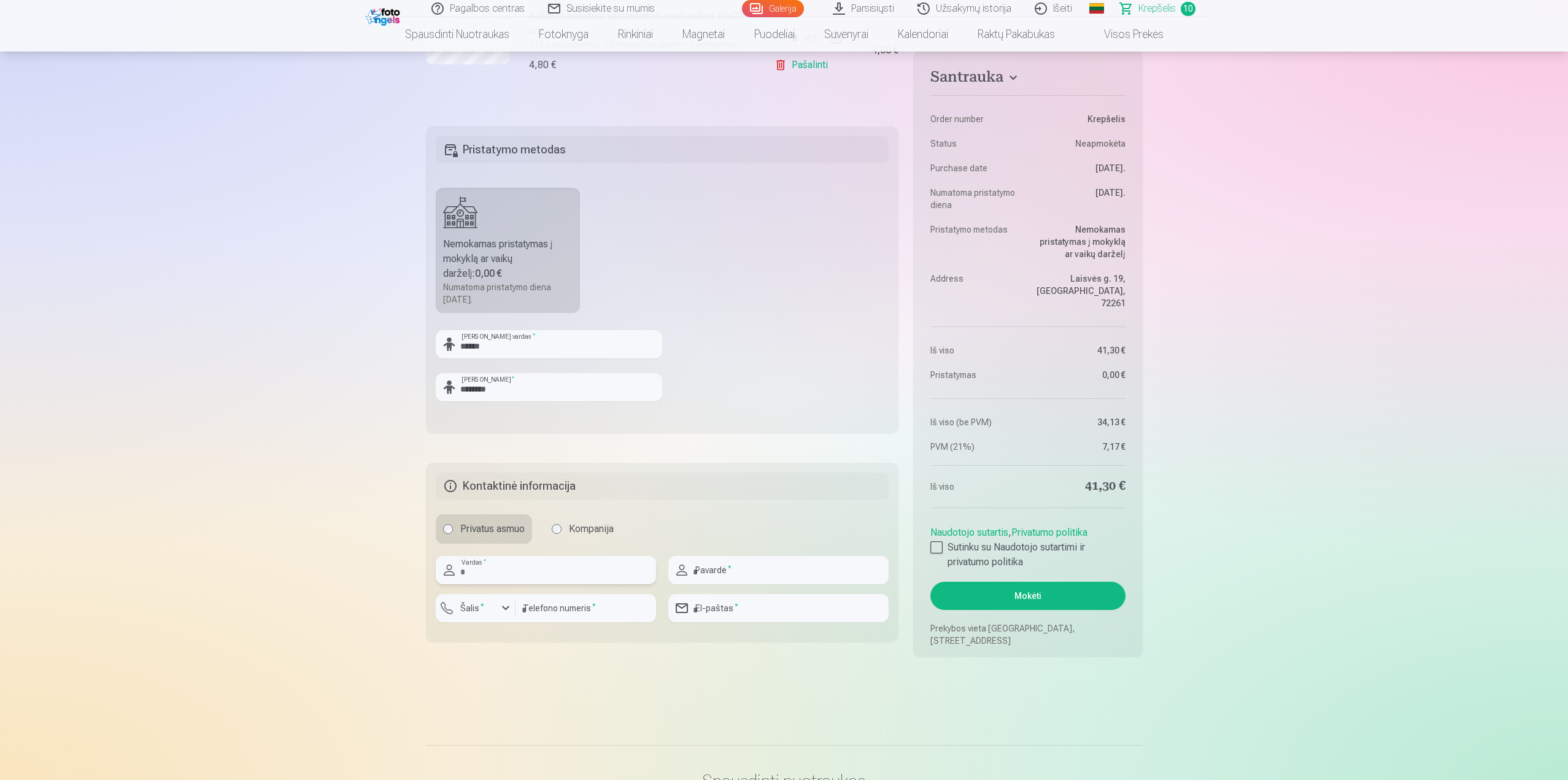
type input "*******"
type input "*********"
type input "**********"
click at [507, 606] on div "button" at bounding box center [506, 608] width 15 height 15
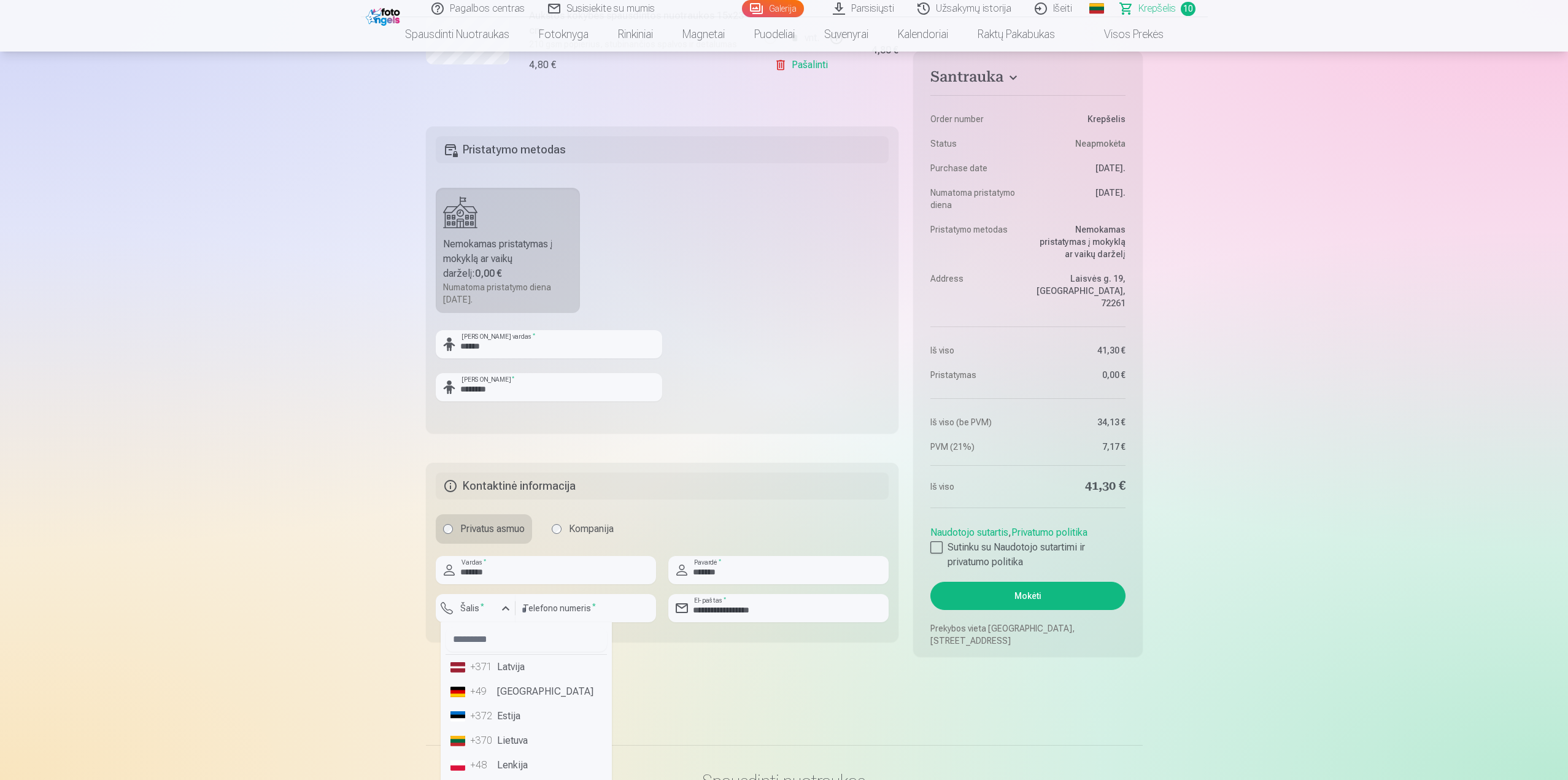
click at [528, 742] on li "+370 Lietuva" at bounding box center [527, 741] width 161 height 25
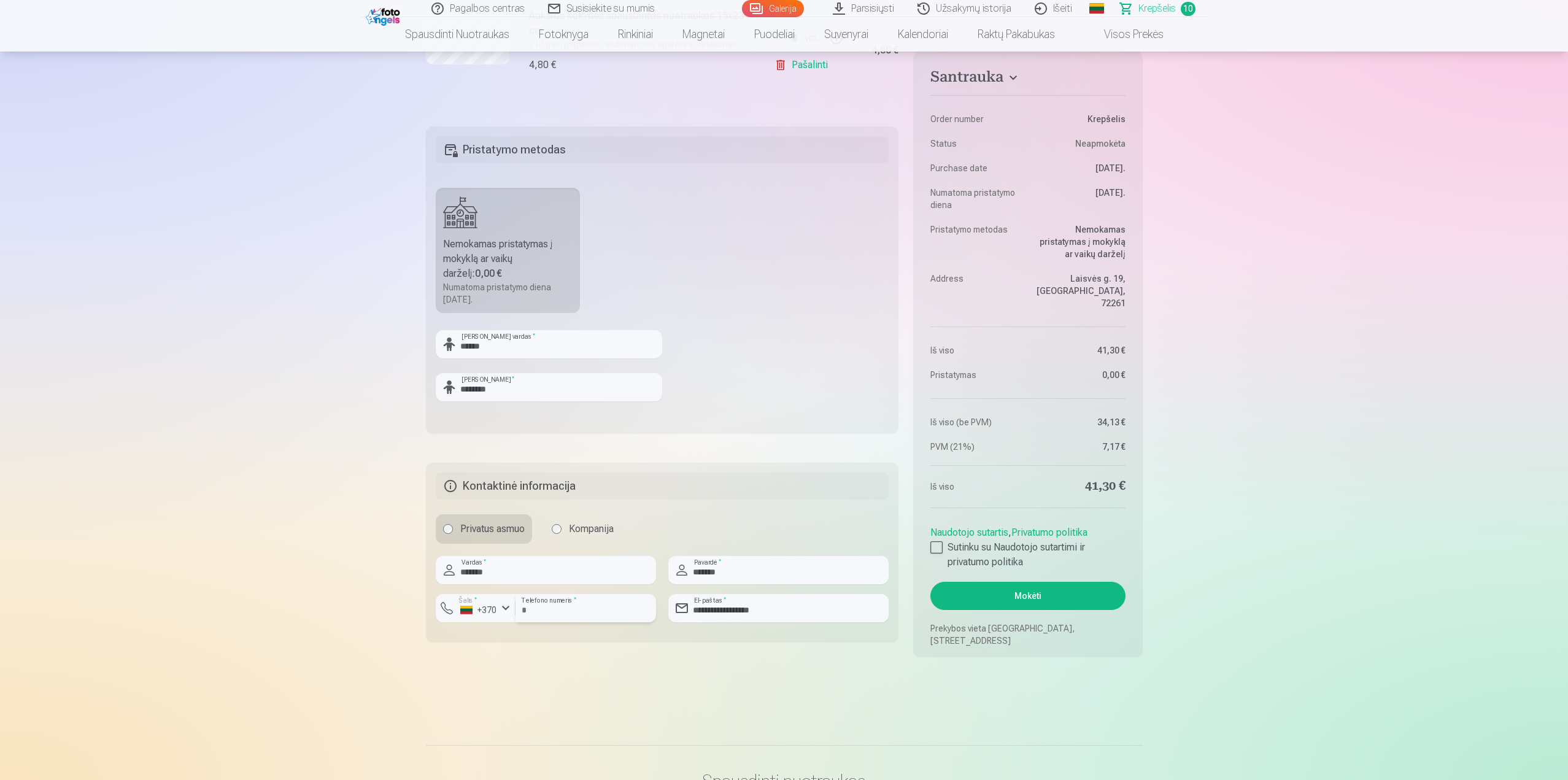
click at [526, 610] on input "*********" at bounding box center [586, 608] width 140 height 28
type input "********"
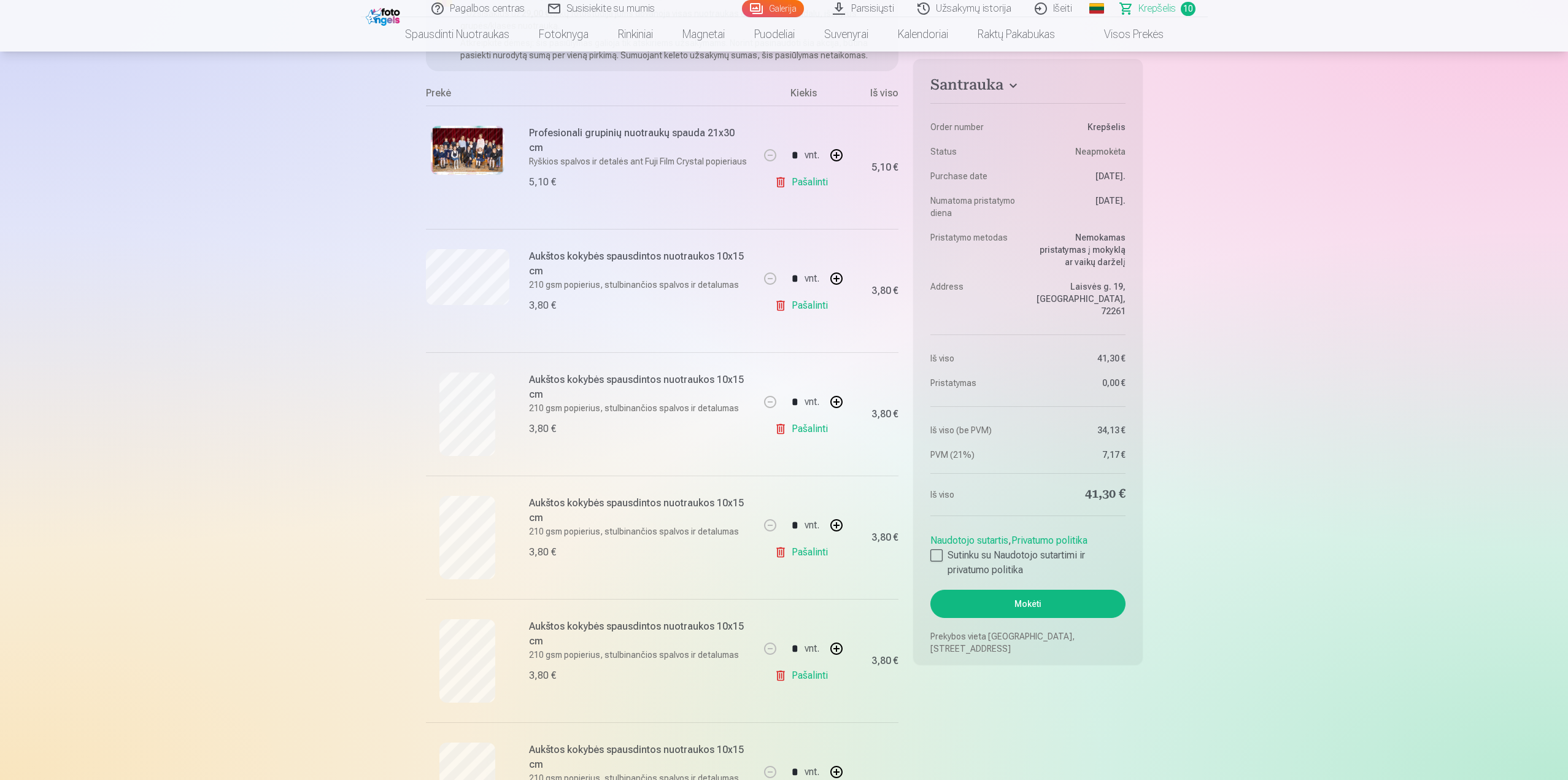
scroll to position [0, 0]
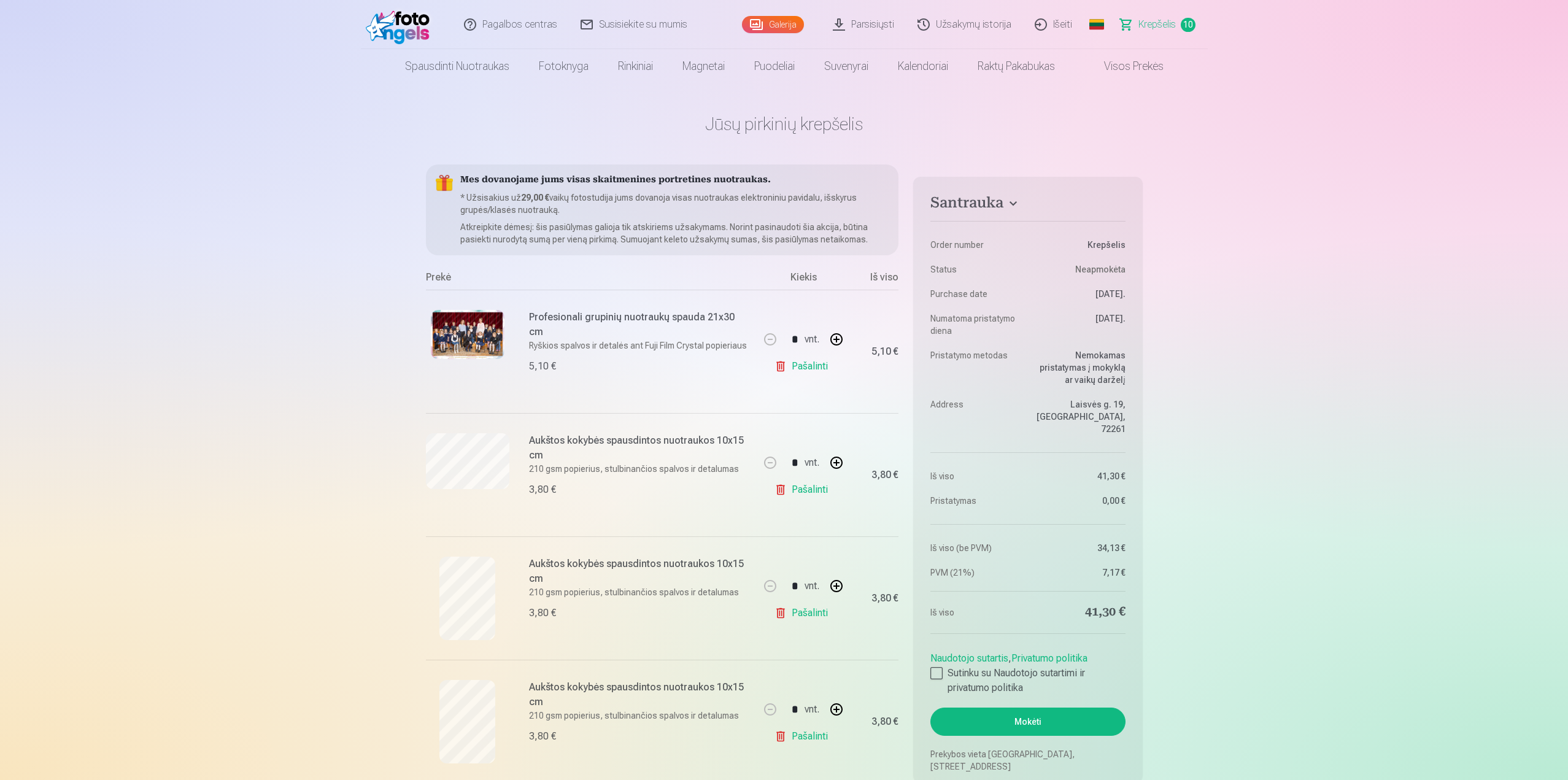
click at [784, 490] on link "Pašalinti" at bounding box center [804, 490] width 58 height 25
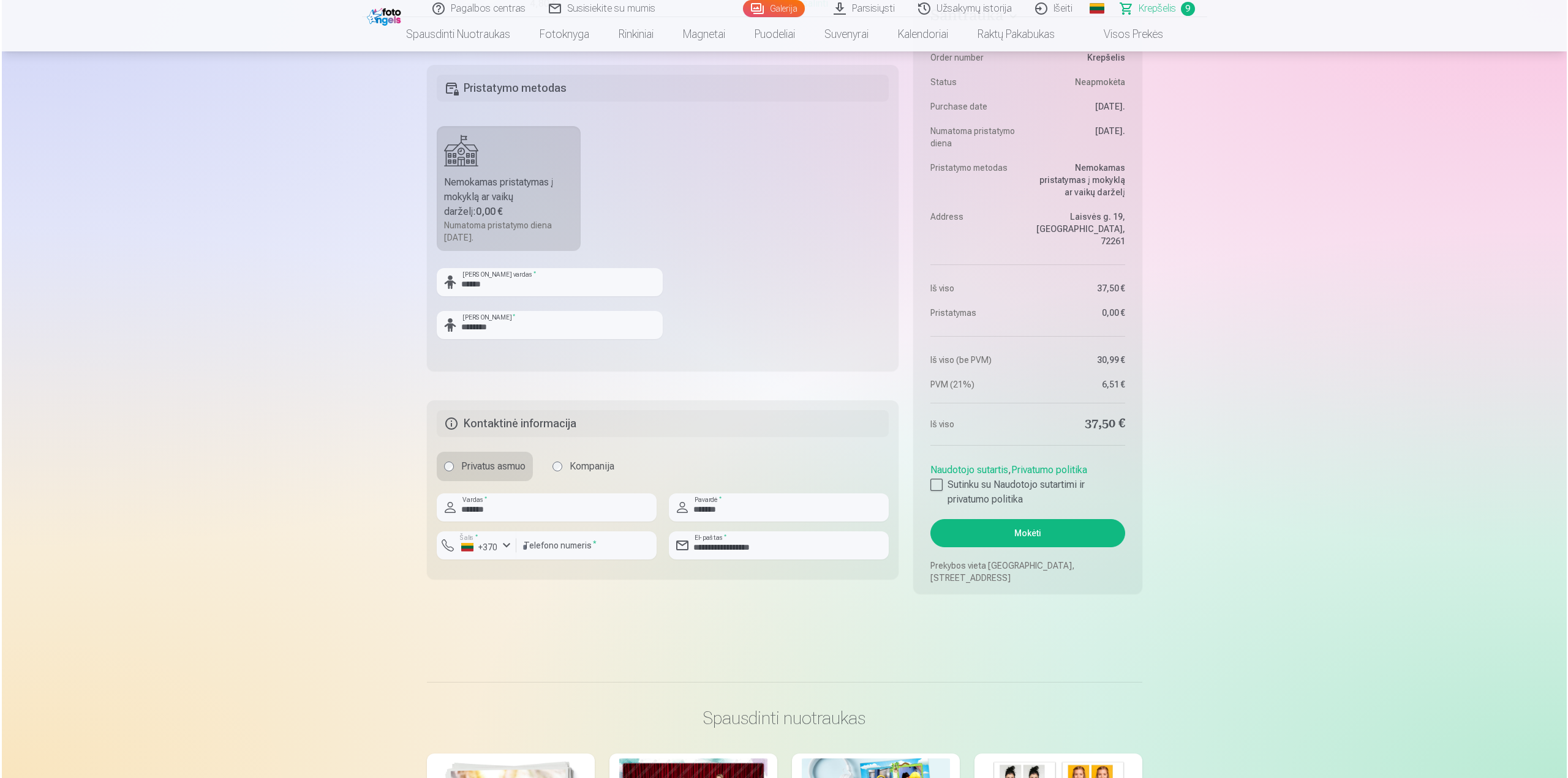
scroll to position [1347, 0]
click at [1005, 529] on button "Mokėti" at bounding box center [1025, 533] width 194 height 28
